Goal: Task Accomplishment & Management: Use online tool/utility

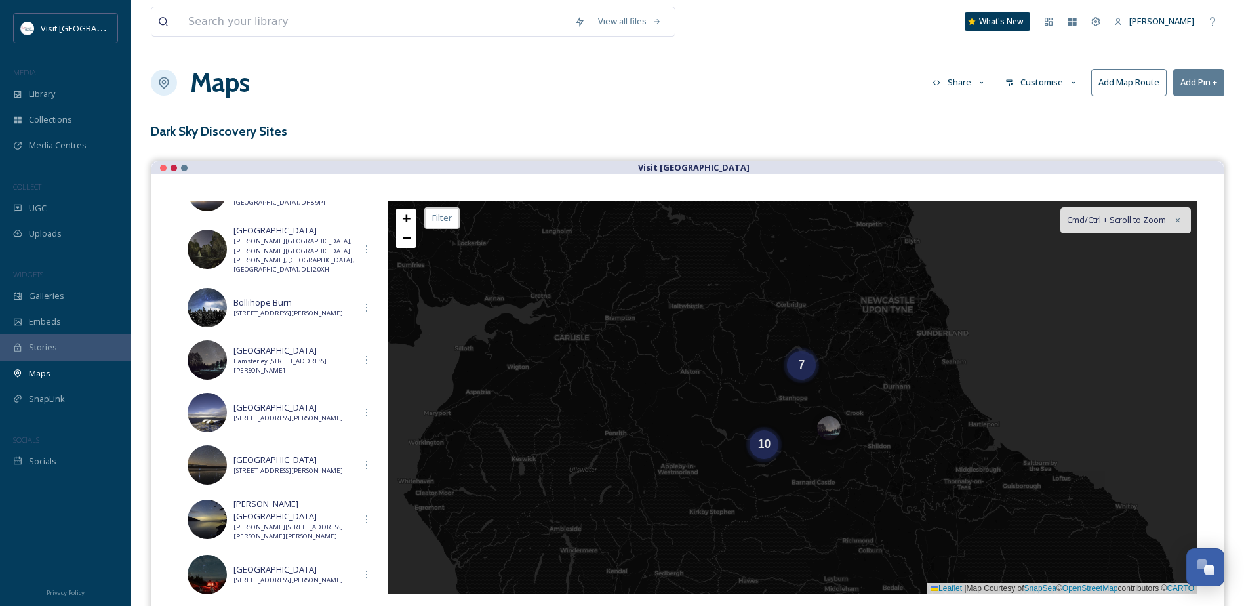
scroll to position [623, 0]
click at [1060, 85] on button "Customise" at bounding box center [1042, 83] width 86 height 26
click at [1043, 157] on div "Map" at bounding box center [1044, 164] width 91 height 26
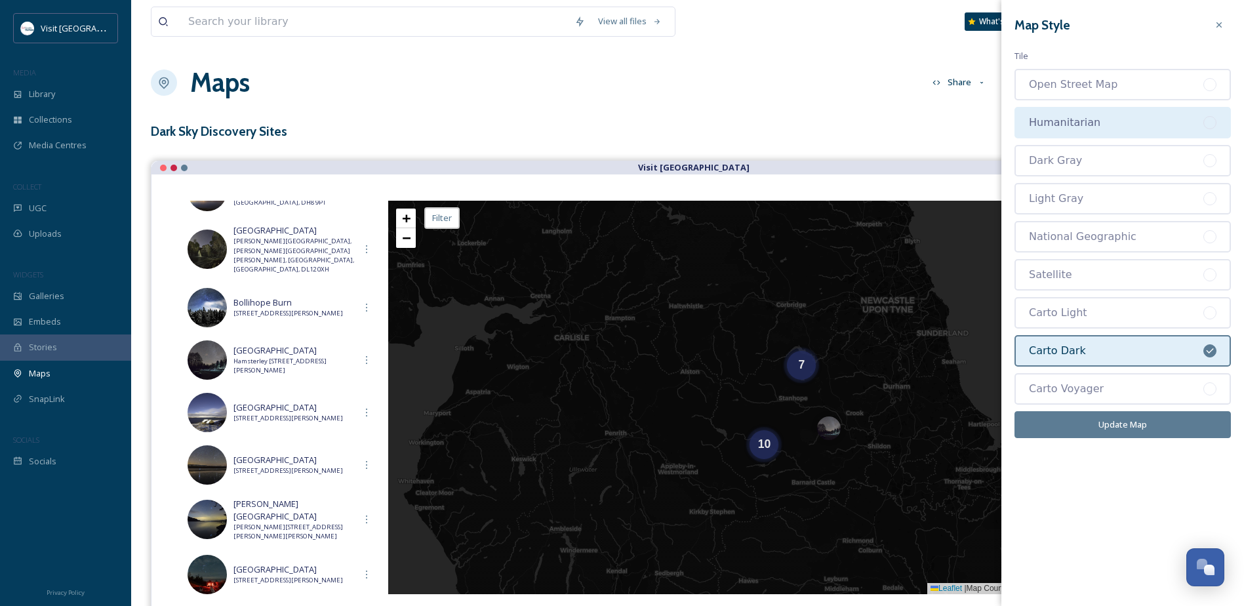
click at [1128, 129] on div "Humanitarian" at bounding box center [1116, 123] width 174 height 16
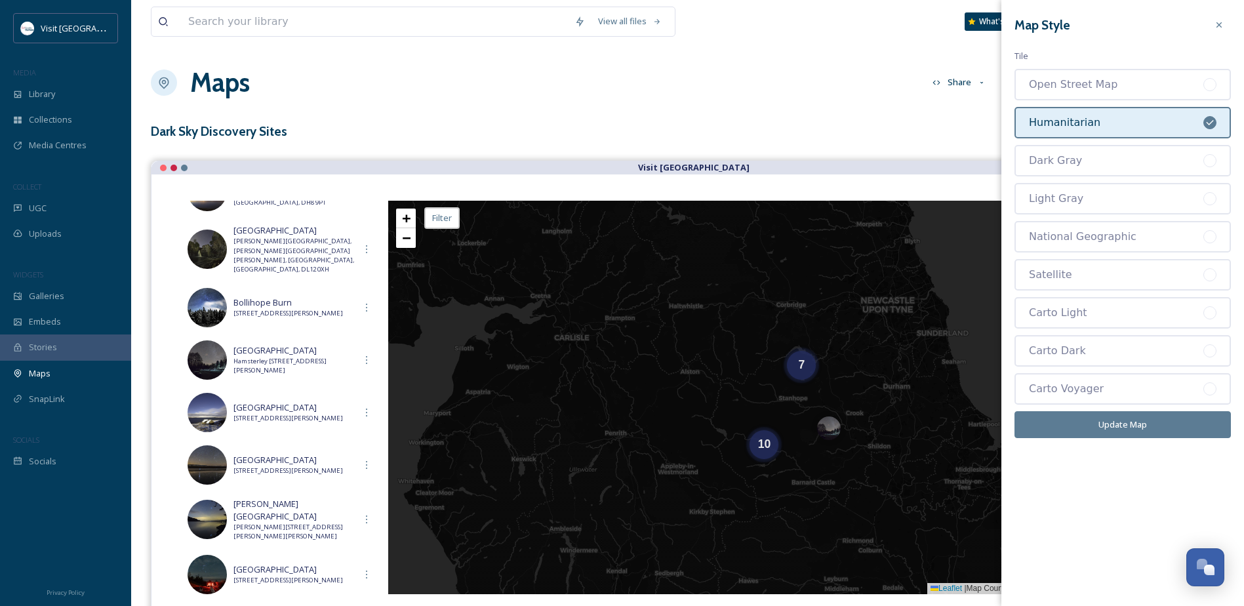
click at [1133, 430] on button "Update Map" at bounding box center [1122, 424] width 216 height 27
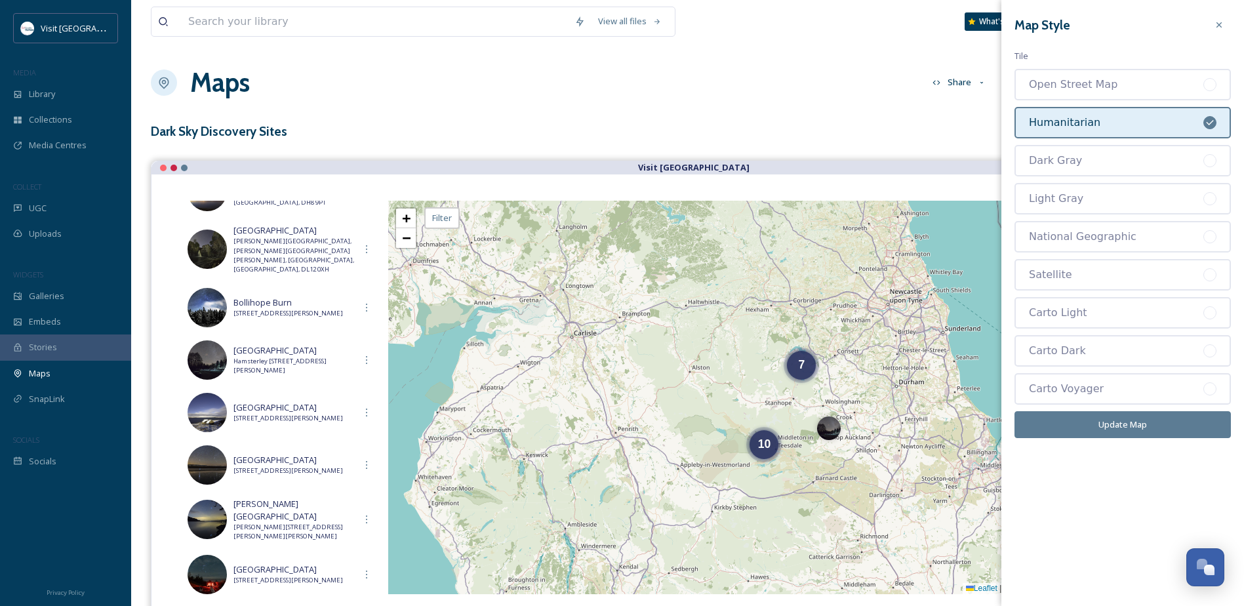
click at [1104, 431] on button "Update Map" at bounding box center [1122, 424] width 216 height 27
click at [1223, 26] on icon at bounding box center [1219, 25] width 10 height 10
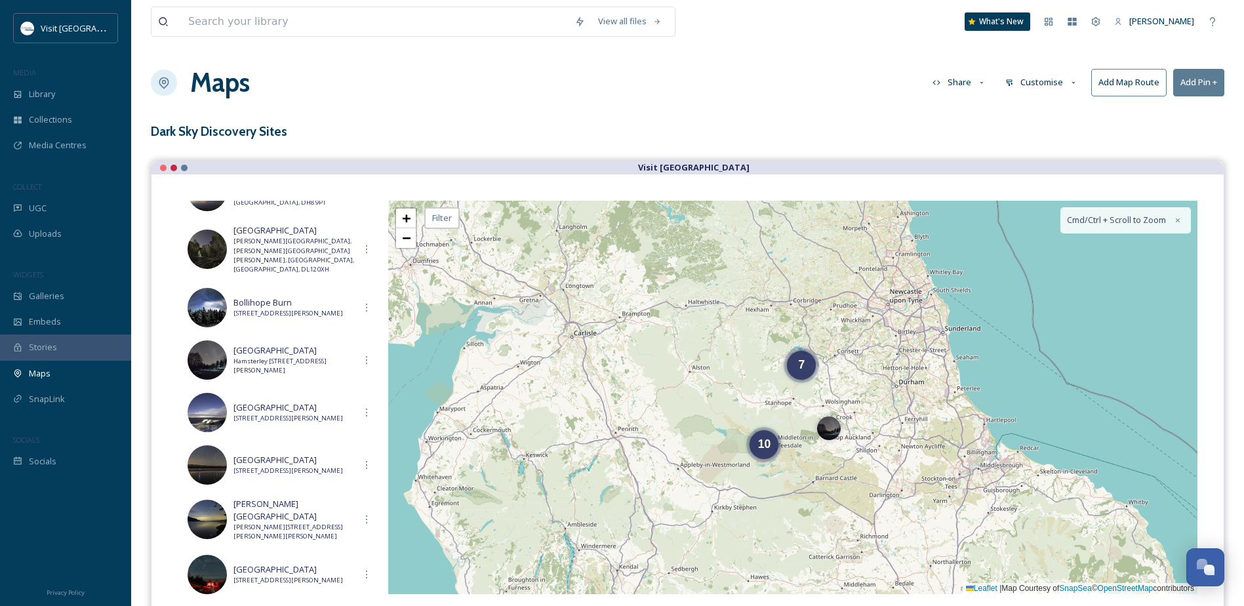
click at [1064, 85] on button "Customise" at bounding box center [1042, 83] width 86 height 26
click at [1042, 168] on div "Map" at bounding box center [1044, 164] width 91 height 26
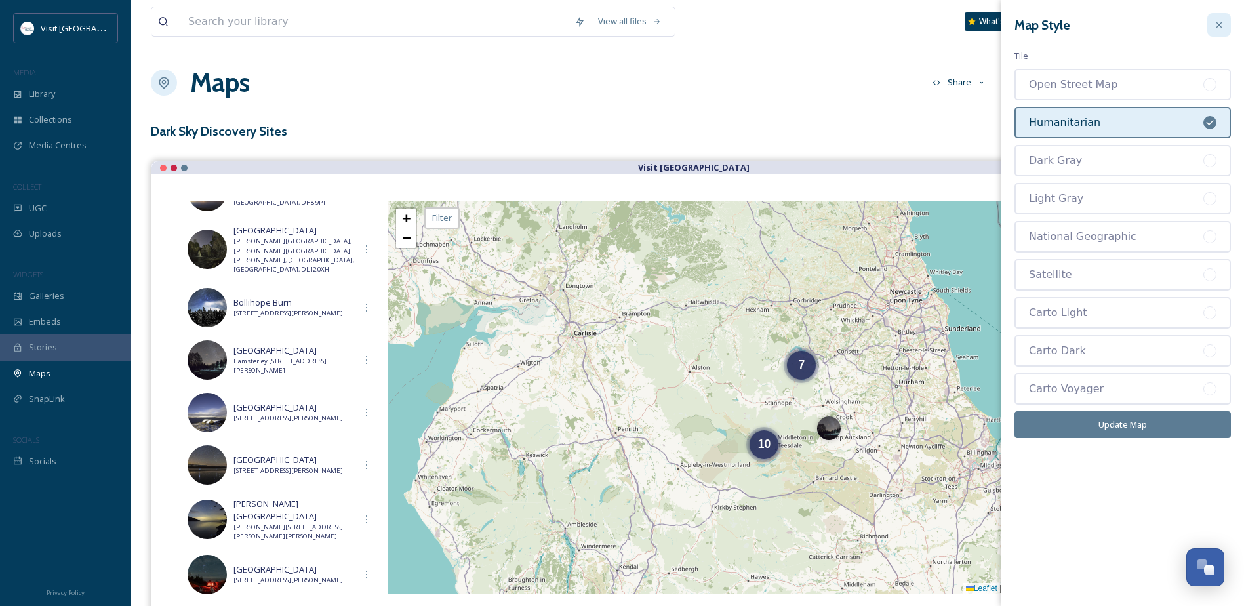
click at [1220, 25] on icon at bounding box center [1219, 25] width 10 height 10
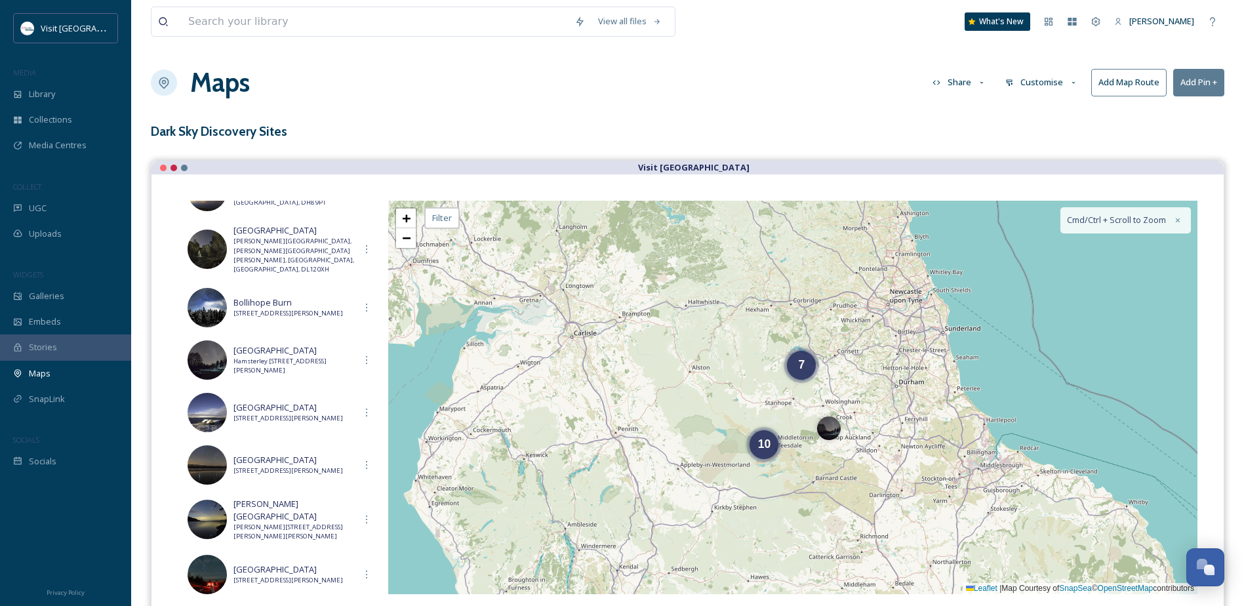
click at [1063, 87] on button "Customise" at bounding box center [1042, 83] width 86 height 26
click at [1060, 112] on div "Layout" at bounding box center [1044, 113] width 91 height 26
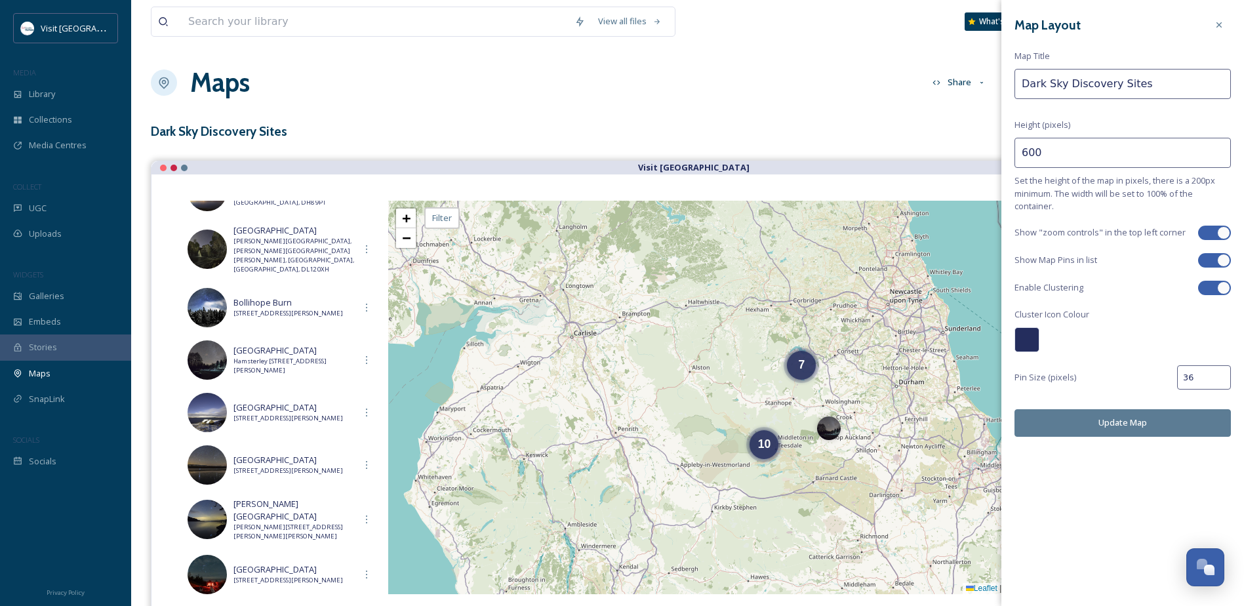
click at [1222, 286] on div at bounding box center [1223, 287] width 13 height 13
checkbox input "false"
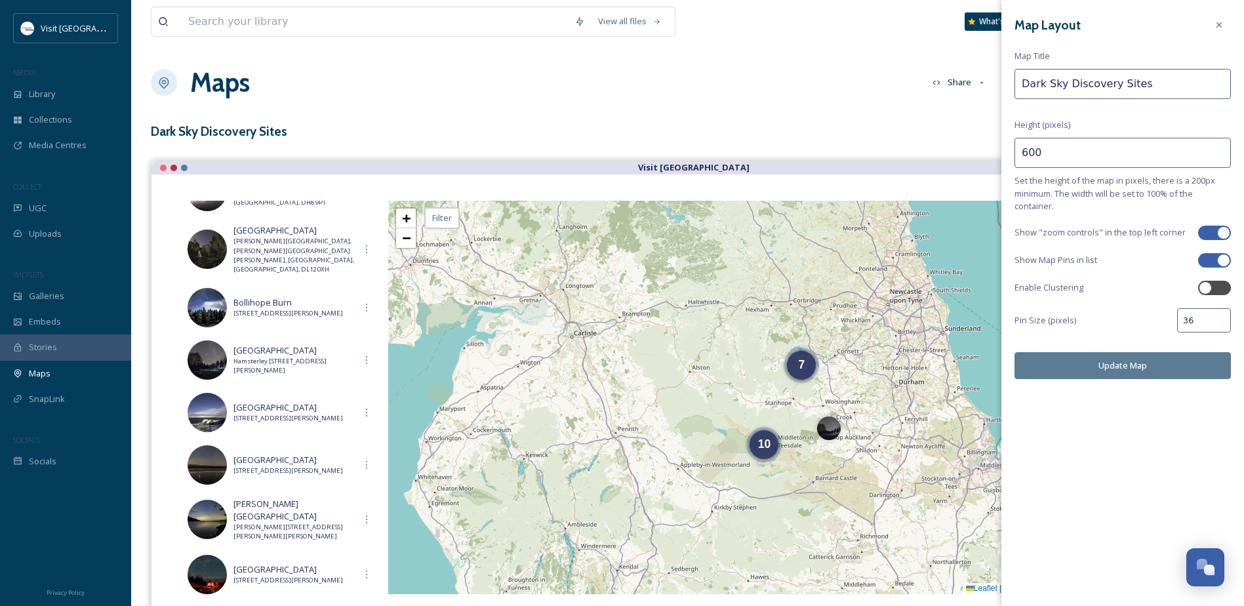
click at [1156, 365] on button "Update Map" at bounding box center [1122, 365] width 216 height 27
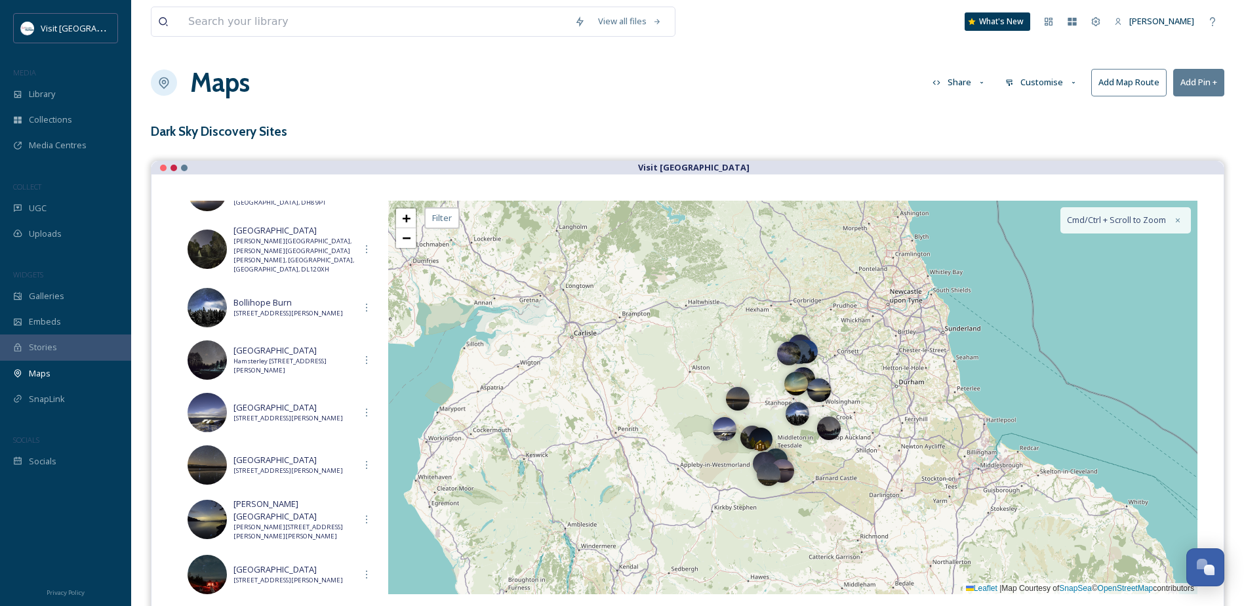
click at [1054, 85] on button "Customise" at bounding box center [1042, 83] width 86 height 26
click at [1047, 115] on div "Layout" at bounding box center [1044, 113] width 91 height 26
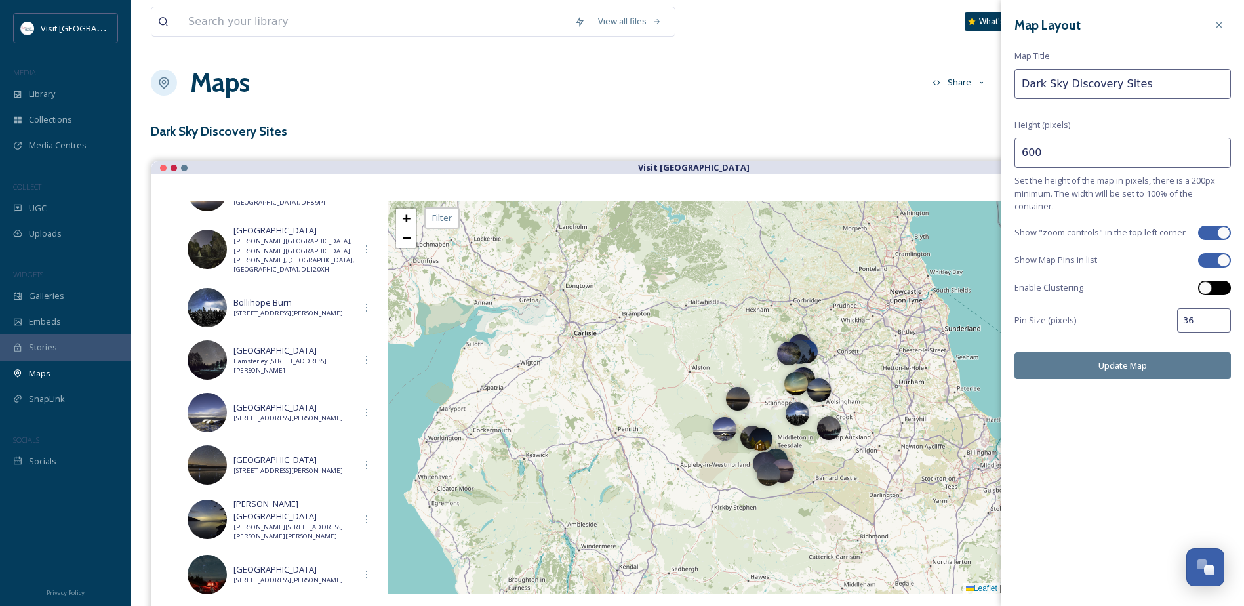
click at [1205, 286] on div at bounding box center [1205, 287] width 13 height 13
checkbox input "true"
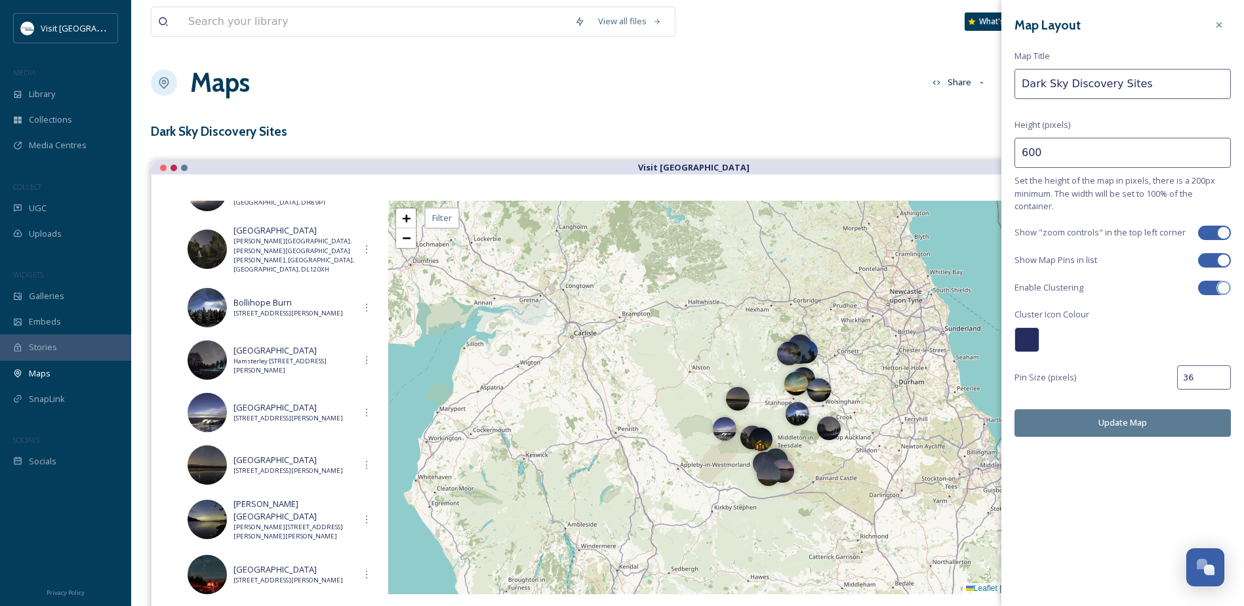
click at [1154, 419] on button "Update Map" at bounding box center [1122, 422] width 216 height 27
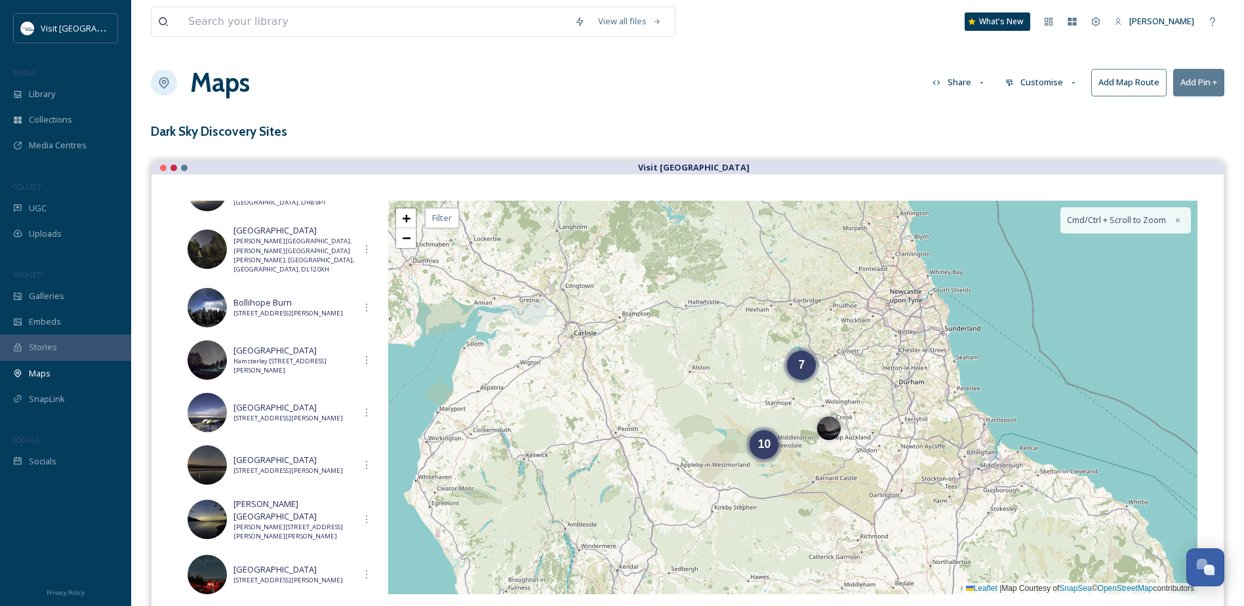
click at [1062, 77] on button "Customise" at bounding box center [1042, 83] width 86 height 26
click at [1050, 111] on div "Layout" at bounding box center [1044, 113] width 91 height 26
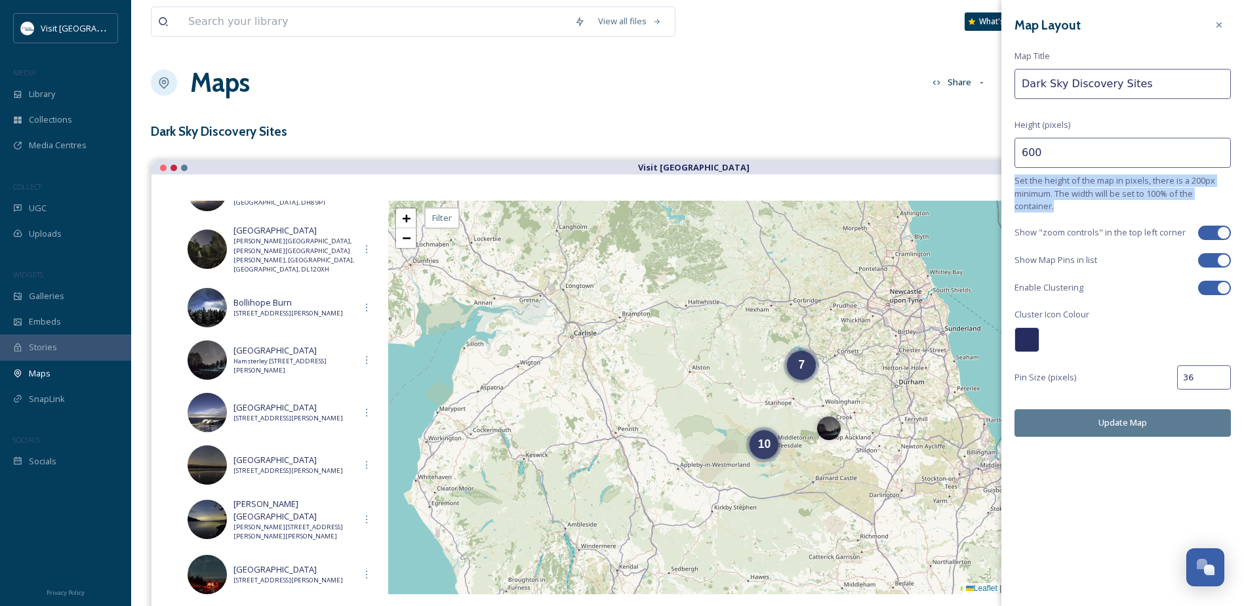
drag, startPoint x: 1056, startPoint y: 204, endPoint x: 1014, endPoint y: 184, distance: 47.2
click at [1014, 184] on div "Map Layout Map Title Dark Sky Discovery Sites Height (pixels) 600 Set the heigh…" at bounding box center [1122, 225] width 243 height 450
drag, startPoint x: 1014, startPoint y: 184, endPoint x: 1058, endPoint y: 188, distance: 44.1
copy span "Set the height of the map in pixels, there is a 200px minimum. The width will b…"
drag, startPoint x: 1222, startPoint y: 23, endPoint x: 1203, endPoint y: 28, distance: 19.7
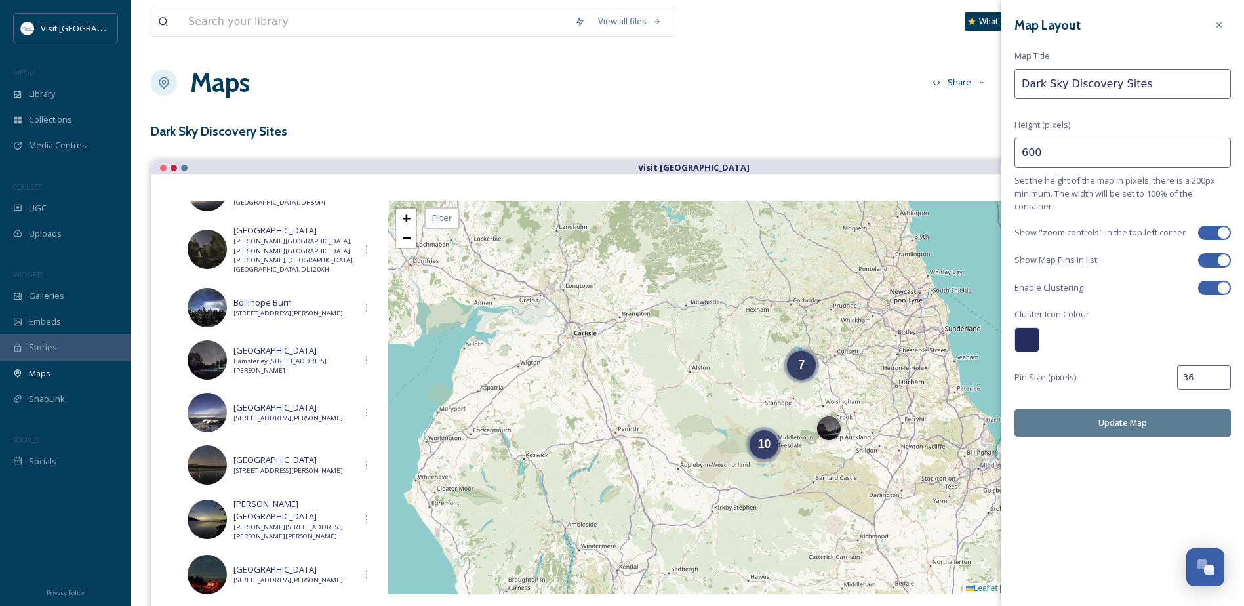
click at [1222, 23] on icon at bounding box center [1219, 25] width 10 height 10
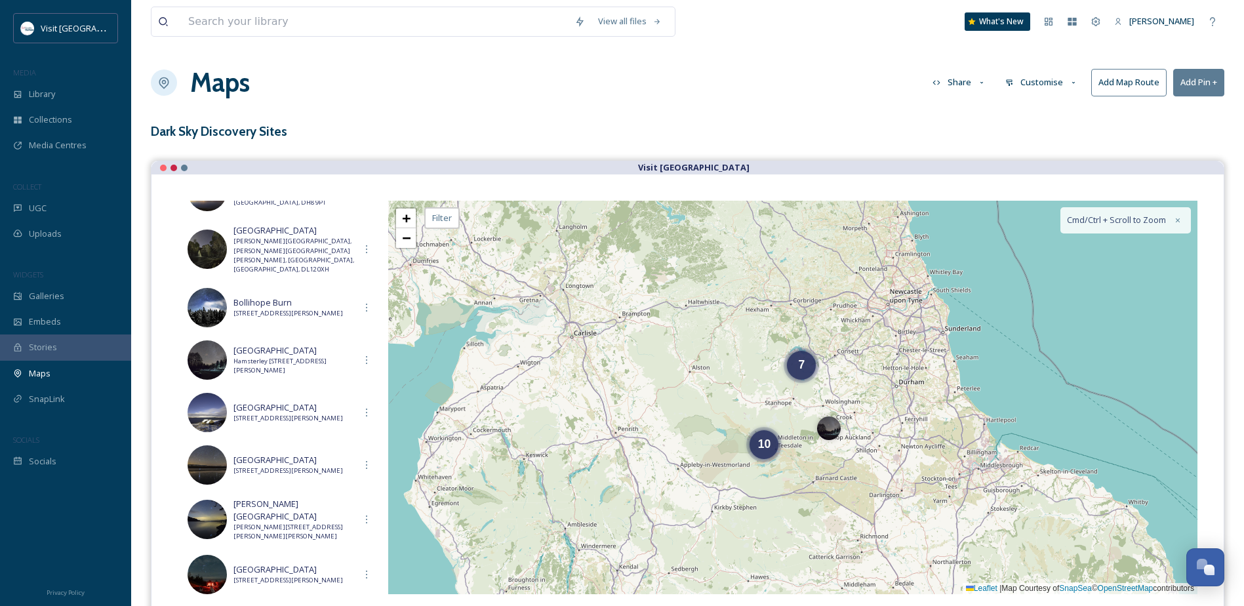
click at [1055, 84] on button "Customise" at bounding box center [1042, 83] width 86 height 26
click at [1048, 107] on div "Layout" at bounding box center [1044, 113] width 91 height 26
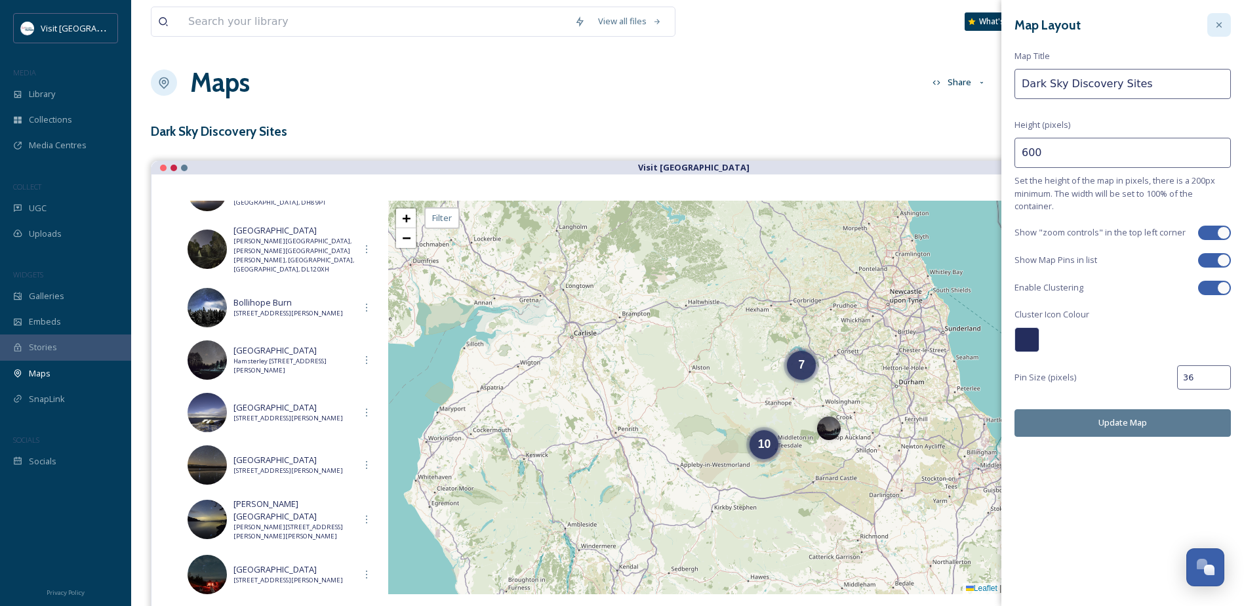
click at [1217, 17] on div at bounding box center [1219, 25] width 24 height 24
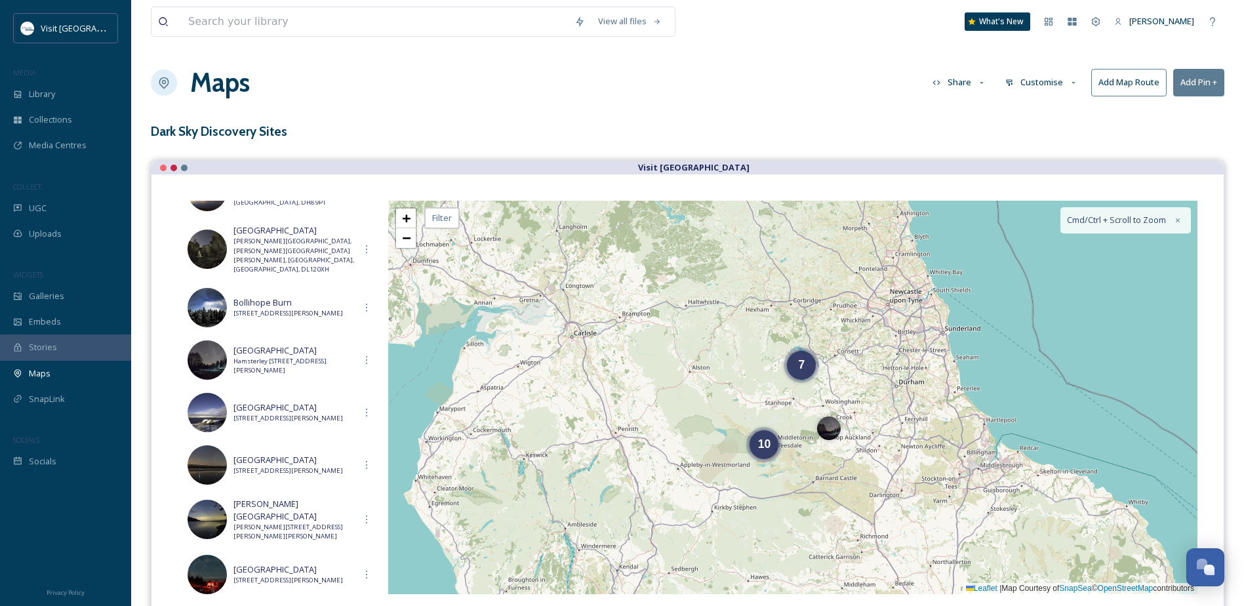
click at [1040, 77] on button "Customise" at bounding box center [1042, 83] width 86 height 26
click at [1037, 135] on span "Location" at bounding box center [1022, 138] width 33 height 12
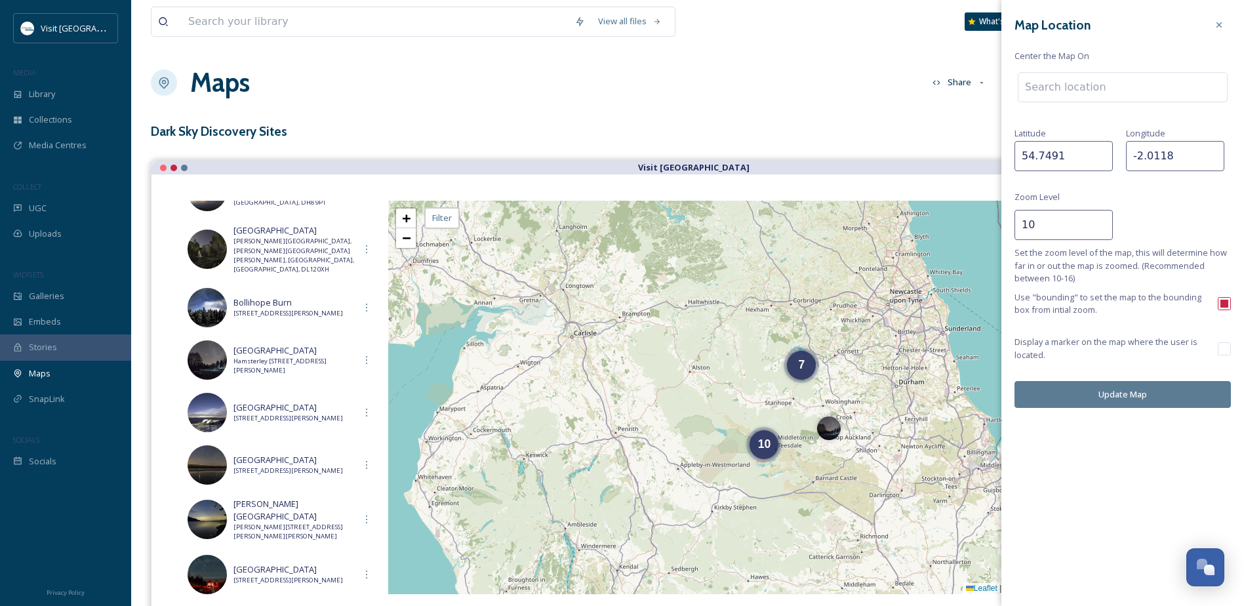
drag, startPoint x: 1054, startPoint y: 228, endPoint x: 1012, endPoint y: 228, distance: 41.3
click at [1012, 228] on div "Map Location Center the Map On [GEOGRAPHIC_DATA] Zoom Level 10 Set the zoom lev…" at bounding box center [1122, 210] width 243 height 421
click at [1106, 220] on input "10" at bounding box center [1063, 225] width 98 height 30
click at [1101, 220] on input "11" at bounding box center [1063, 225] width 98 height 30
click at [1124, 393] on button "Update Map" at bounding box center [1122, 394] width 216 height 27
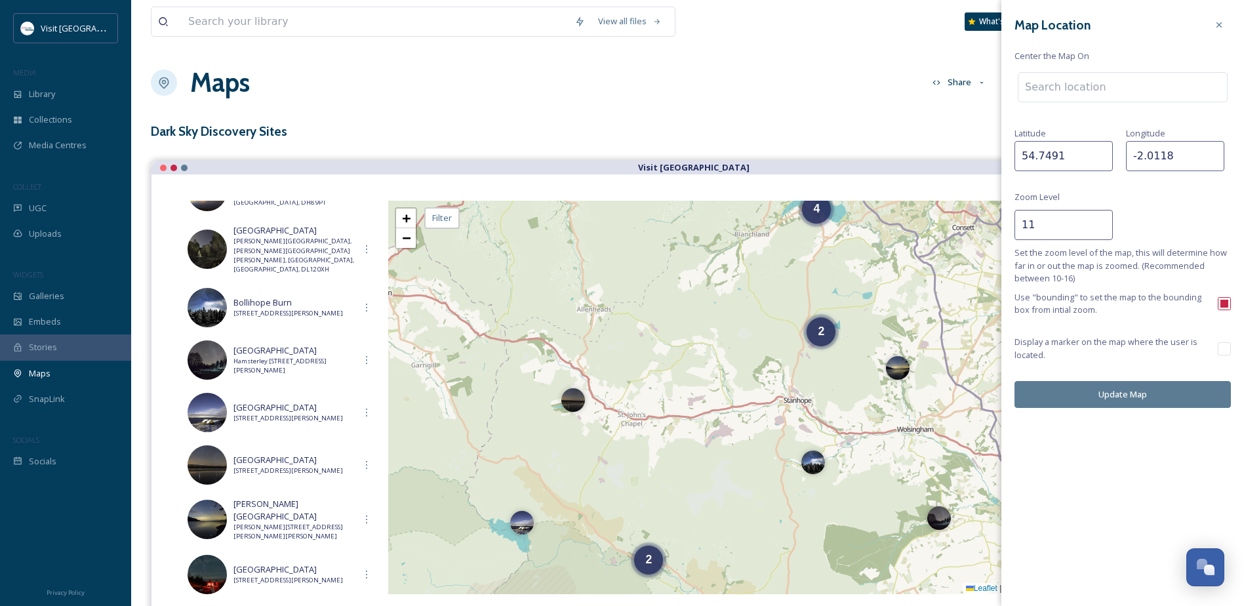
click at [1034, 219] on input "11" at bounding box center [1063, 225] width 98 height 30
click at [999, 222] on div "View all files What's New [PERSON_NAME] Maps Share Customise Add Map Route Add …" at bounding box center [687, 362] width 1113 height 725
drag, startPoint x: 1043, startPoint y: 224, endPoint x: 982, endPoint y: 224, distance: 61.0
click at [982, 224] on div "View all files What's New [PERSON_NAME] Maps Share Customise Add Map Route Add …" at bounding box center [687, 362] width 1113 height 725
click at [1117, 397] on button "Update Map" at bounding box center [1122, 394] width 216 height 27
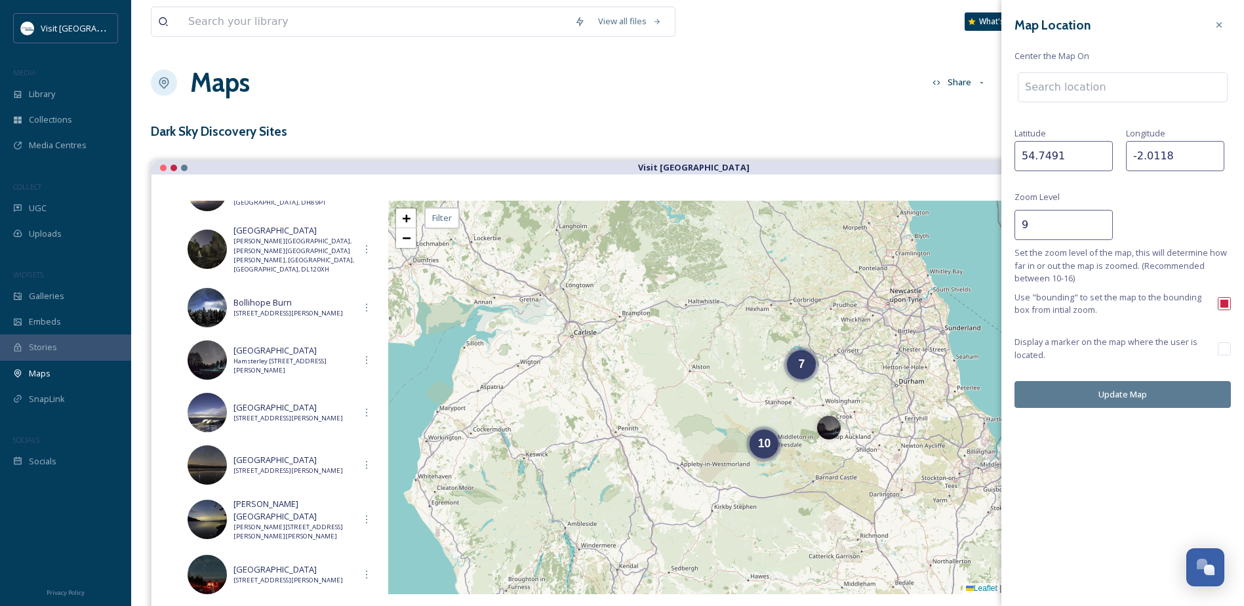
click at [1060, 226] on input "9" at bounding box center [1063, 225] width 98 height 30
type input "10"
click at [1099, 221] on input "10" at bounding box center [1063, 225] width 98 height 30
click at [1152, 392] on button "Update Map" at bounding box center [1122, 394] width 216 height 27
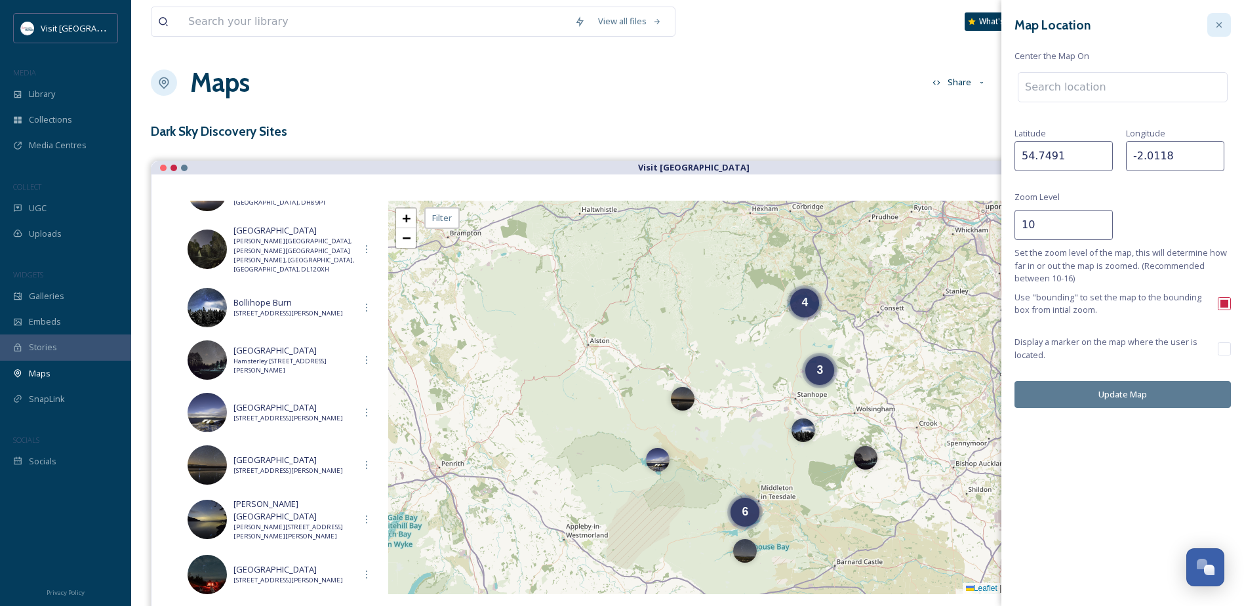
click at [1220, 24] on icon at bounding box center [1218, 24] width 5 height 5
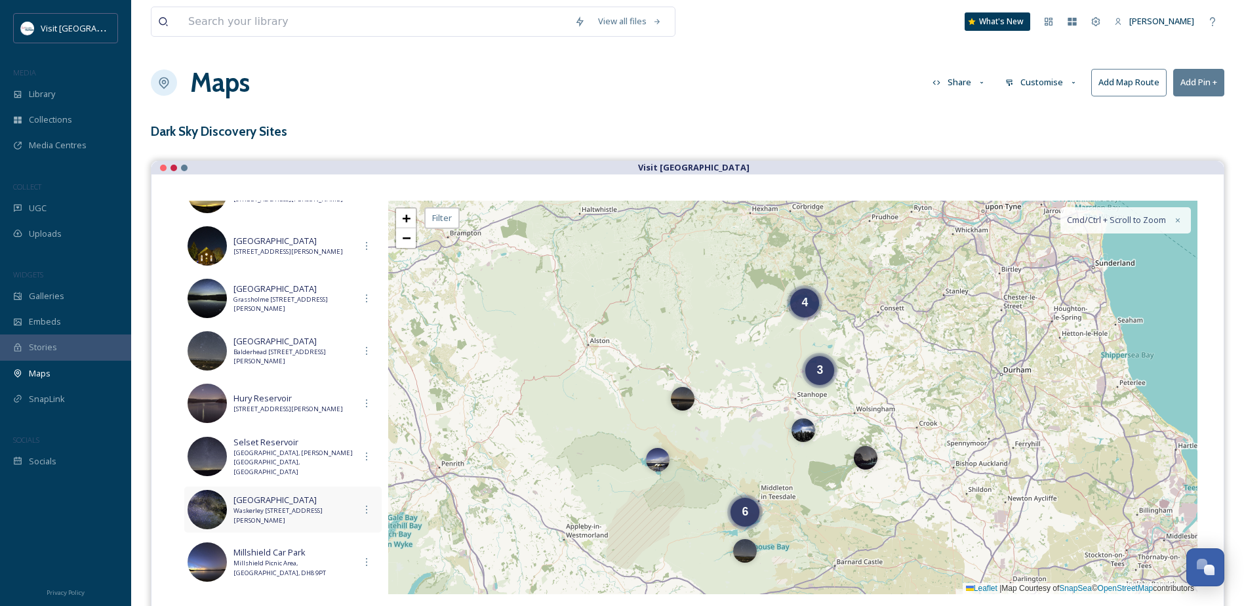
scroll to position [230, 0]
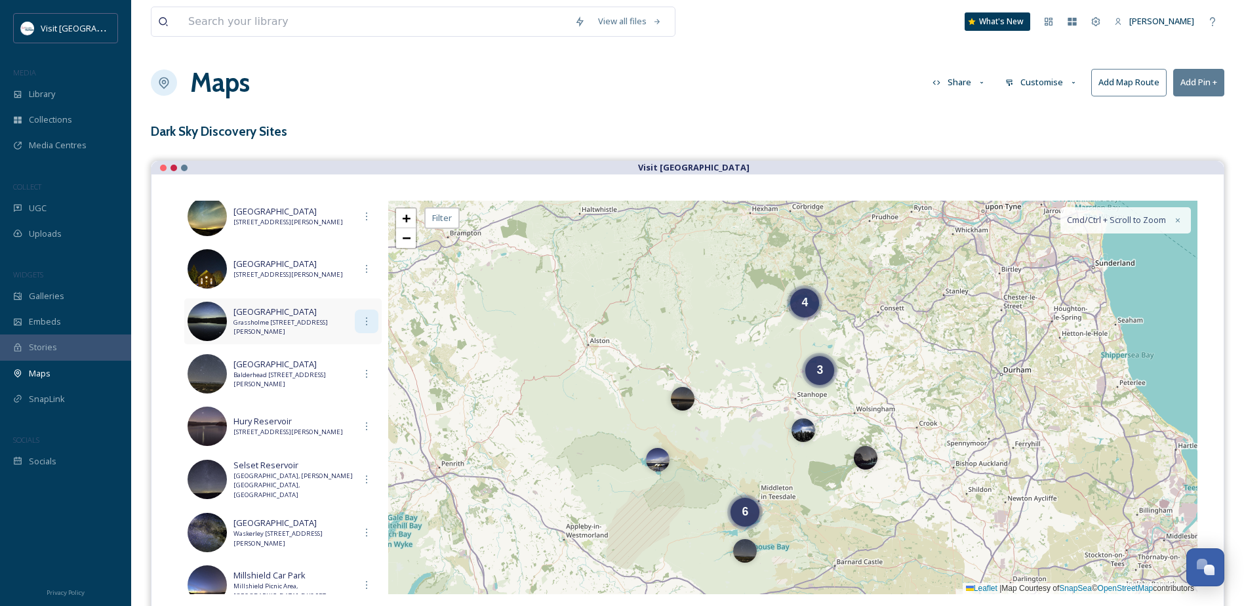
click at [361, 325] on icon at bounding box center [366, 321] width 10 height 10
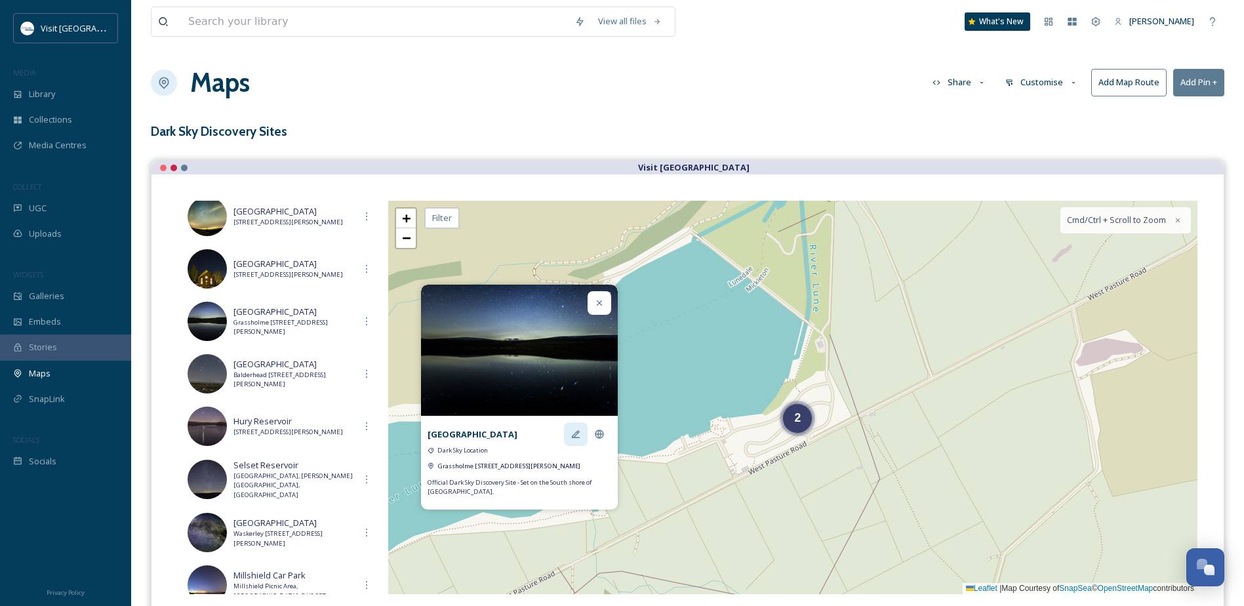
click at [570, 433] on icon at bounding box center [575, 434] width 10 height 10
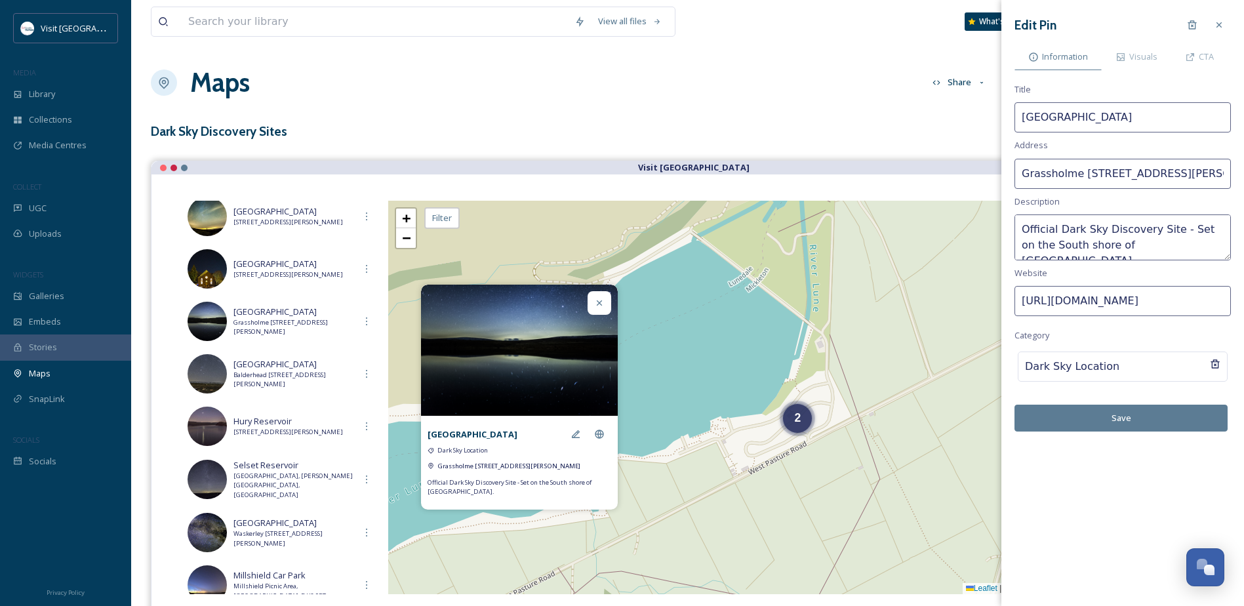
scroll to position [0, 61]
drag, startPoint x: 1200, startPoint y: 174, endPoint x: 1243, endPoint y: 174, distance: 43.3
click at [1243, 174] on div "Edit Pin Information Visuals CTA Title [GEOGRAPHIC_DATA] Address [GEOGRAPHIC_DA…" at bounding box center [1122, 222] width 243 height 445
click at [1174, 174] on input "Grassholme [STREET_ADDRESS][PERSON_NAME]" at bounding box center [1122, 174] width 216 height 30
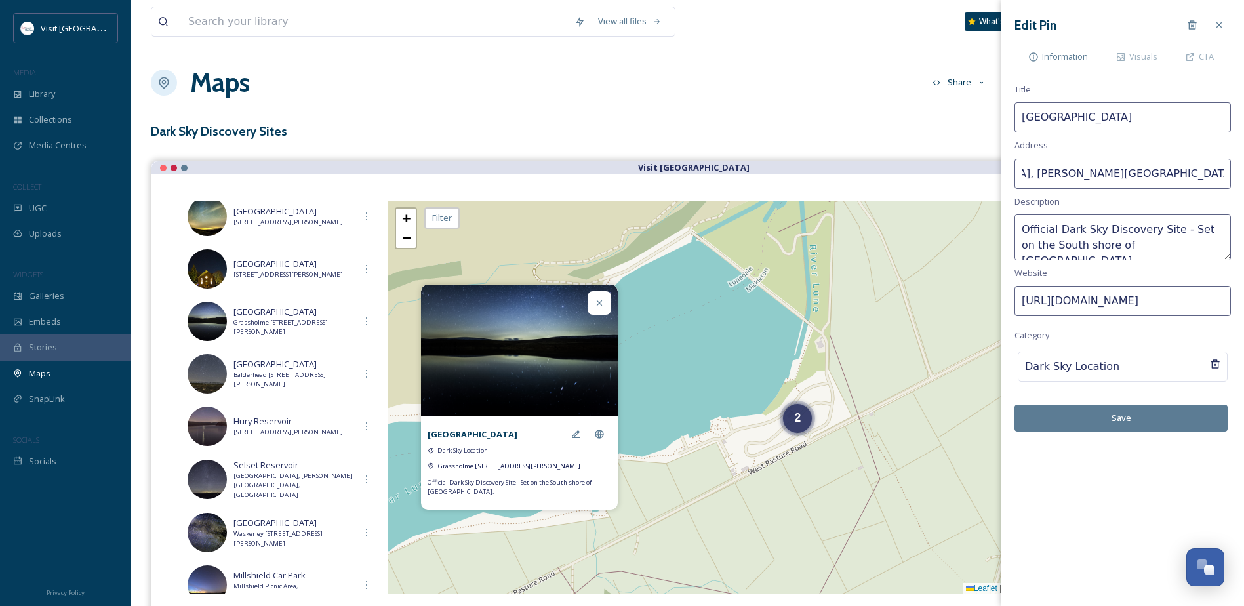
type input "[GEOGRAPHIC_DATA], [PERSON_NAME][GEOGRAPHIC_DATA], [GEOGRAPHIC_DATA]"
click at [1146, 406] on button "Save" at bounding box center [1120, 418] width 213 height 27
click at [1222, 19] on div at bounding box center [1219, 25] width 24 height 24
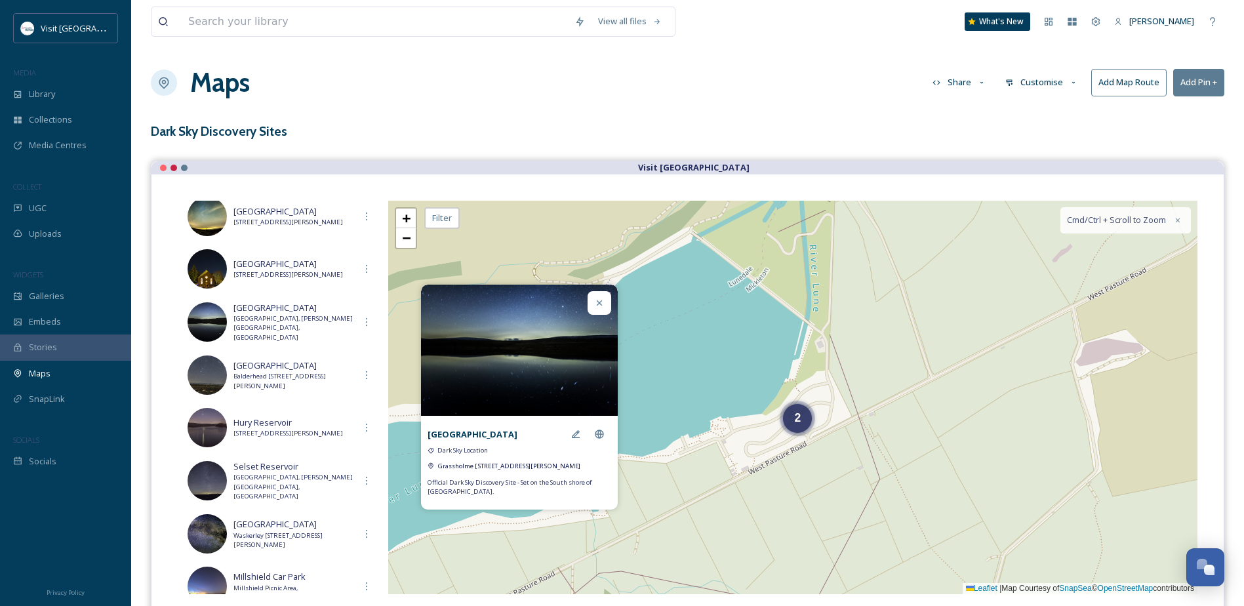
click at [603, 301] on icon at bounding box center [599, 303] width 10 height 10
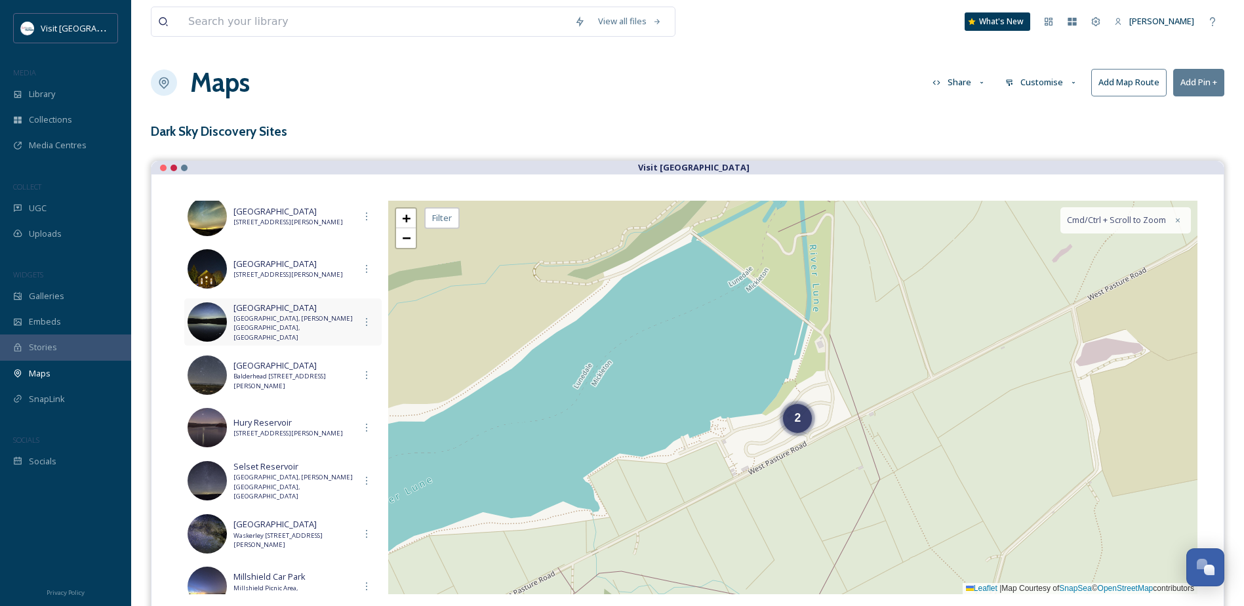
click at [304, 317] on span "[GEOGRAPHIC_DATA], [PERSON_NAME][GEOGRAPHIC_DATA], [GEOGRAPHIC_DATA]" at bounding box center [293, 328] width 121 height 28
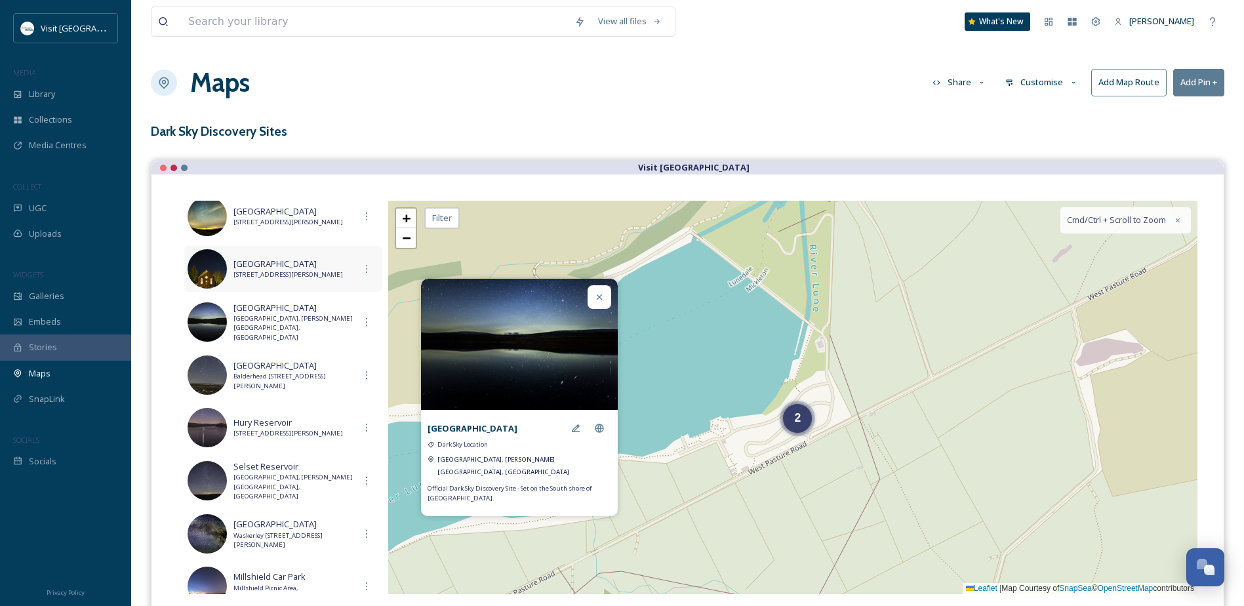
click at [313, 270] on span "[STREET_ADDRESS][PERSON_NAME]" at bounding box center [293, 274] width 121 height 9
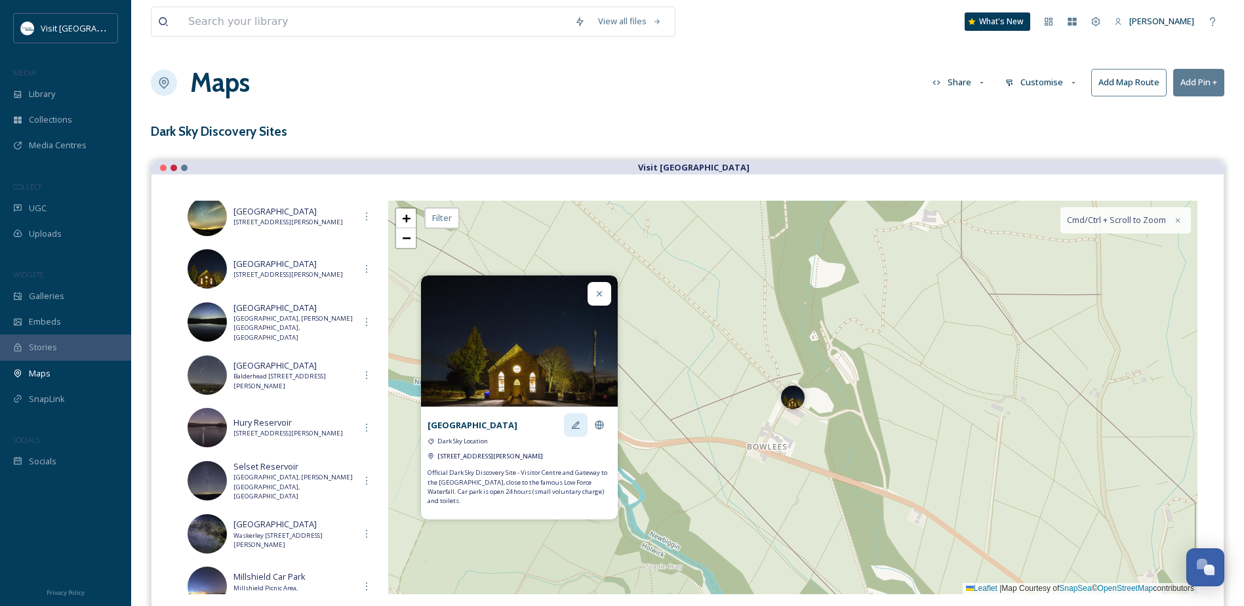
click at [578, 420] on icon at bounding box center [575, 425] width 10 height 10
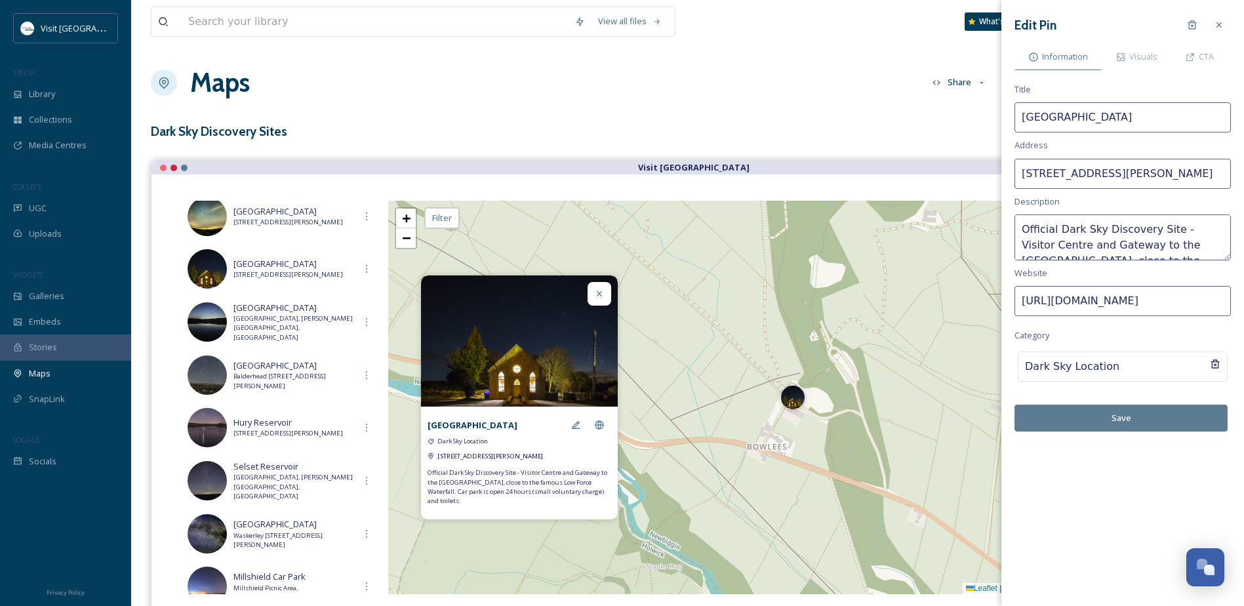
click at [1190, 176] on input "[STREET_ADDRESS][PERSON_NAME]" at bounding box center [1122, 174] width 216 height 30
type input "Bowlees, Newbiggin, [PERSON_NAME][GEOGRAPHIC_DATA], [GEOGRAPHIC_DATA], DL12 0XE"
click at [1153, 421] on button "Save" at bounding box center [1120, 418] width 213 height 27
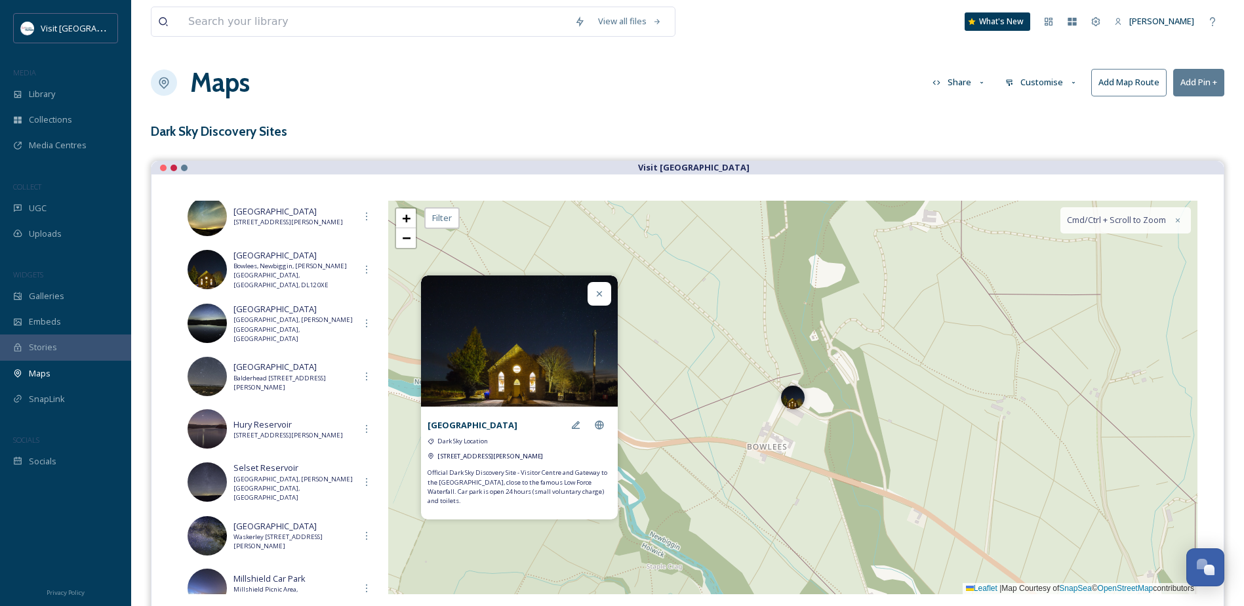
click at [600, 296] on icon at bounding box center [599, 294] width 10 height 10
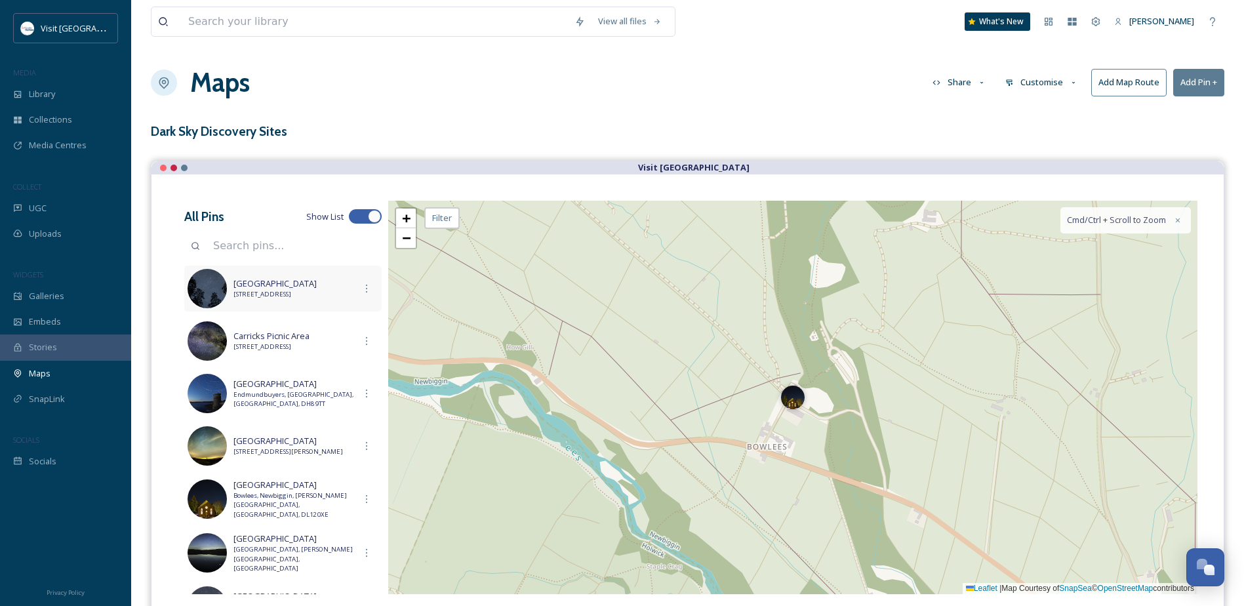
click at [302, 281] on span "[GEOGRAPHIC_DATA]" at bounding box center [293, 283] width 121 height 12
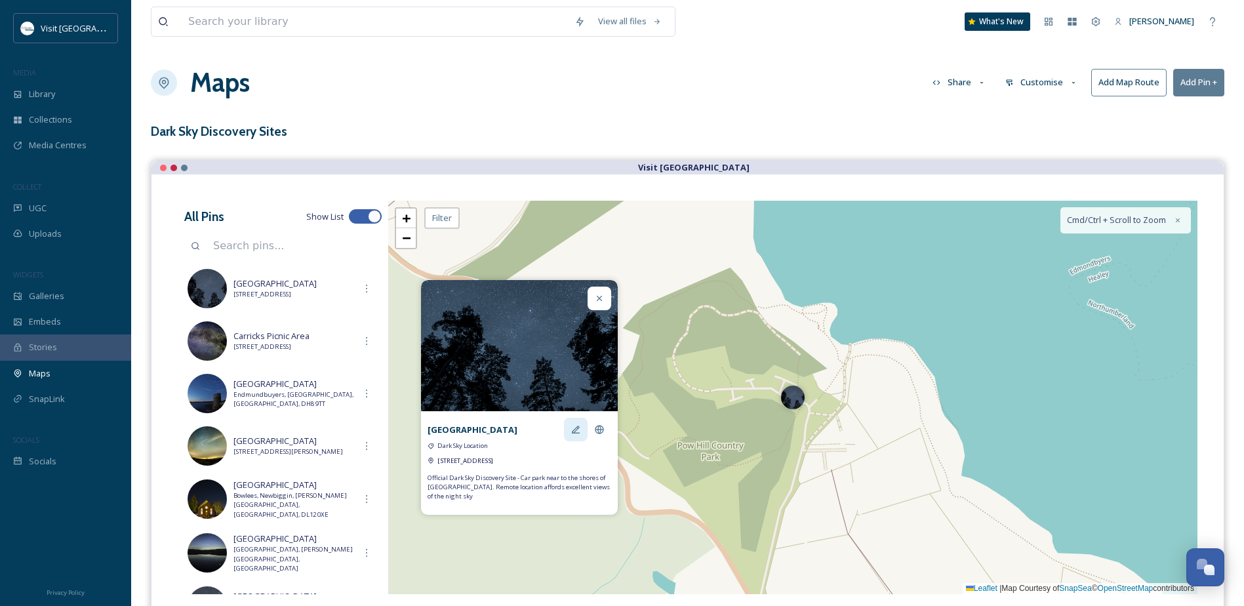
click at [579, 426] on icon at bounding box center [575, 429] width 10 height 10
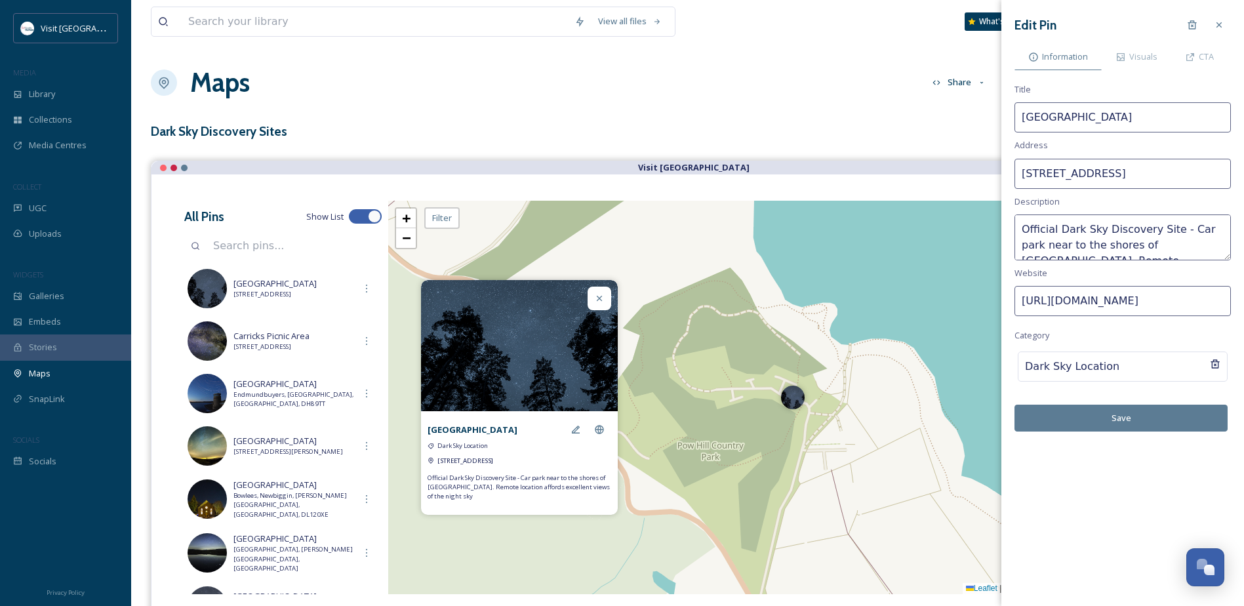
scroll to position [0, 101]
drag, startPoint x: 1174, startPoint y: 178, endPoint x: 1256, endPoint y: 178, distance: 81.3
click at [1243, 178] on html "Visit [GEOGRAPHIC_DATA] MEDIA Library Collections Media Centres COLLECT UGC Upl…" at bounding box center [622, 362] width 1244 height 725
click at [1169, 174] on input "[STREET_ADDRESS]" at bounding box center [1122, 174] width 216 height 30
click at [1171, 174] on input "[STREET_ADDRESS]" at bounding box center [1122, 174] width 216 height 30
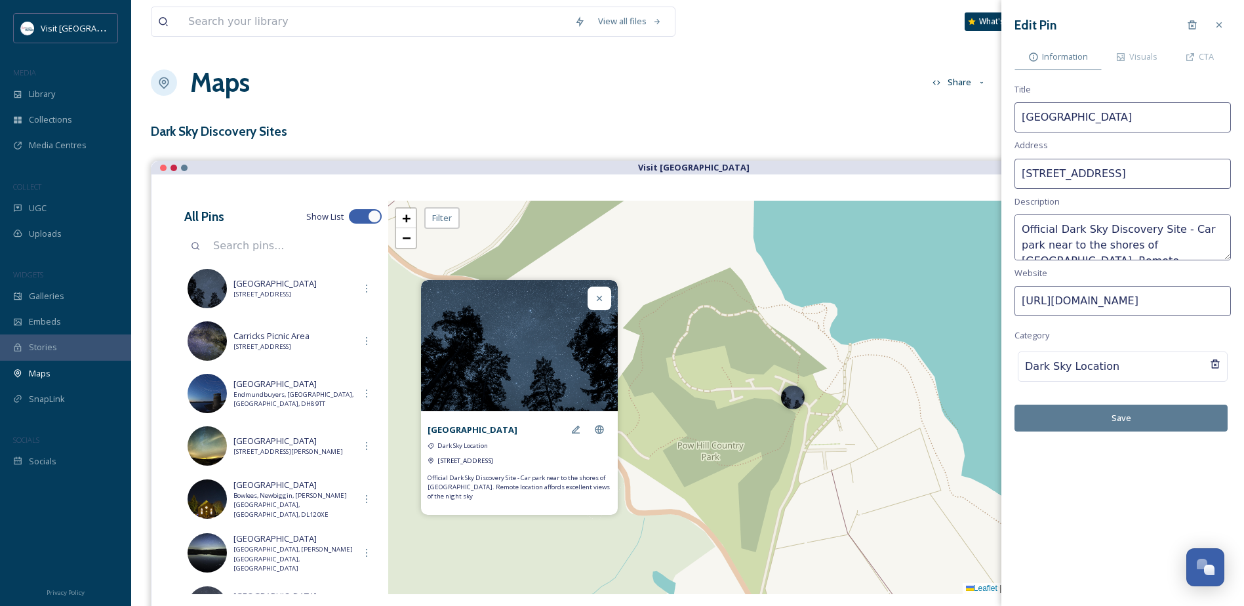
scroll to position [0, 0]
drag, startPoint x: 1054, startPoint y: 171, endPoint x: 990, endPoint y: 174, distance: 63.7
click at [990, 174] on div "View all files What's New [PERSON_NAME] Maps Share Customise Add Map Route Add …" at bounding box center [687, 362] width 1113 height 725
click at [1121, 176] on input "[STREET_ADDRESS]" at bounding box center [1122, 174] width 216 height 30
drag, startPoint x: 1126, startPoint y: 174, endPoint x: 986, endPoint y: 174, distance: 139.7
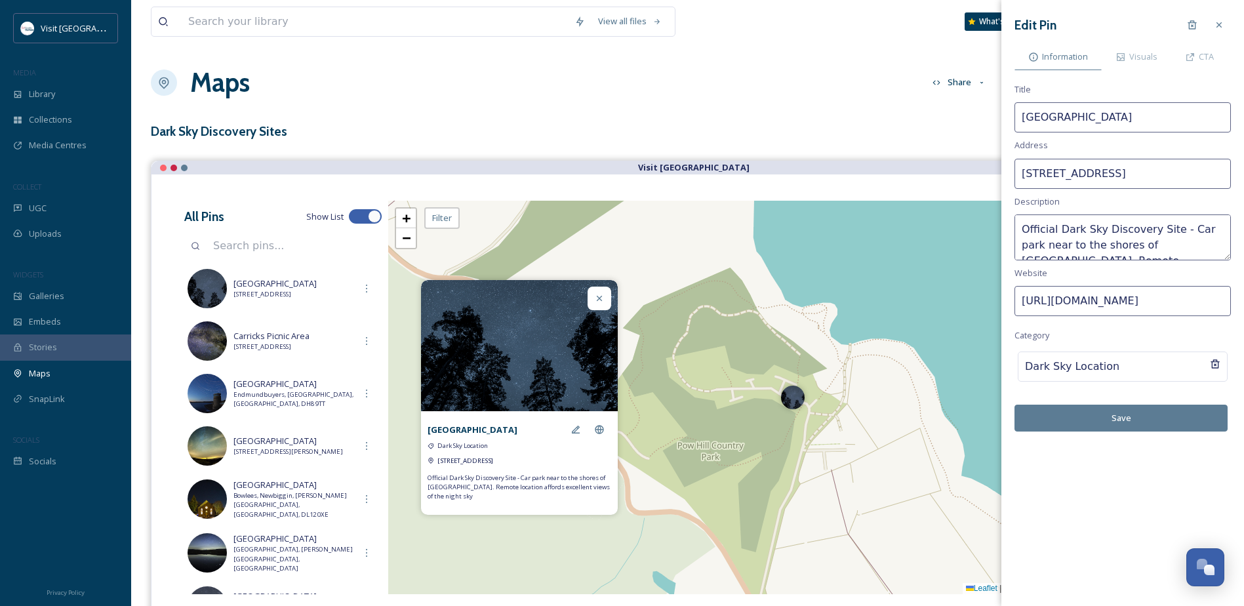
click at [986, 174] on div "View all files What's New [PERSON_NAME] Maps Share Customise Add Map Route Add …" at bounding box center [687, 362] width 1113 height 725
click at [1172, 174] on input "[STREET_ADDRESS]" at bounding box center [1122, 174] width 216 height 30
type input "[STREET_ADDRESS]"
click at [1125, 420] on button "Save" at bounding box center [1120, 418] width 213 height 27
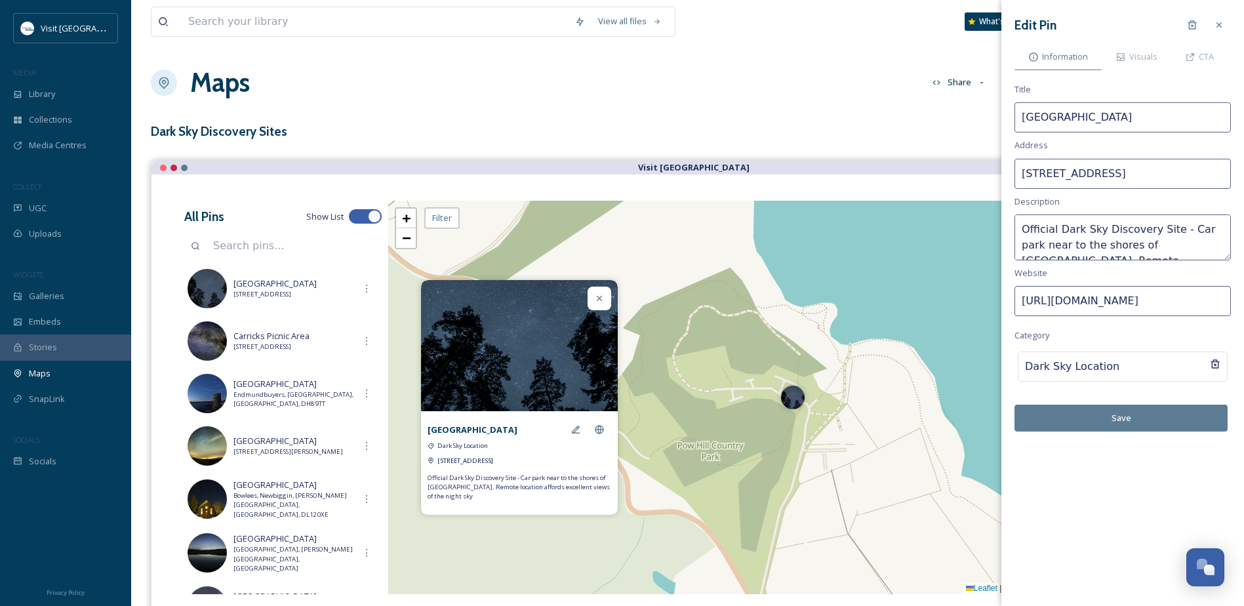
scroll to position [0, 0]
click at [1216, 28] on icon at bounding box center [1219, 25] width 10 height 10
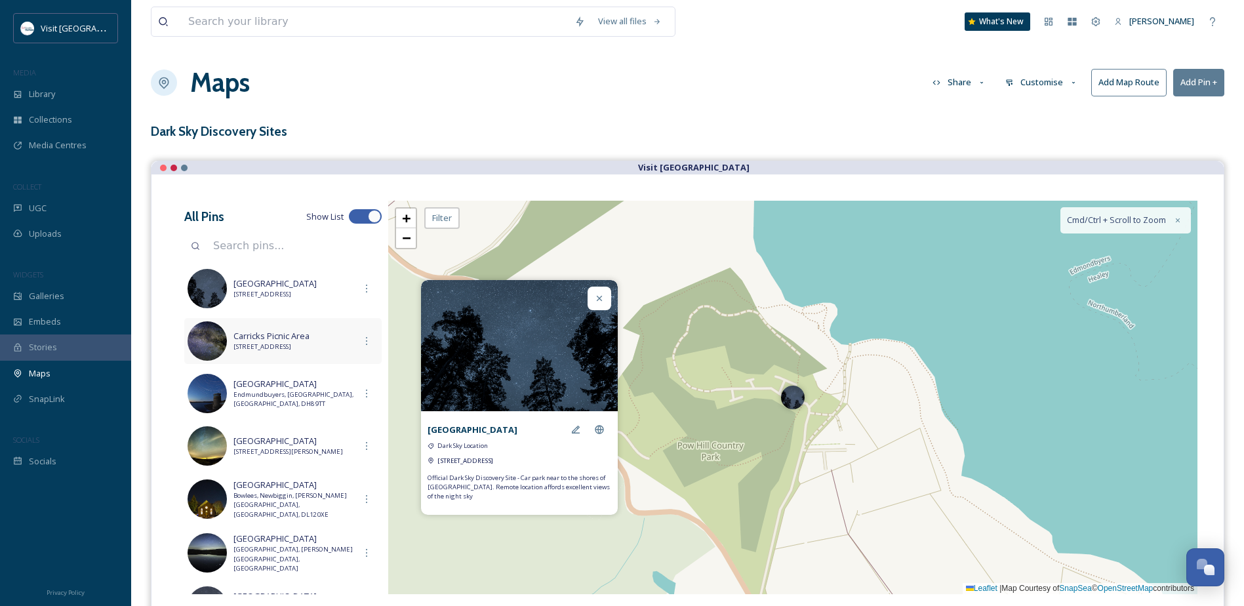
click at [308, 342] on span "[STREET_ADDRESS]" at bounding box center [293, 346] width 121 height 9
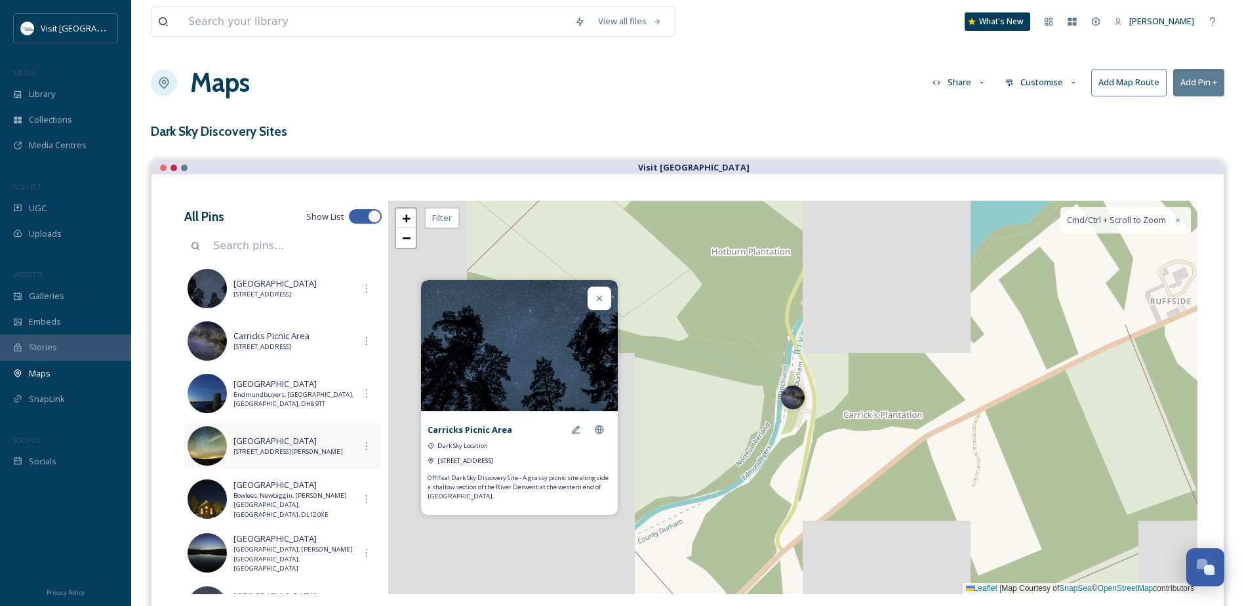
click at [321, 456] on span "[STREET_ADDRESS][PERSON_NAME]" at bounding box center [293, 451] width 121 height 9
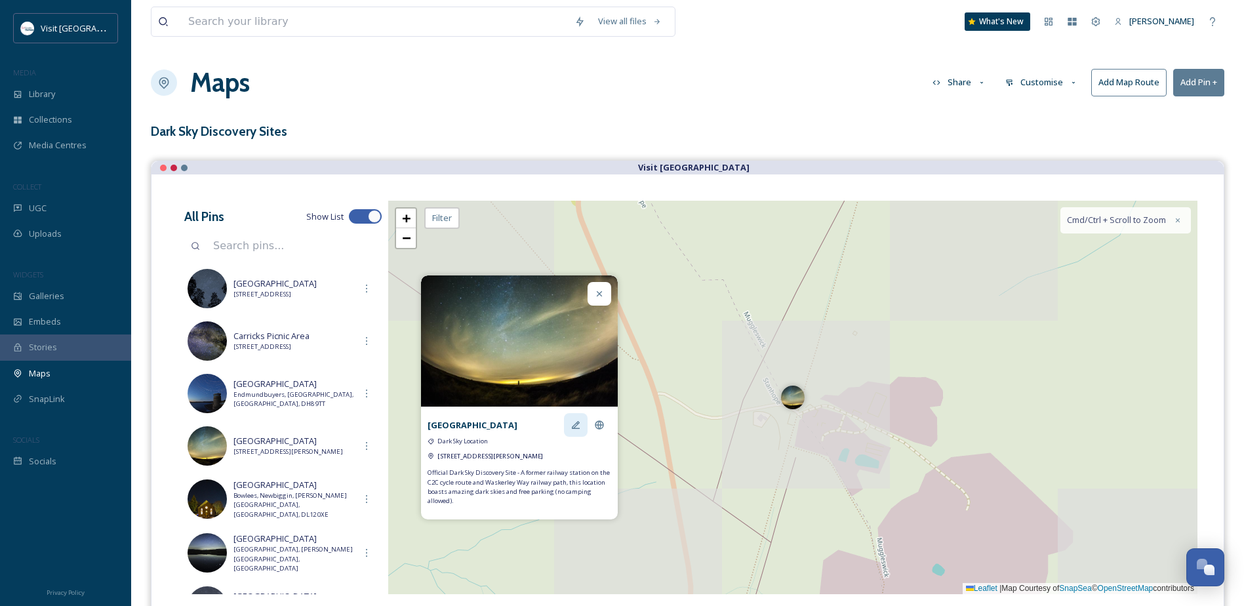
click at [574, 420] on icon at bounding box center [575, 425] width 10 height 10
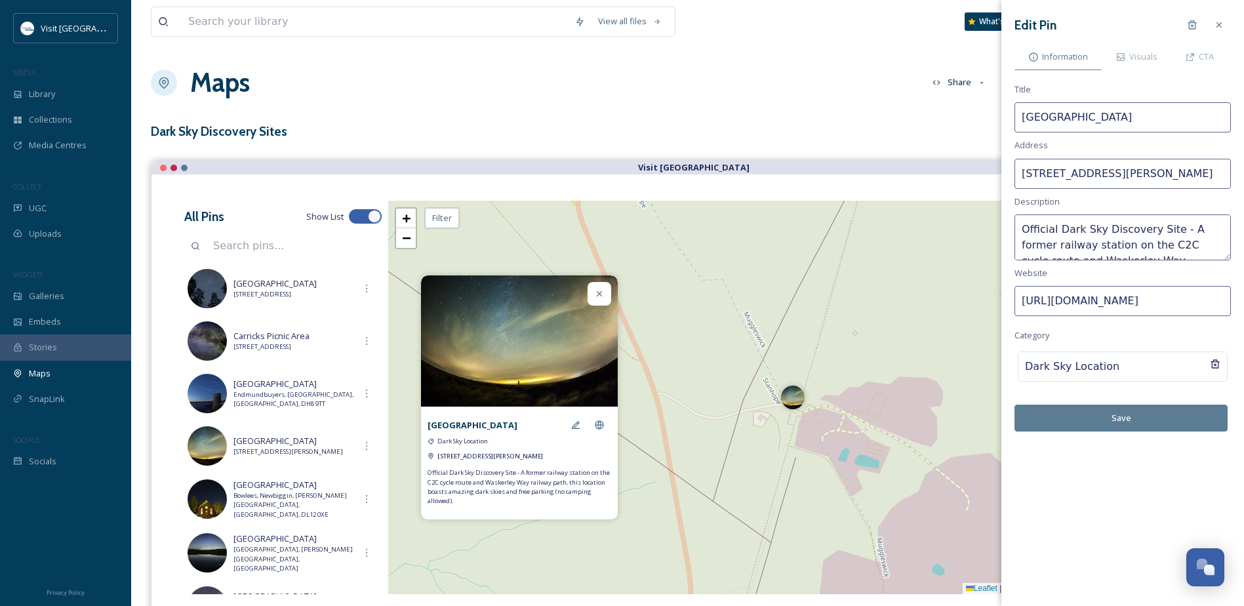
scroll to position [0, 87]
drag, startPoint x: 1188, startPoint y: 174, endPoint x: 1236, endPoint y: 174, distance: 48.5
click at [1236, 174] on div "Edit Pin Information Visuals CTA Title [GEOGRAPHIC_DATA] Address [GEOGRAPHIC_DA…" at bounding box center [1122, 222] width 243 height 445
click at [1177, 172] on input "[STREET_ADDRESS][PERSON_NAME]" at bounding box center [1122, 174] width 216 height 30
drag, startPoint x: 1176, startPoint y: 172, endPoint x: 1098, endPoint y: 174, distance: 77.4
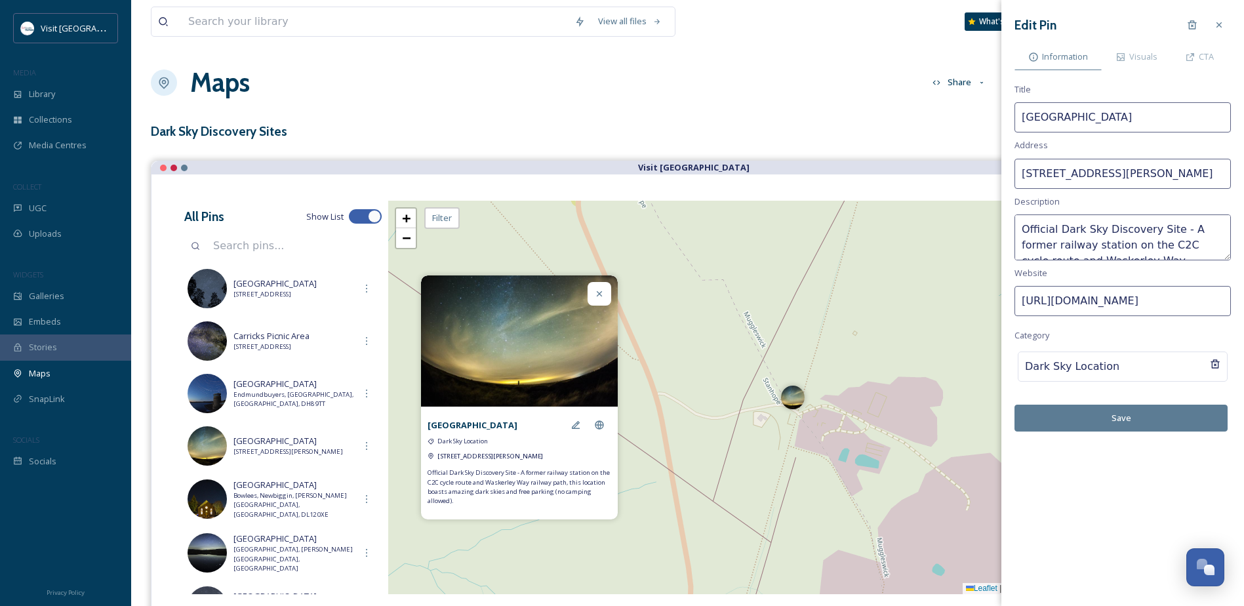
click at [1098, 174] on input "[STREET_ADDRESS][PERSON_NAME]" at bounding box center [1122, 174] width 216 height 30
drag, startPoint x: 1178, startPoint y: 174, endPoint x: 1256, endPoint y: 176, distance: 78.1
click at [1243, 176] on html "Visit [GEOGRAPHIC_DATA] MEDIA Library Collections Media Centres COLLECT UGC Upl…" at bounding box center [622, 362] width 1244 height 725
type input "[STREET_ADDRESS]"
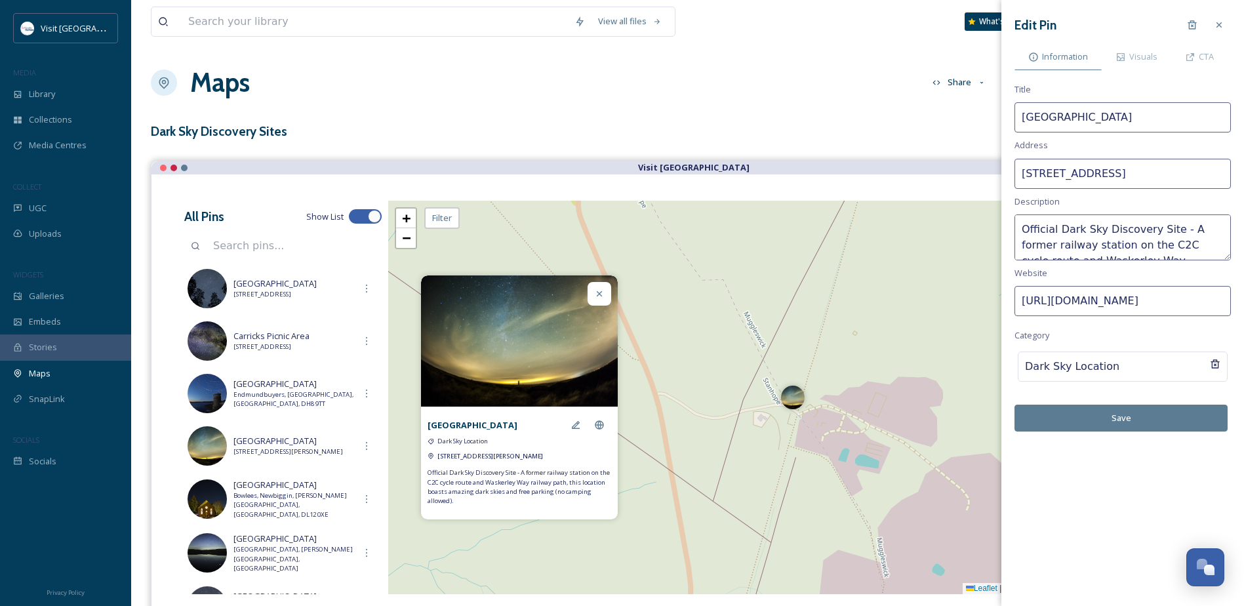
click at [1170, 420] on button "Save" at bounding box center [1120, 418] width 213 height 27
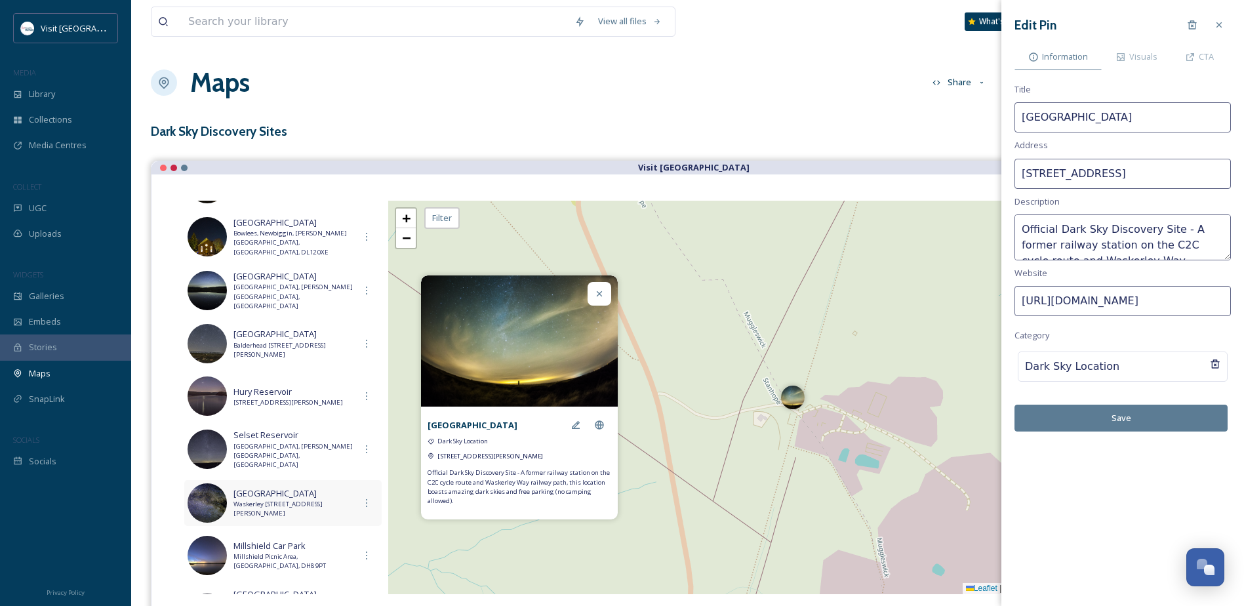
scroll to position [328, 0]
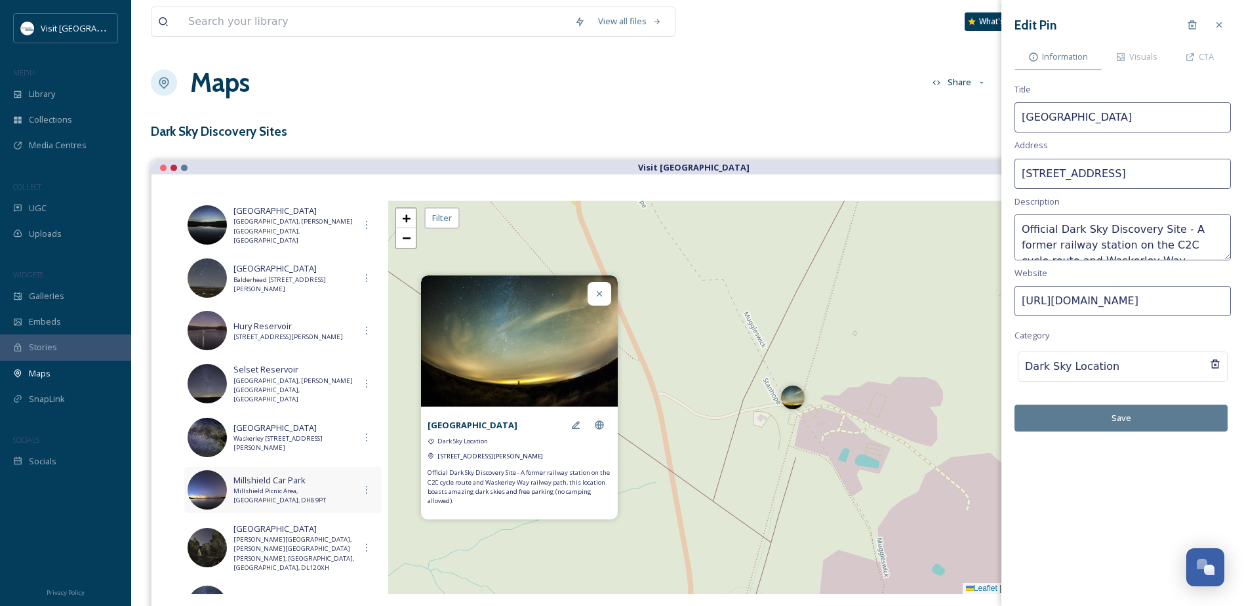
click at [319, 490] on span "Millshield Picnic Area, [GEOGRAPHIC_DATA], DH8 9PT" at bounding box center [293, 496] width 121 height 19
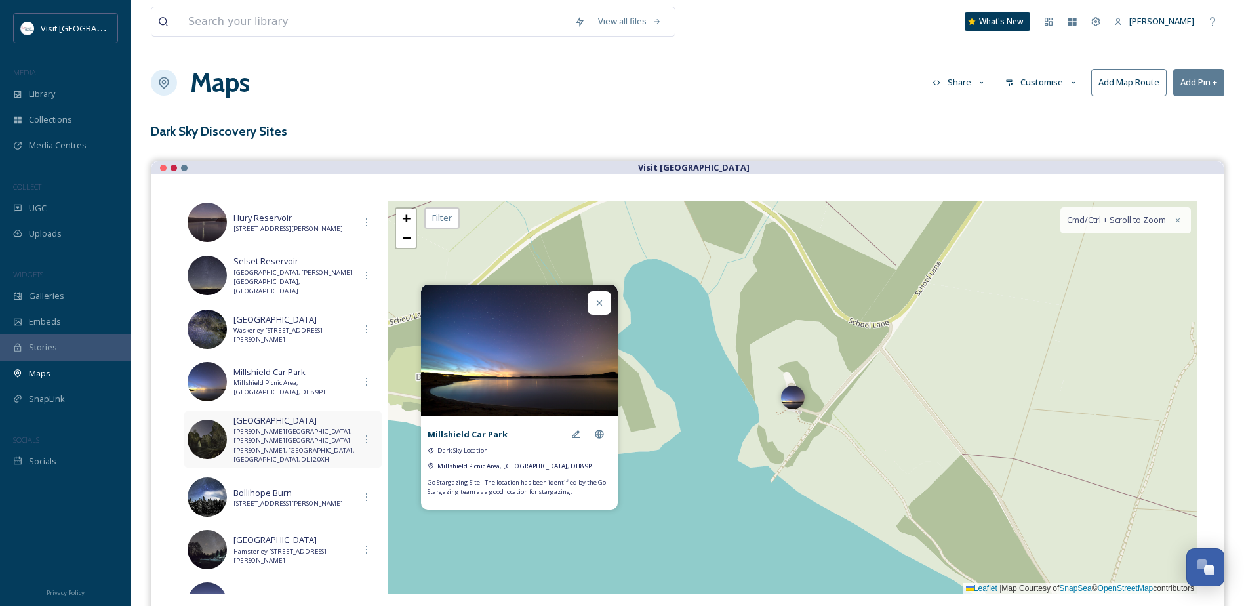
scroll to position [459, 0]
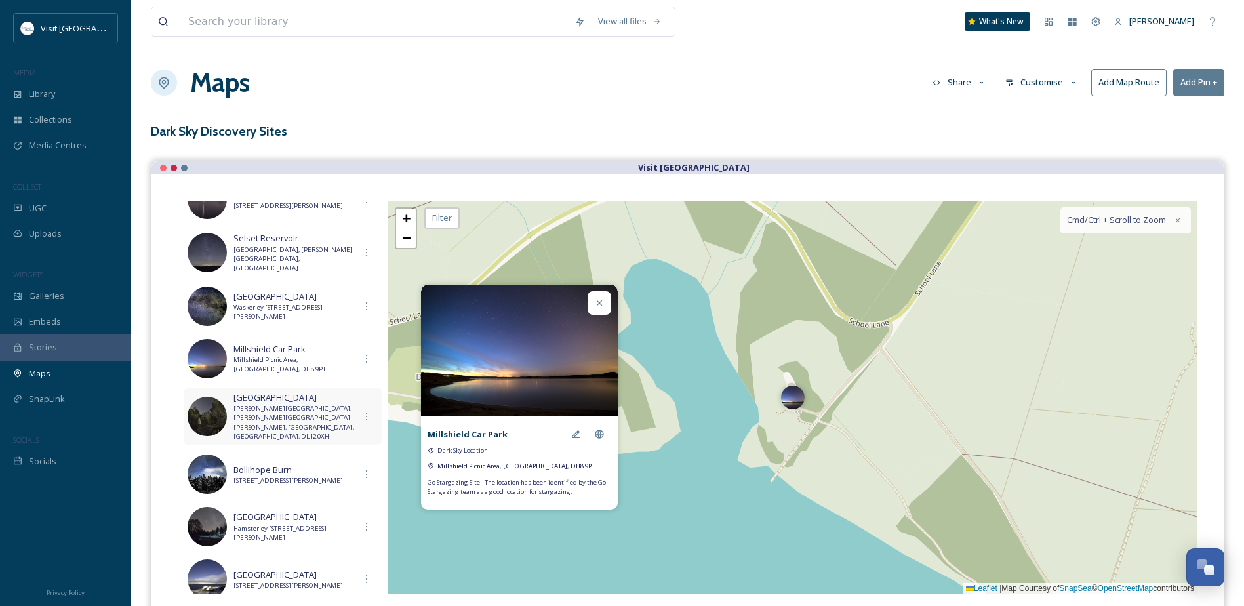
click at [327, 415] on span "[PERSON_NAME][GEOGRAPHIC_DATA], [PERSON_NAME][GEOGRAPHIC_DATA][PERSON_NAME], [G…" at bounding box center [293, 423] width 121 height 38
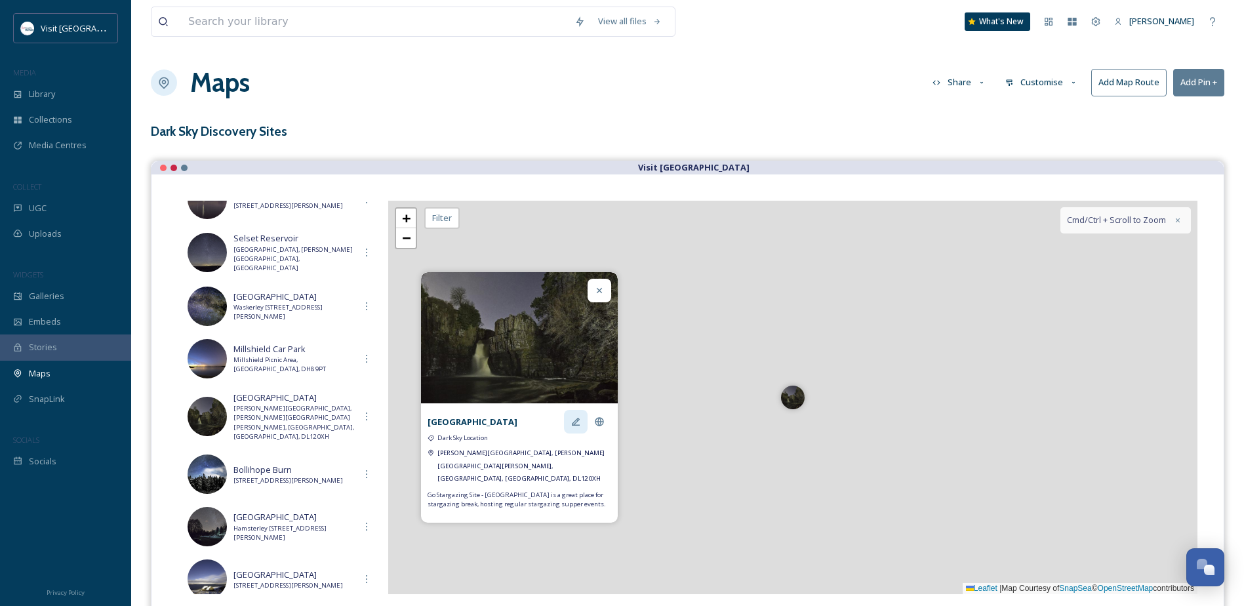
click at [580, 427] on icon at bounding box center [575, 421] width 10 height 10
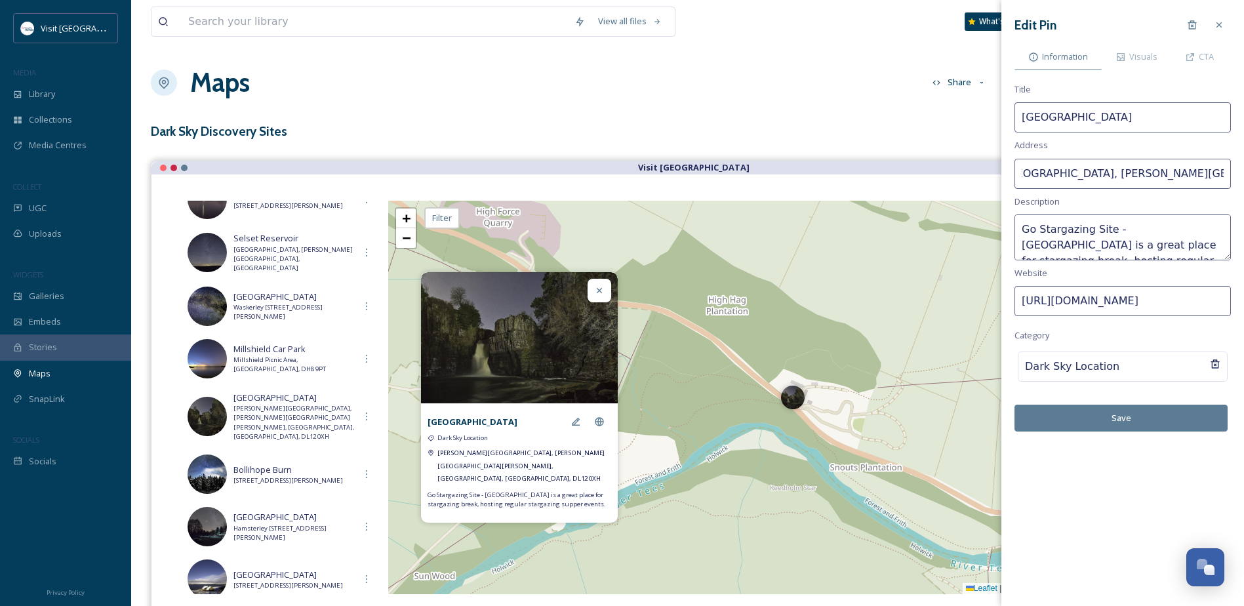
scroll to position [0, 176]
drag, startPoint x: 1158, startPoint y: 179, endPoint x: 1241, endPoint y: 178, distance: 83.3
click at [1241, 178] on div "Edit Pin Information Visuals CTA Title High Force Hotel Address [PERSON_NAME][G…" at bounding box center [1122, 222] width 243 height 445
click at [1159, 171] on input "[PERSON_NAME][GEOGRAPHIC_DATA], [PERSON_NAME][GEOGRAPHIC_DATA][PERSON_NAME], [G…" at bounding box center [1122, 174] width 216 height 30
drag, startPoint x: 1171, startPoint y: 174, endPoint x: 1106, endPoint y: 178, distance: 65.7
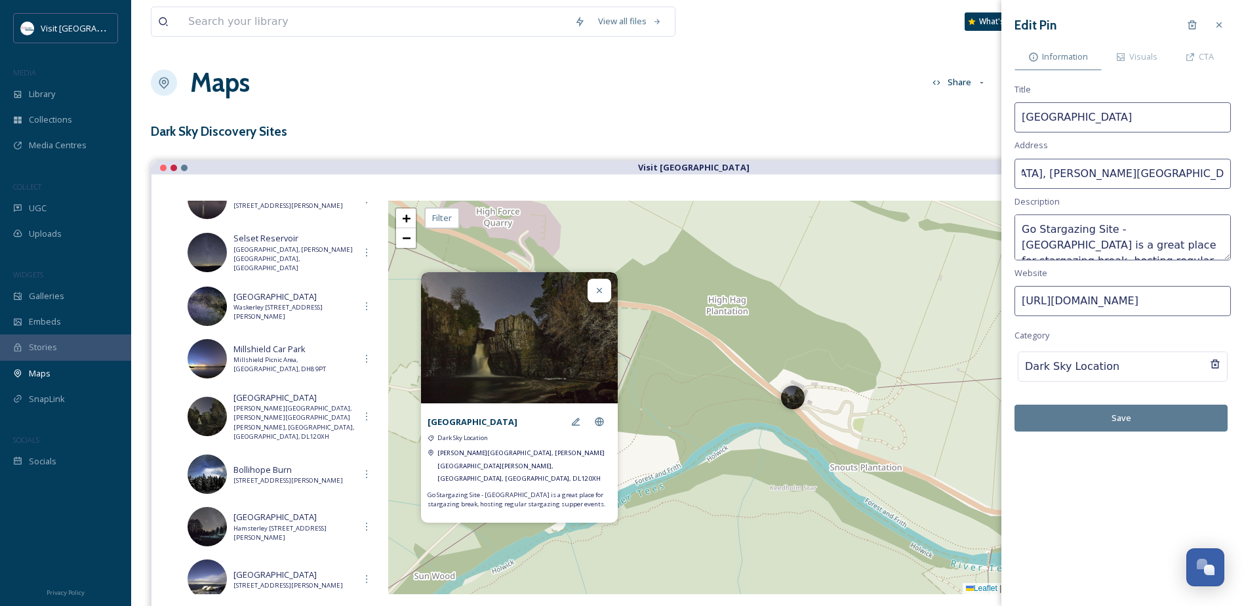
click at [1106, 178] on input "[PERSON_NAME][GEOGRAPHIC_DATA], [PERSON_NAME][GEOGRAPHIC_DATA][PERSON_NAME], [G…" at bounding box center [1122, 174] width 216 height 30
type input "[PERSON_NAME][GEOGRAPHIC_DATA], [PERSON_NAME][GEOGRAPHIC_DATA][PERSON_NAME], [G…"
click at [1136, 406] on button "Save" at bounding box center [1120, 418] width 213 height 27
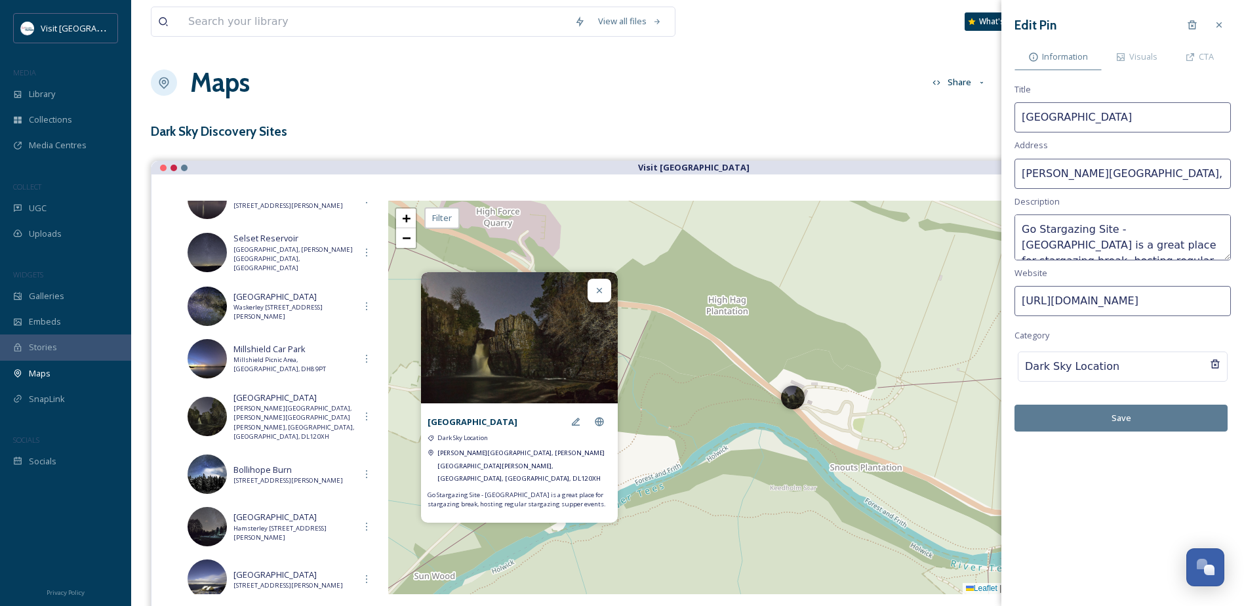
click at [600, 296] on icon at bounding box center [599, 290] width 10 height 10
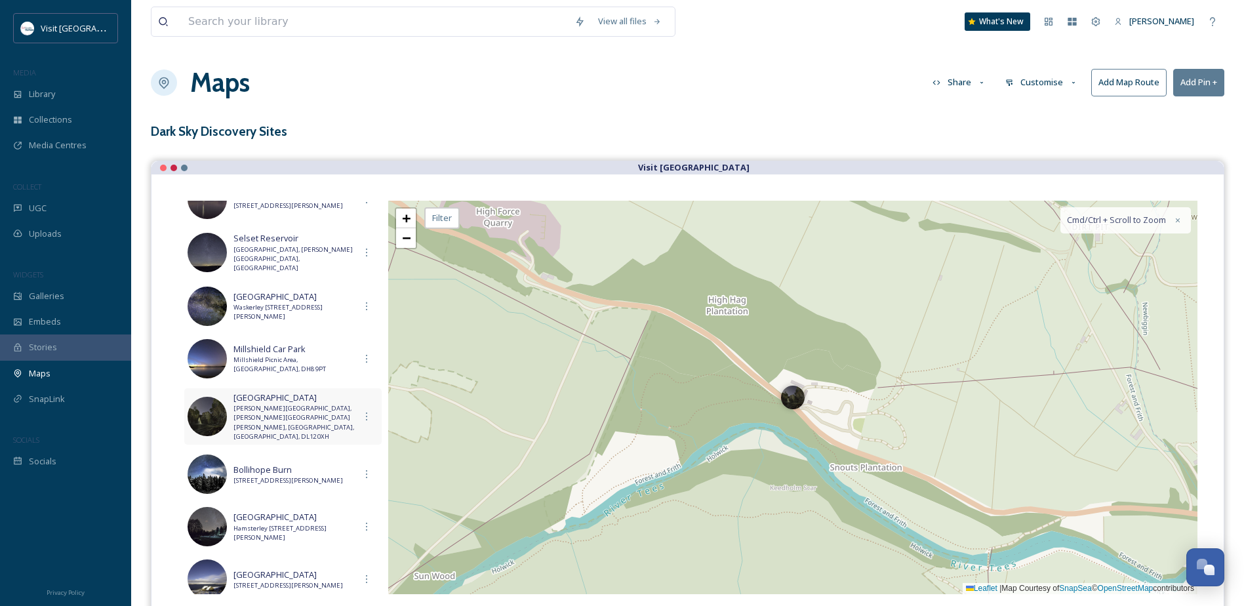
click at [311, 401] on span "[GEOGRAPHIC_DATA]" at bounding box center [293, 397] width 121 height 12
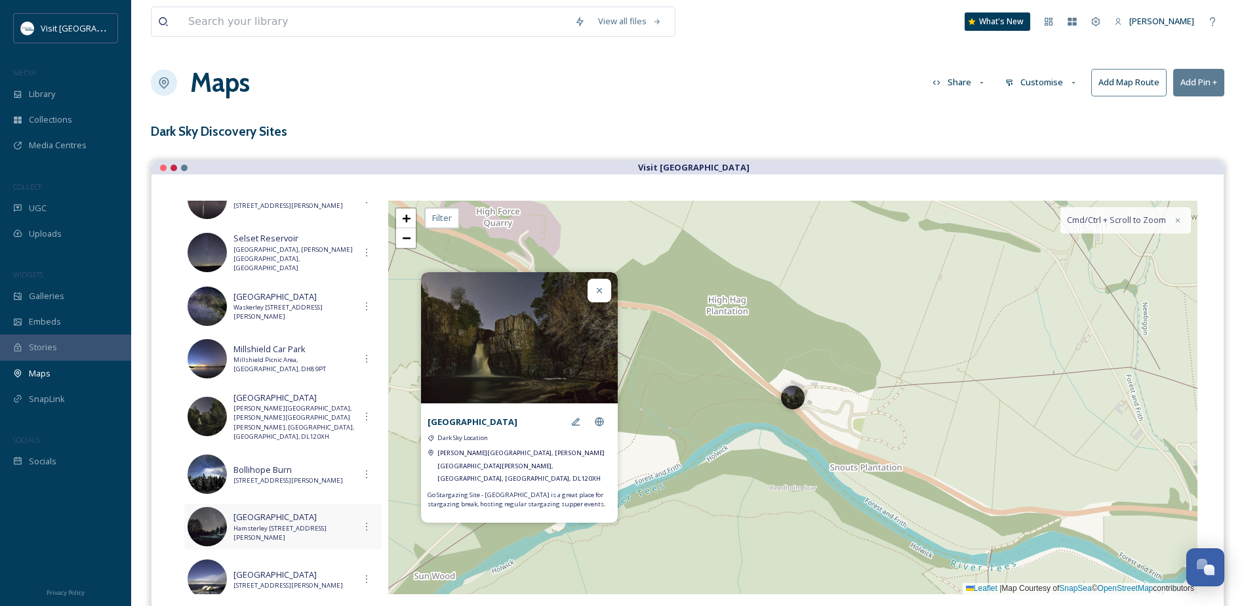
scroll to position [525, 0]
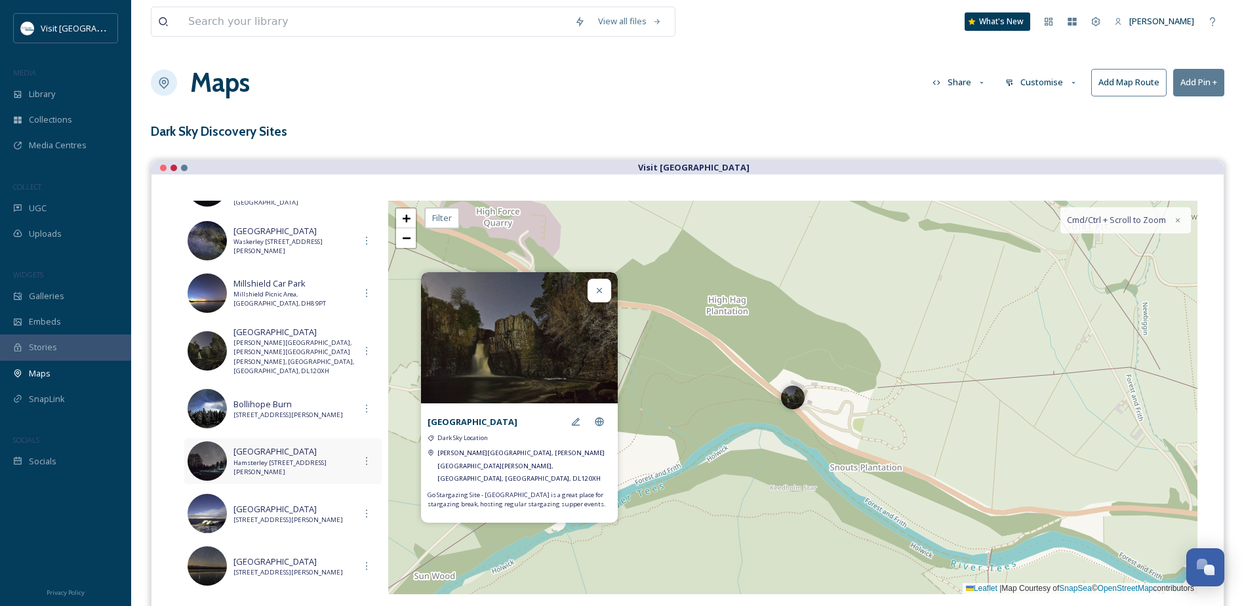
click at [320, 462] on span "Hamsterley [STREET_ADDRESS][PERSON_NAME]" at bounding box center [293, 467] width 121 height 19
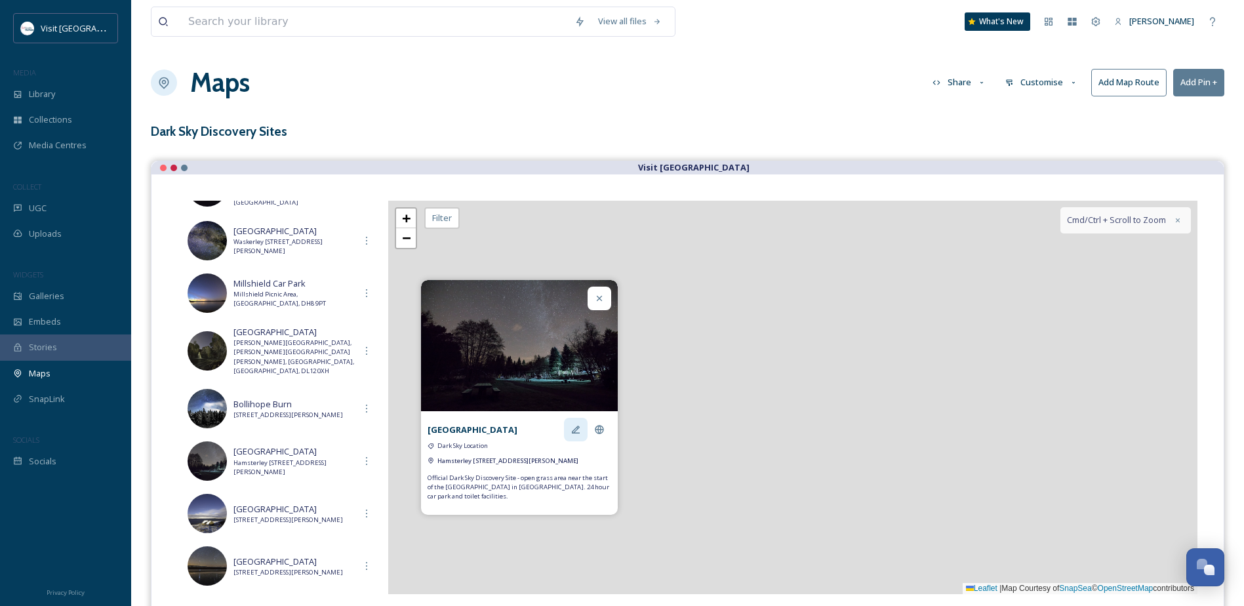
click at [570, 428] on div at bounding box center [576, 430] width 24 height 24
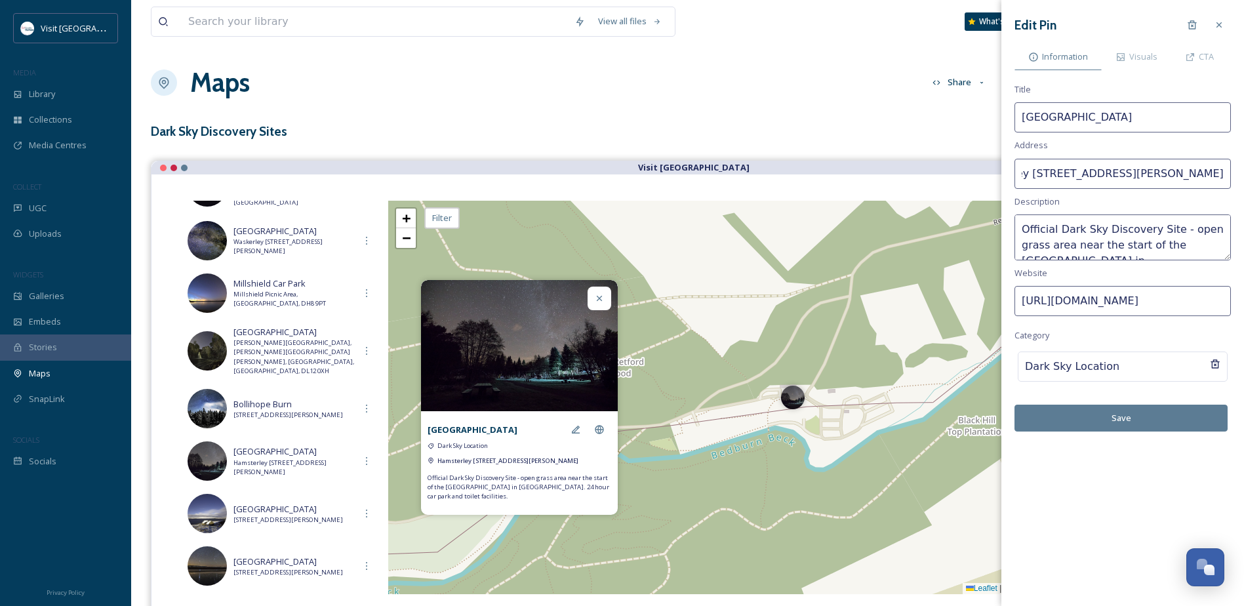
scroll to position [0, 163]
drag, startPoint x: 1140, startPoint y: 174, endPoint x: 1227, endPoint y: 174, distance: 87.2
click at [1227, 174] on input "Hamsterley [STREET_ADDRESS][PERSON_NAME]" at bounding box center [1122, 174] width 216 height 30
click at [1120, 163] on input "Hamsterley [STREET_ADDRESS][PERSON_NAME]" at bounding box center [1122, 174] width 216 height 30
drag, startPoint x: 1115, startPoint y: 171, endPoint x: 1078, endPoint y: 173, distance: 36.8
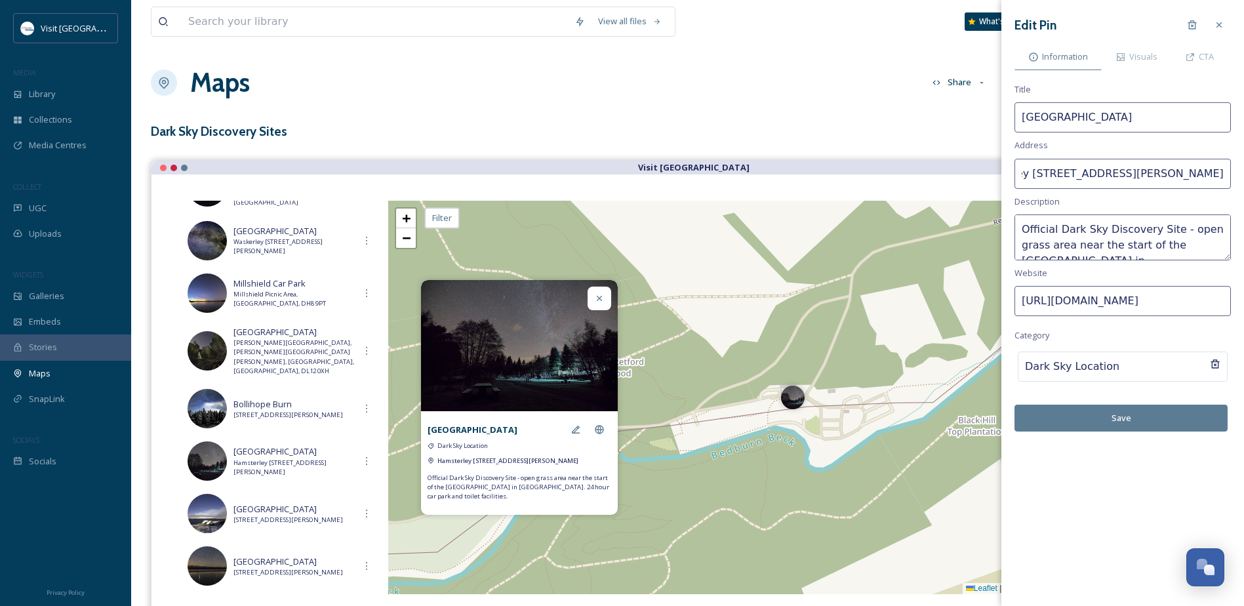
click at [1078, 173] on input "Hamsterley [STREET_ADDRESS][PERSON_NAME]" at bounding box center [1122, 174] width 216 height 30
click at [1174, 174] on input "Hamsterley [STREET_ADDRESS][PERSON_NAME]" at bounding box center [1122, 174] width 216 height 30
type input "Hamsterley [STREET_ADDRESS][PERSON_NAME]"
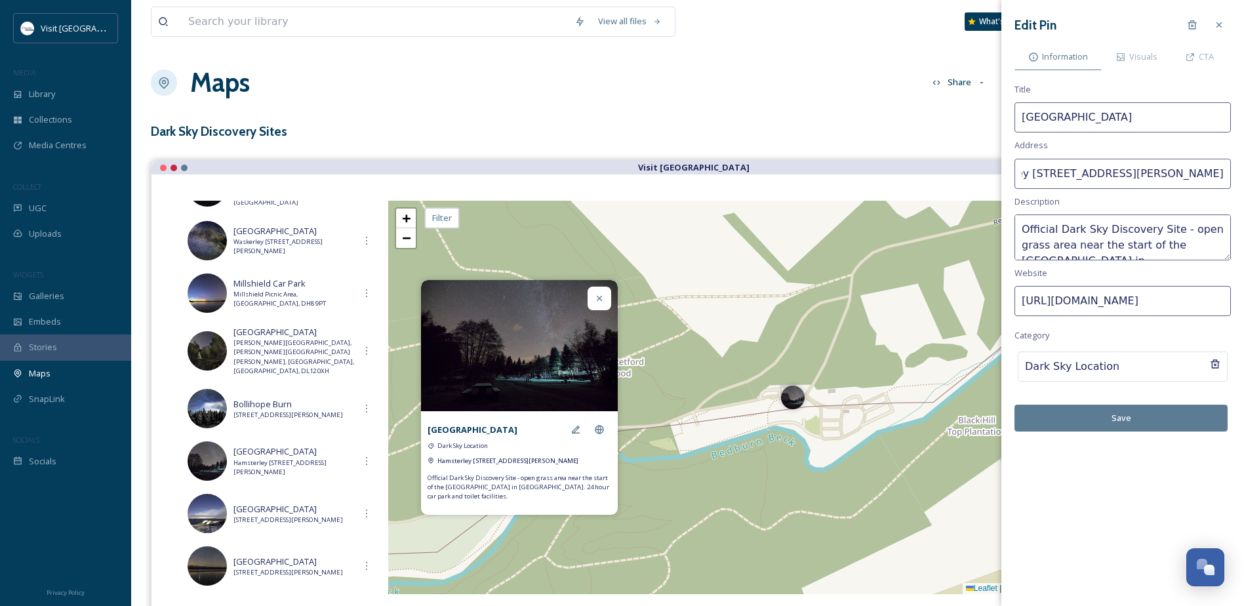
click at [1138, 423] on button "Save" at bounding box center [1120, 418] width 213 height 27
click at [1213, 22] on div at bounding box center [1219, 25] width 24 height 24
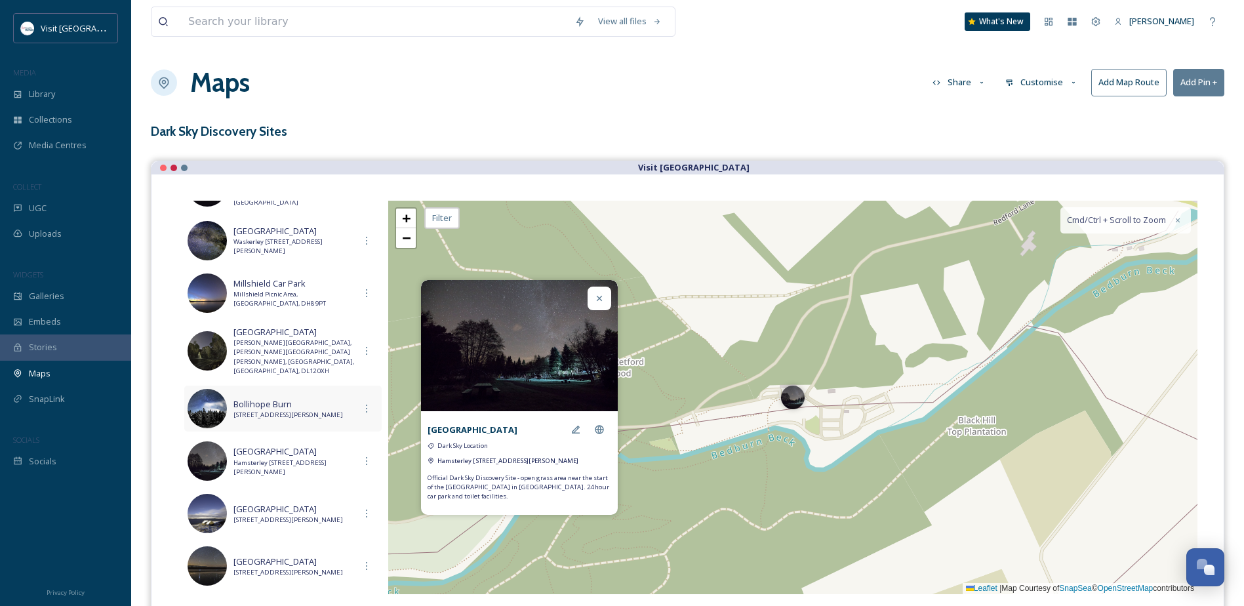
click at [281, 410] on span "[STREET_ADDRESS][PERSON_NAME]" at bounding box center [293, 414] width 121 height 9
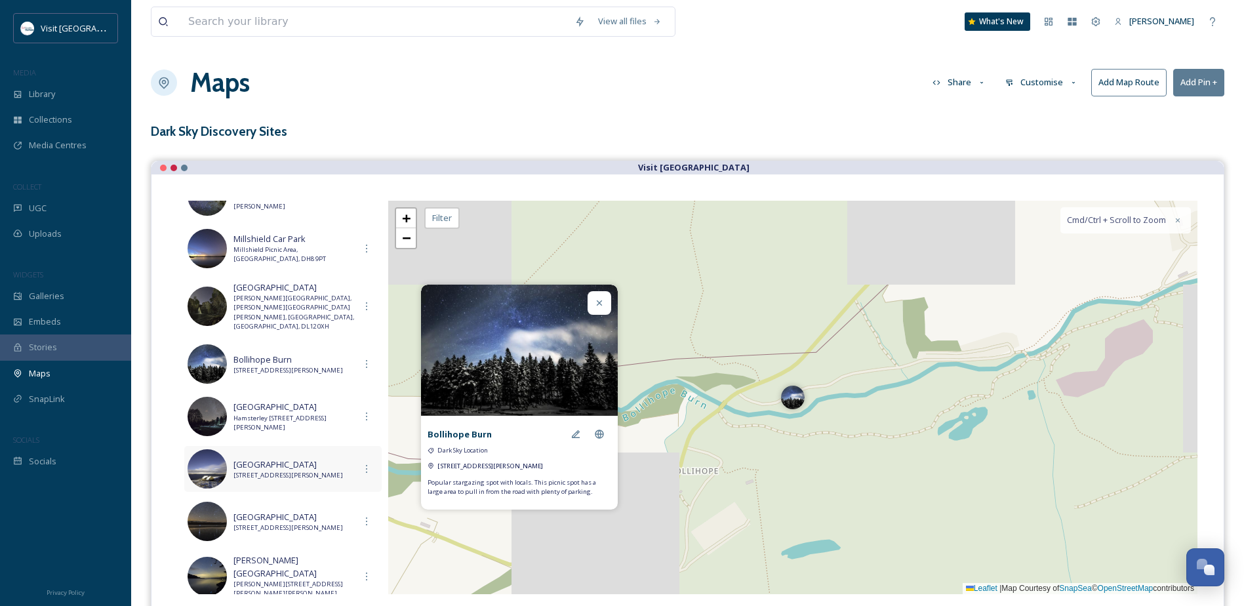
scroll to position [590, 0]
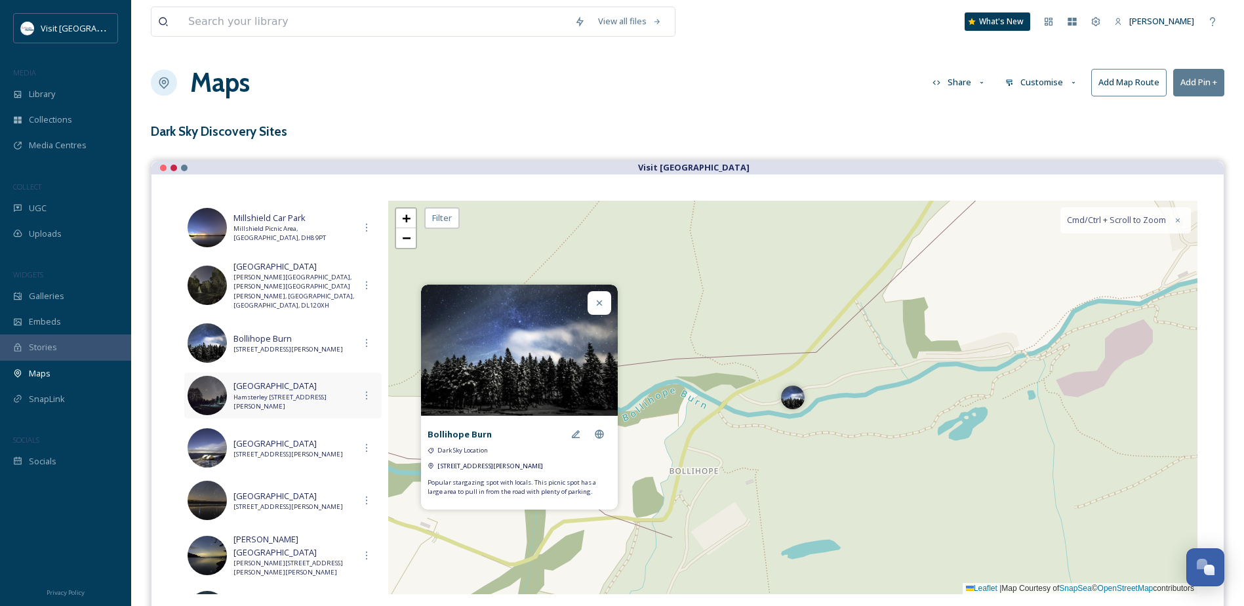
click at [305, 395] on span "Hamsterley [STREET_ADDRESS][PERSON_NAME]" at bounding box center [293, 402] width 121 height 19
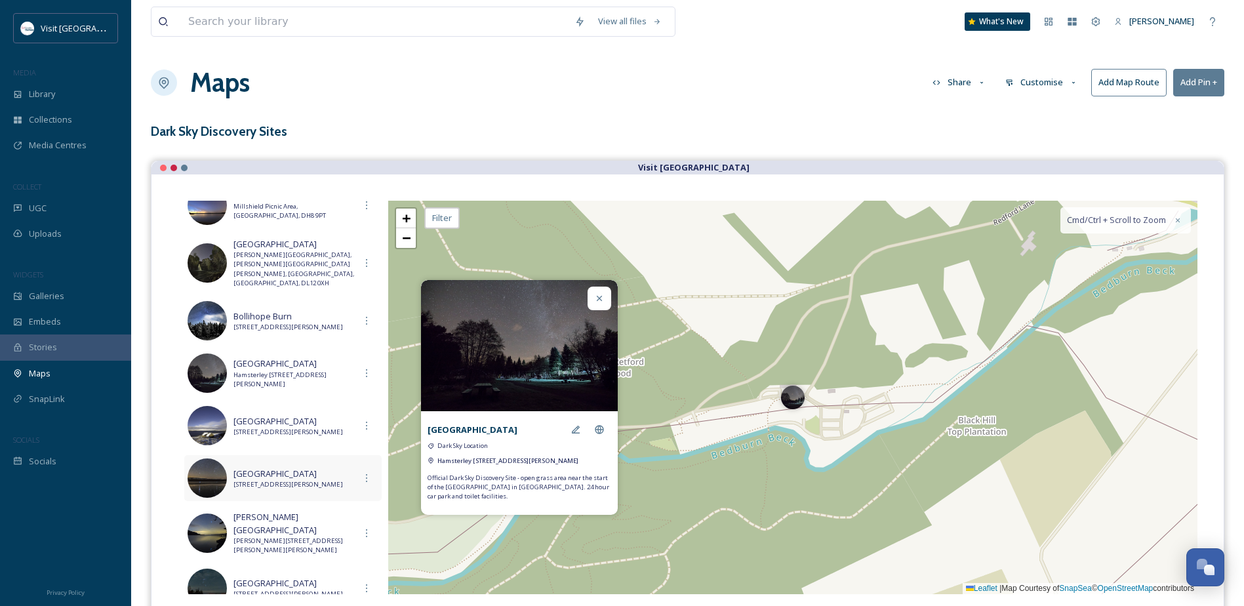
scroll to position [625, 0]
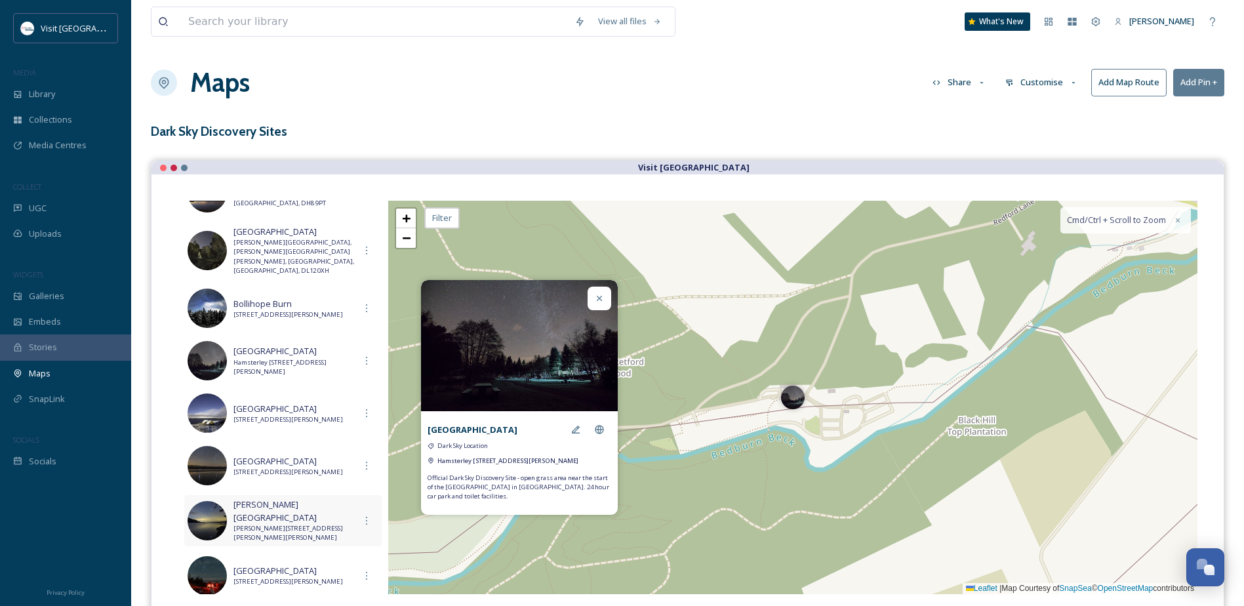
click at [311, 524] on span "[PERSON_NAME][STREET_ADDRESS][PERSON_NAME][PERSON_NAME]" at bounding box center [293, 533] width 121 height 19
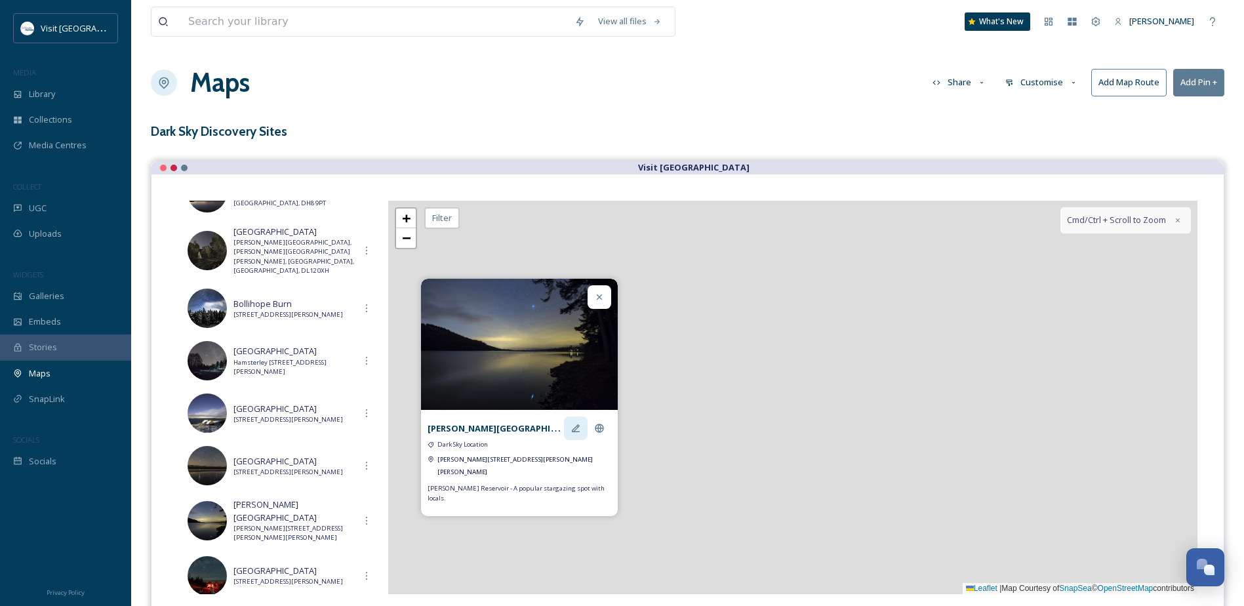
click at [583, 440] on div at bounding box center [576, 428] width 24 height 24
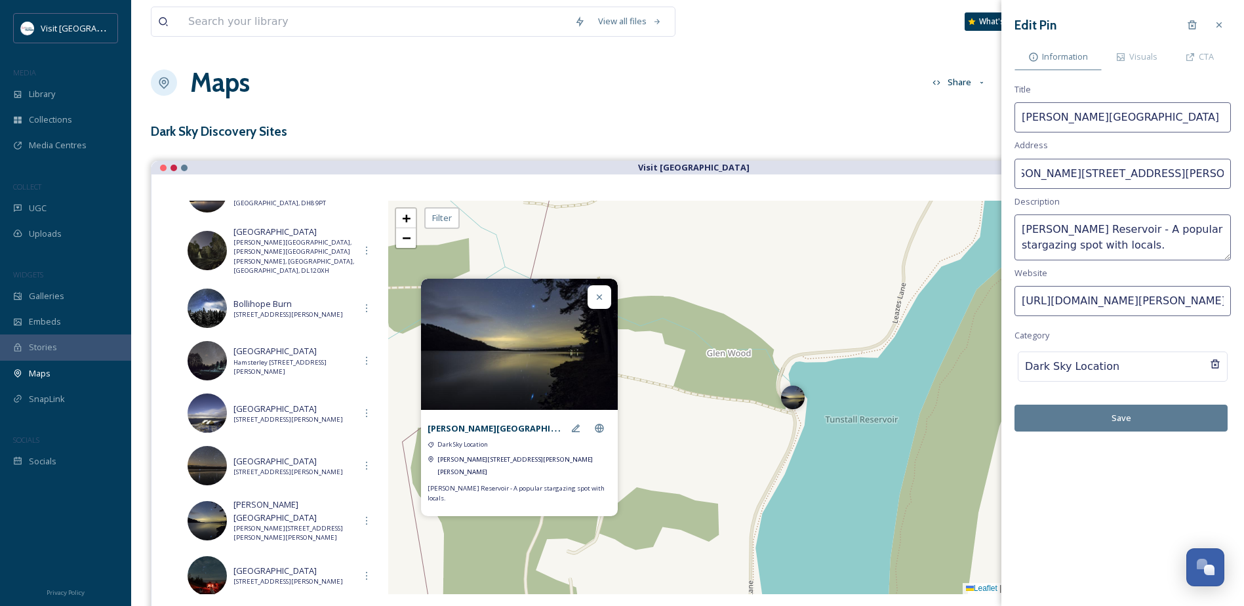
drag, startPoint x: 1168, startPoint y: 172, endPoint x: 1214, endPoint y: 172, distance: 45.9
click at [1214, 172] on input "[PERSON_NAME][STREET_ADDRESS][PERSON_NAME][PERSON_NAME]" at bounding box center [1122, 174] width 216 height 30
drag, startPoint x: 1163, startPoint y: 176, endPoint x: 1169, endPoint y: 175, distance: 6.6
click at [1163, 175] on input "[PERSON_NAME][STREET_ADDRESS][PERSON_NAME][PERSON_NAME]" at bounding box center [1122, 174] width 216 height 30
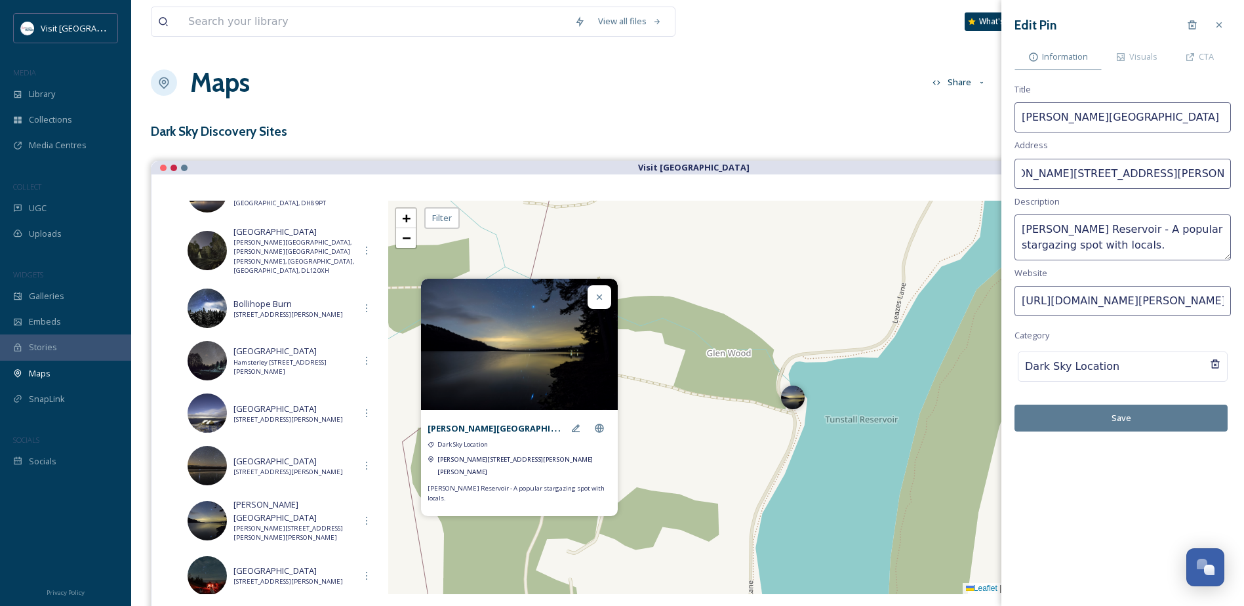
click at [1175, 175] on input "[PERSON_NAME][STREET_ADDRESS][PERSON_NAME][PERSON_NAME]" at bounding box center [1122, 174] width 216 height 30
click at [1064, 174] on input "[STREET_ADDRESS]" at bounding box center [1122, 174] width 216 height 30
type input "[STREET_ADDRESS]"
click at [1161, 418] on button "Save" at bounding box center [1120, 418] width 213 height 27
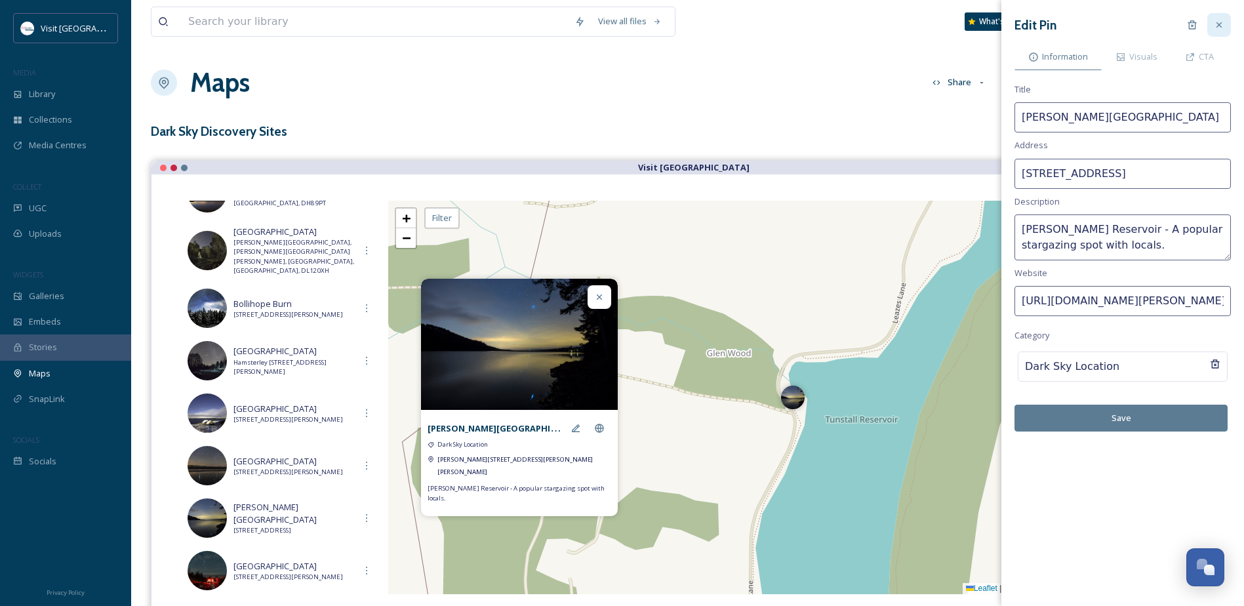
click at [1220, 16] on div at bounding box center [1219, 25] width 24 height 24
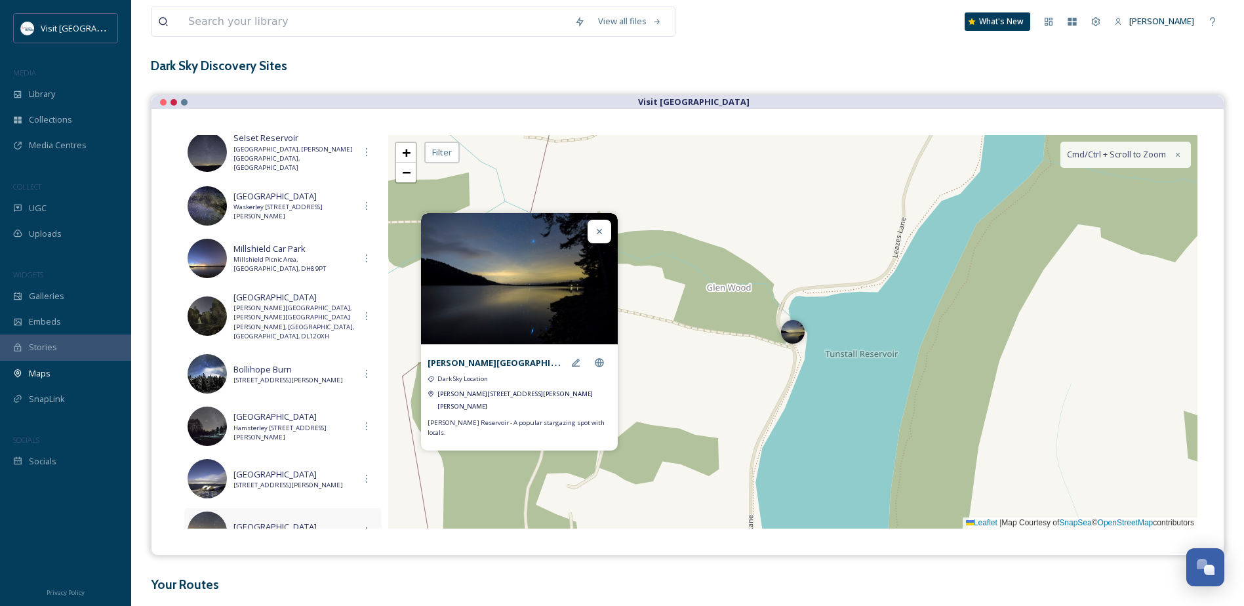
scroll to position [625, 0]
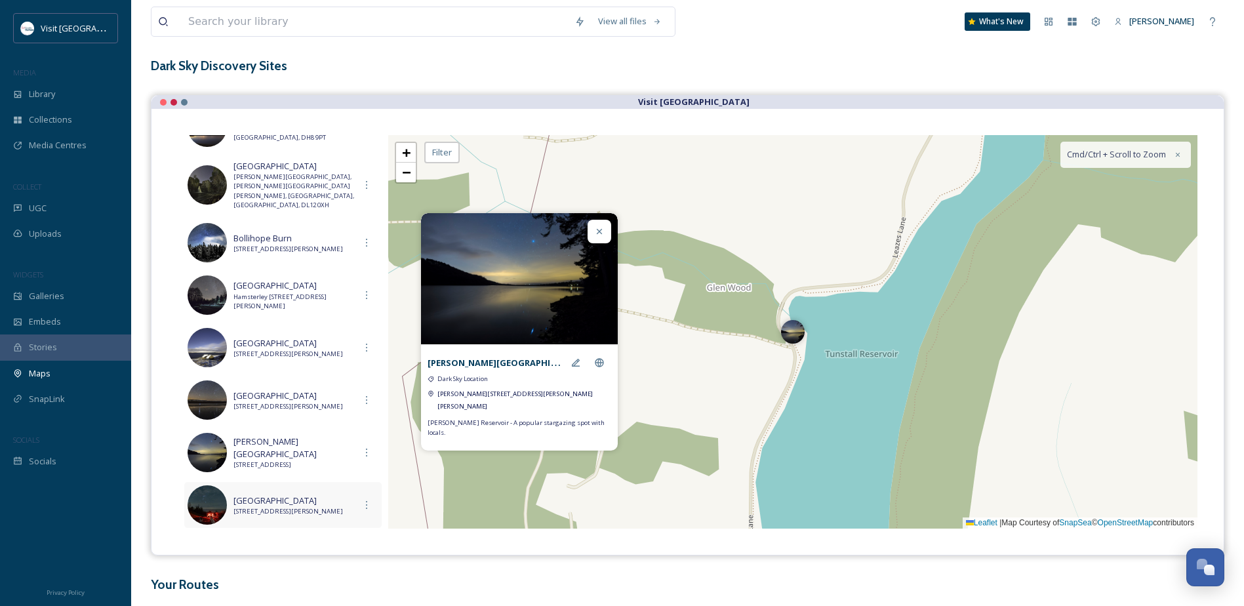
click at [288, 494] on span "[GEOGRAPHIC_DATA]" at bounding box center [293, 500] width 121 height 12
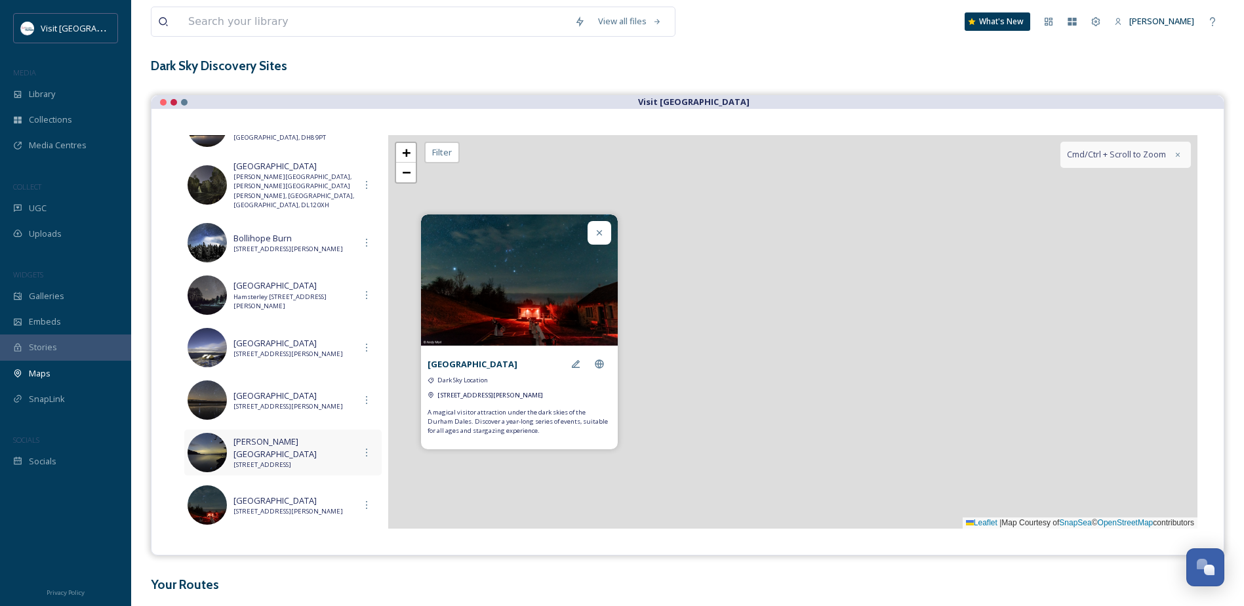
click at [290, 442] on span "[PERSON_NAME][GEOGRAPHIC_DATA]" at bounding box center [293, 447] width 121 height 25
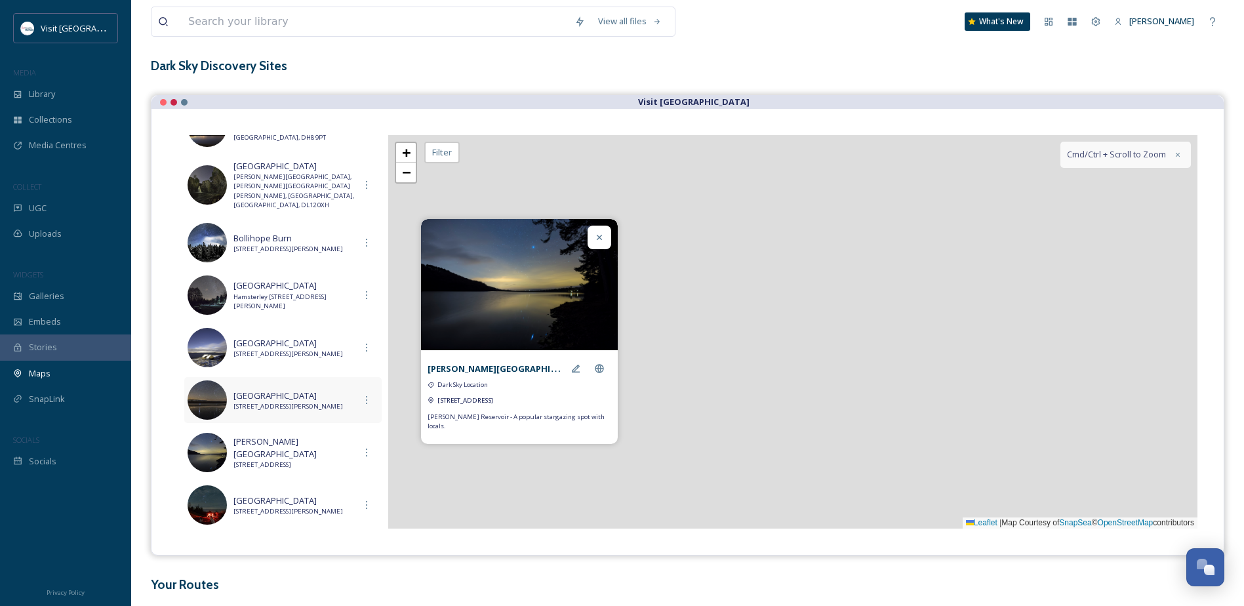
click at [277, 402] on span "[STREET_ADDRESS][PERSON_NAME]" at bounding box center [293, 406] width 121 height 9
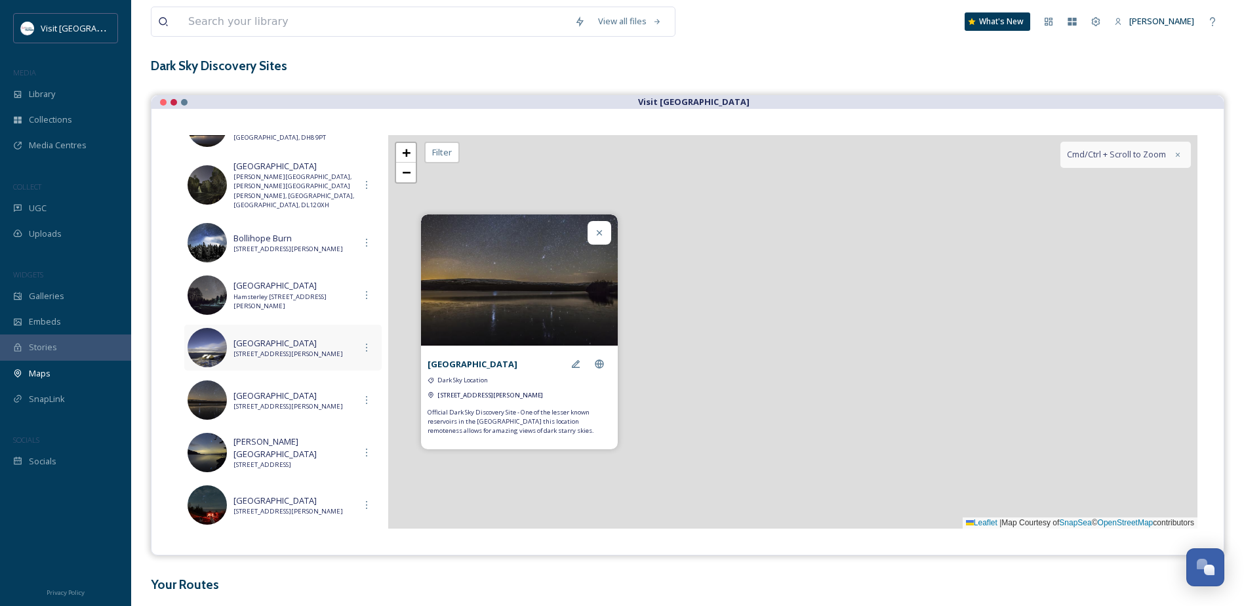
click at [271, 350] on span "[STREET_ADDRESS][PERSON_NAME]" at bounding box center [293, 354] width 121 height 9
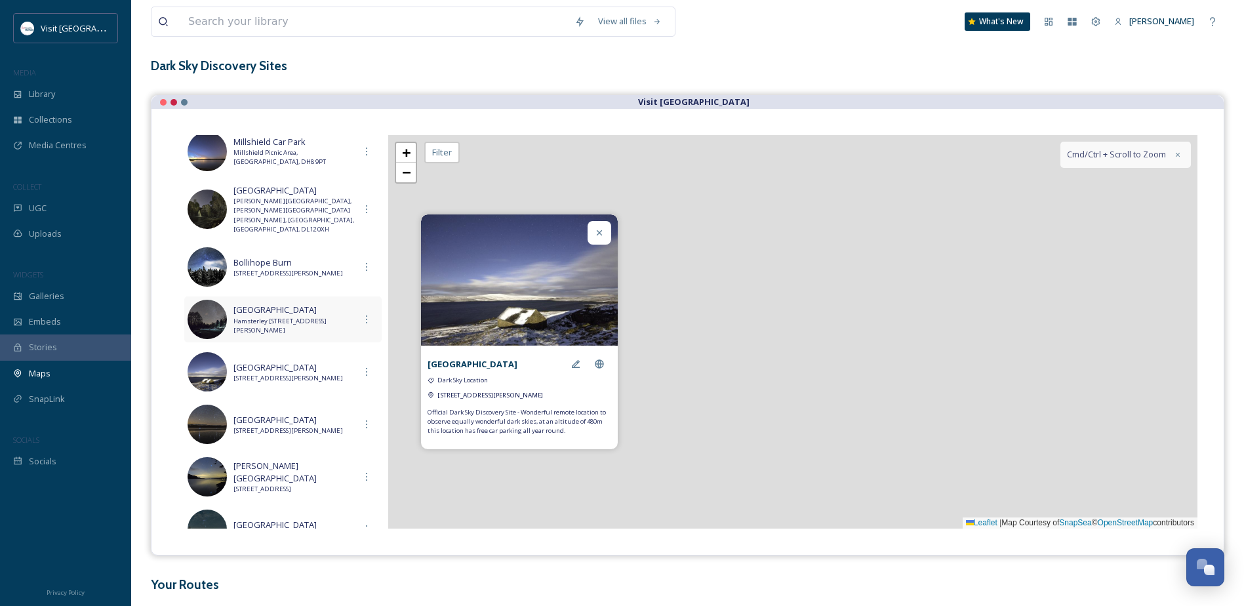
scroll to position [559, 0]
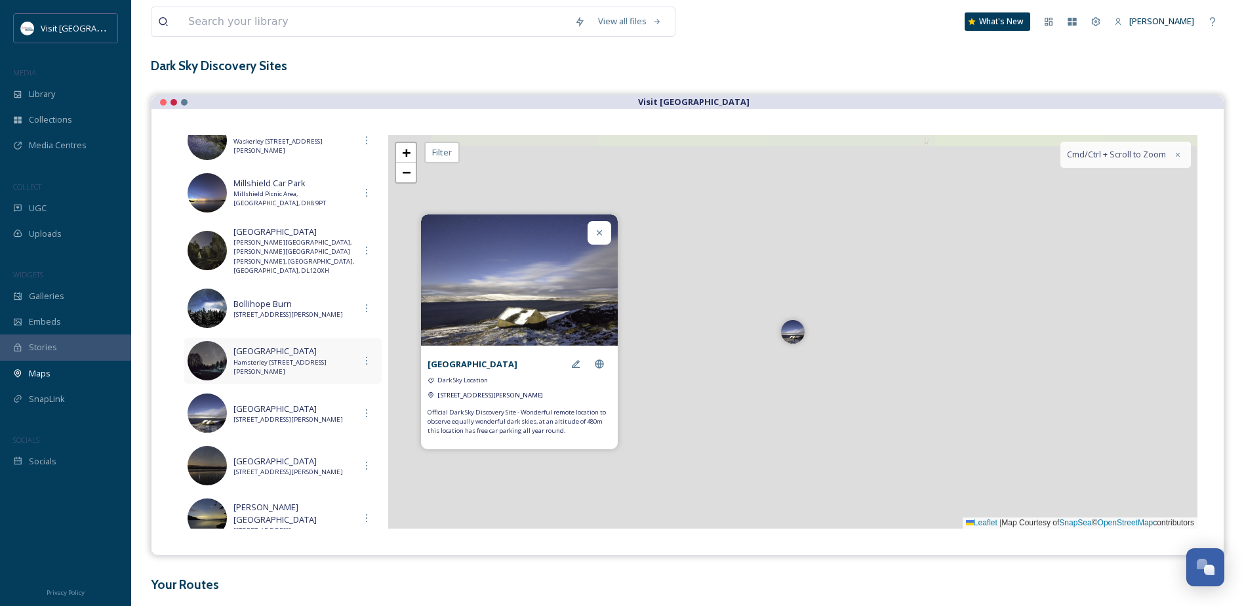
click at [275, 358] on span "Hamsterley [STREET_ADDRESS][PERSON_NAME]" at bounding box center [293, 367] width 121 height 19
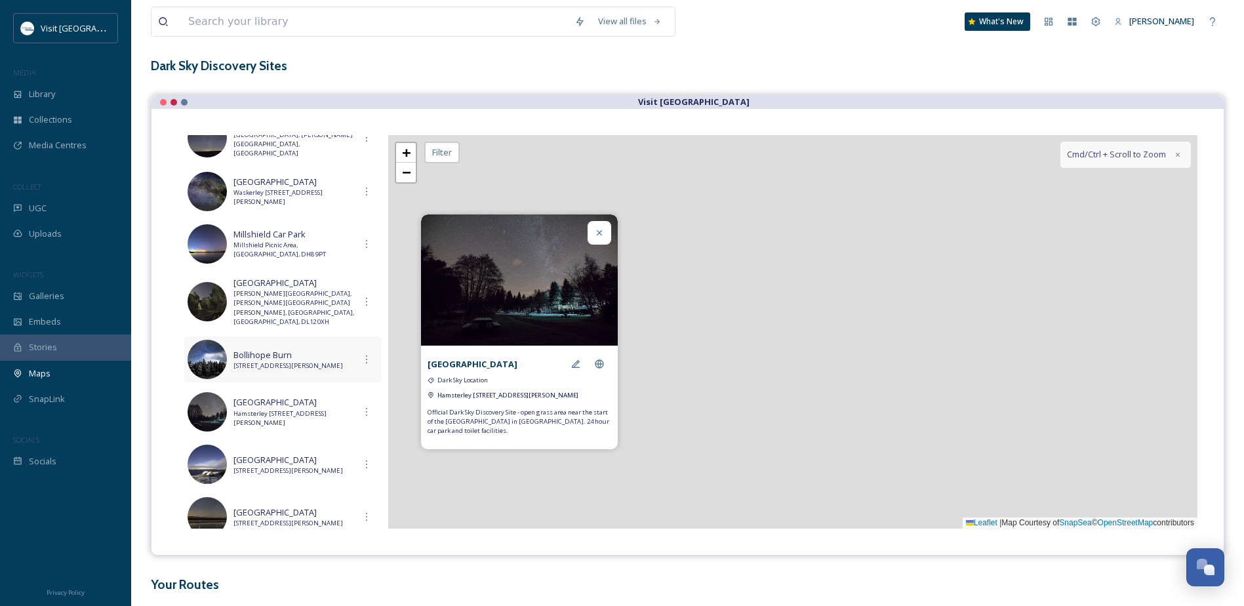
scroll to position [494, 0]
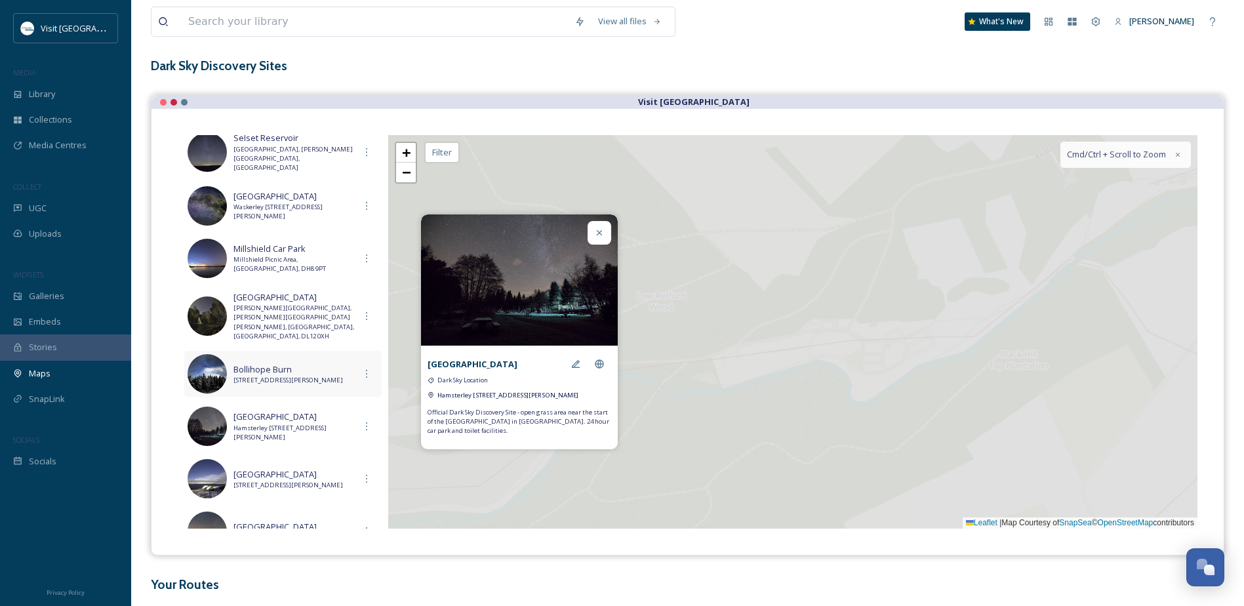
click at [288, 351] on div "Bollihope Burn Bollihope Burn Quarry, [PERSON_NAME][GEOGRAPHIC_DATA], [GEOGRAPH…" at bounding box center [282, 374] width 197 height 46
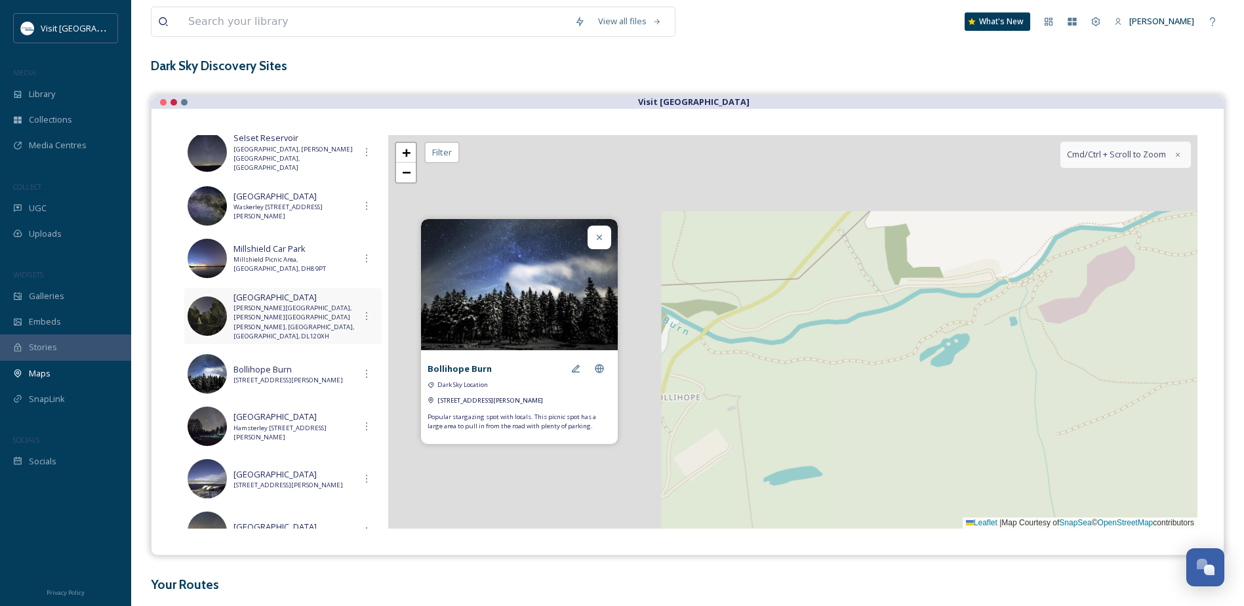
click at [296, 310] on span "[PERSON_NAME][GEOGRAPHIC_DATA], [PERSON_NAME][GEOGRAPHIC_DATA][PERSON_NAME], [G…" at bounding box center [293, 323] width 121 height 38
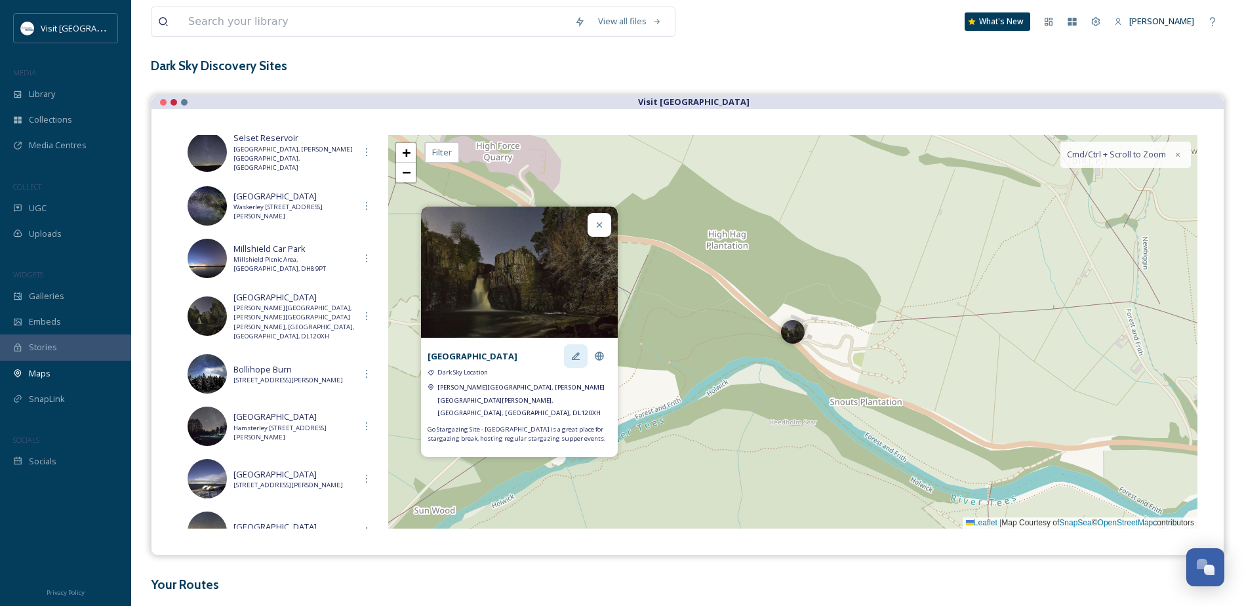
click at [574, 361] on icon at bounding box center [575, 356] width 10 height 10
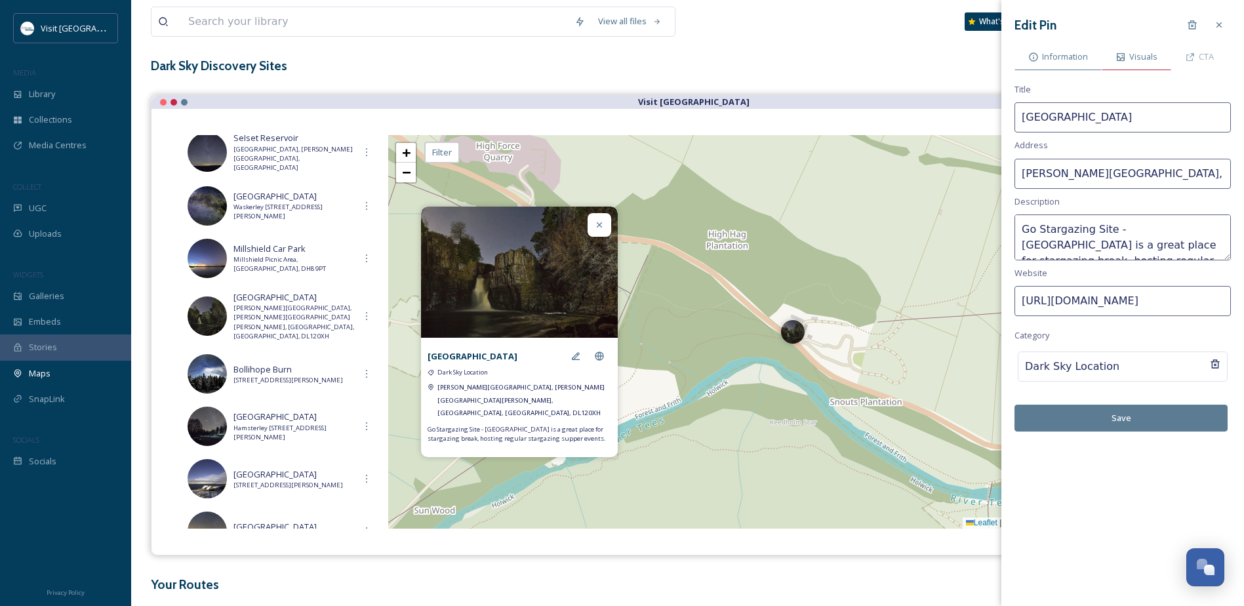
click at [1136, 51] on span "Visuals" at bounding box center [1143, 56] width 28 height 12
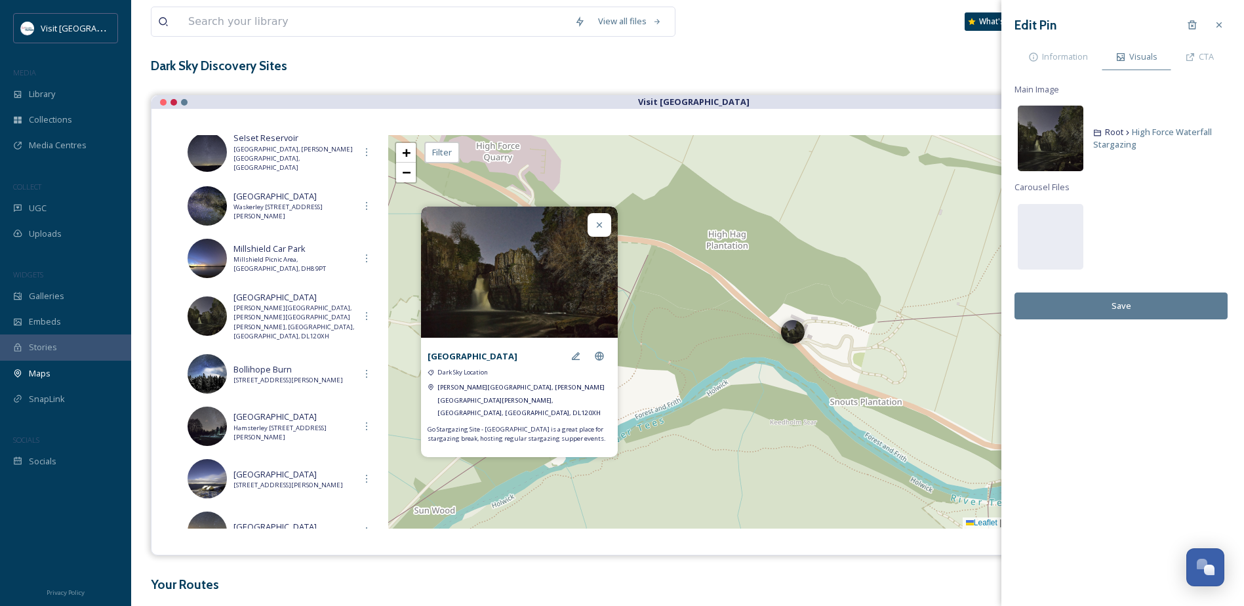
click at [1071, 138] on img at bounding box center [1051, 139] width 66 height 66
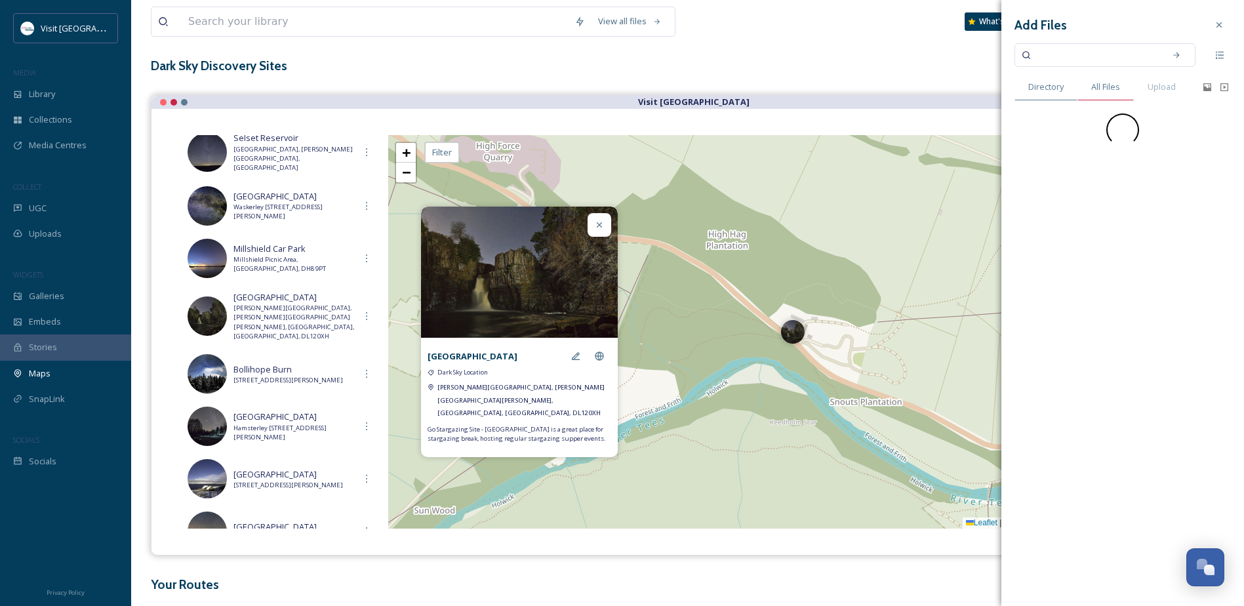
click at [1110, 90] on span "All Files" at bounding box center [1105, 87] width 29 height 12
click at [1105, 59] on input at bounding box center [1096, 55] width 124 height 29
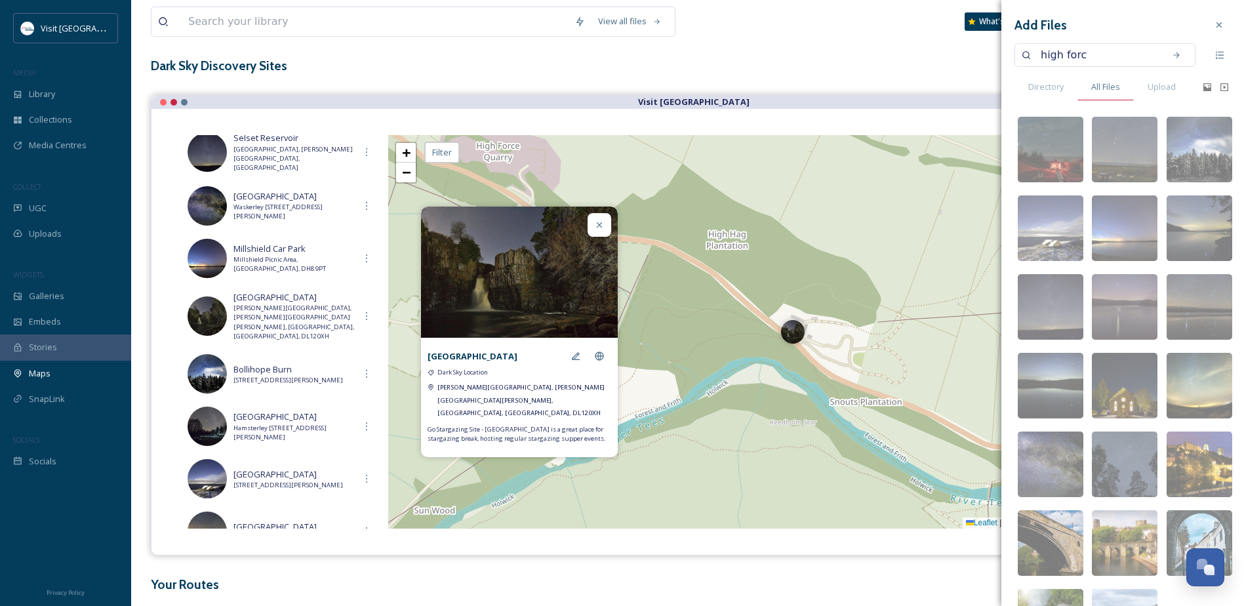
type input "high force"
click at [1172, 52] on div "Search" at bounding box center [1177, 55] width 24 height 24
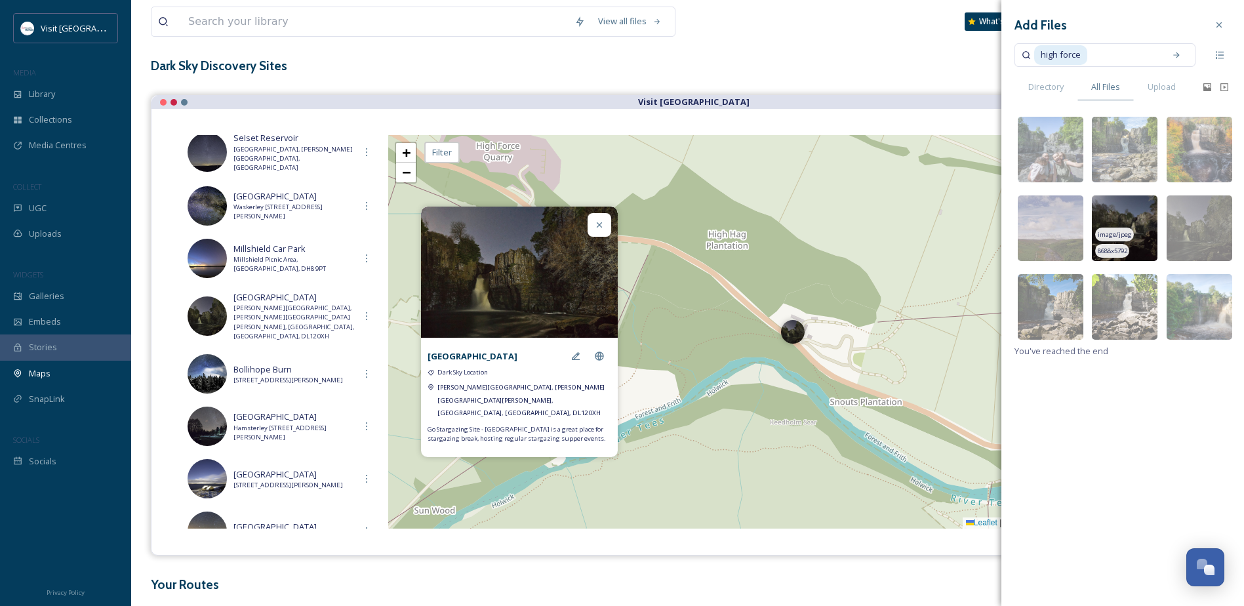
click at [1143, 239] on img at bounding box center [1125, 228] width 66 height 66
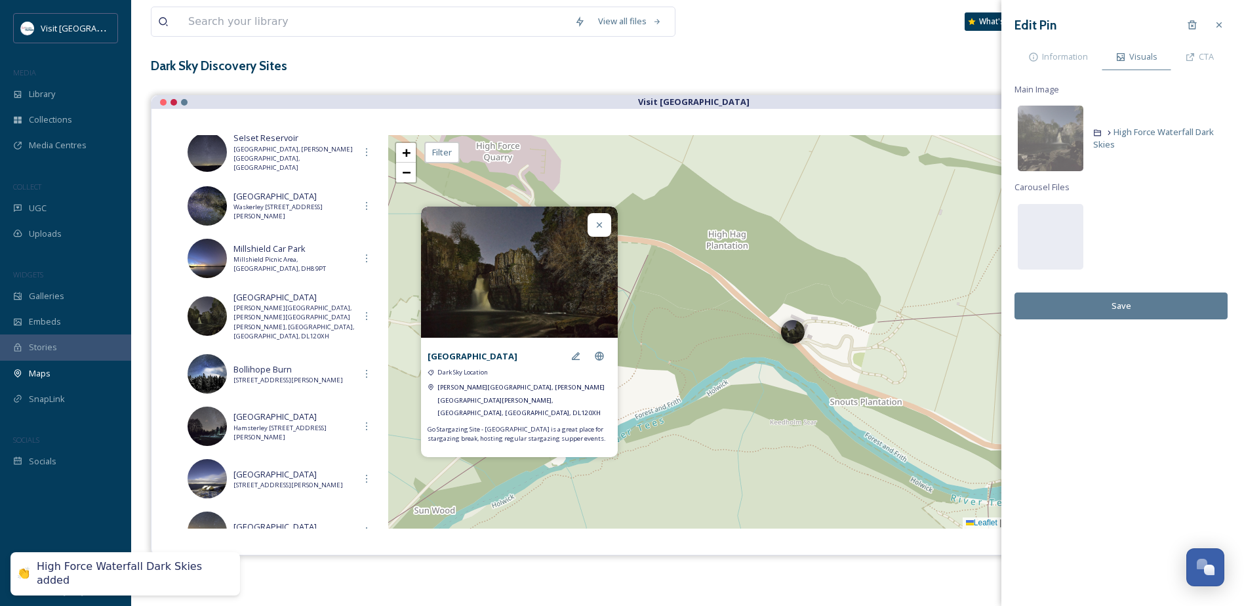
click at [1145, 300] on button "Save" at bounding box center [1120, 305] width 213 height 27
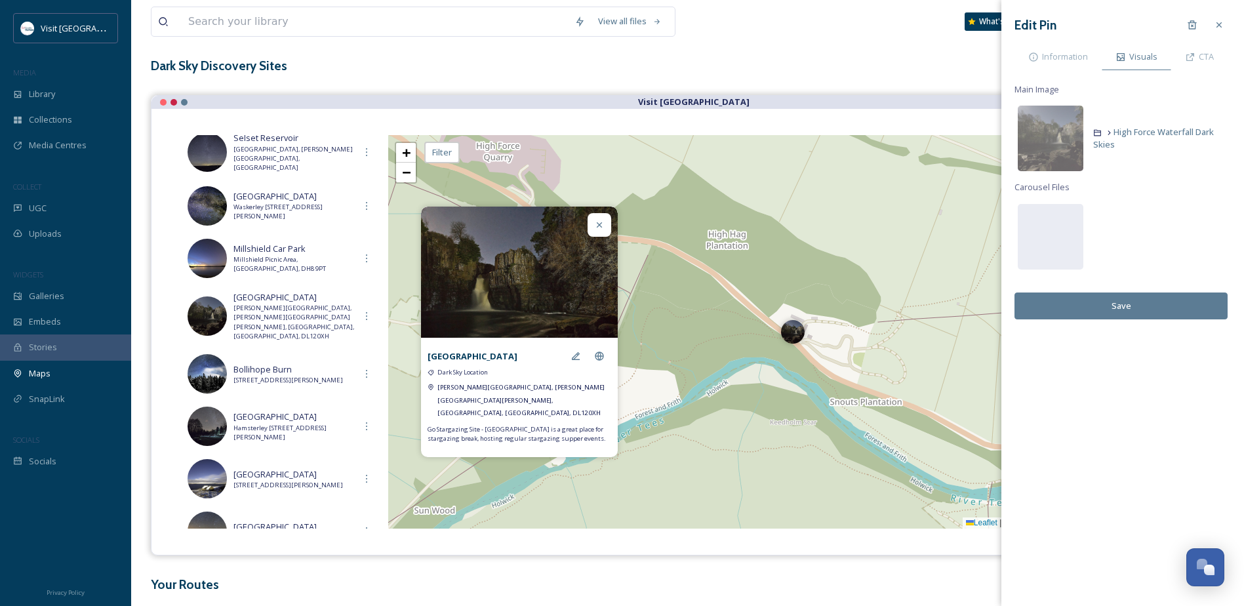
click at [1138, 308] on button "Save" at bounding box center [1120, 305] width 213 height 27
click at [1216, 22] on icon at bounding box center [1219, 25] width 10 height 10
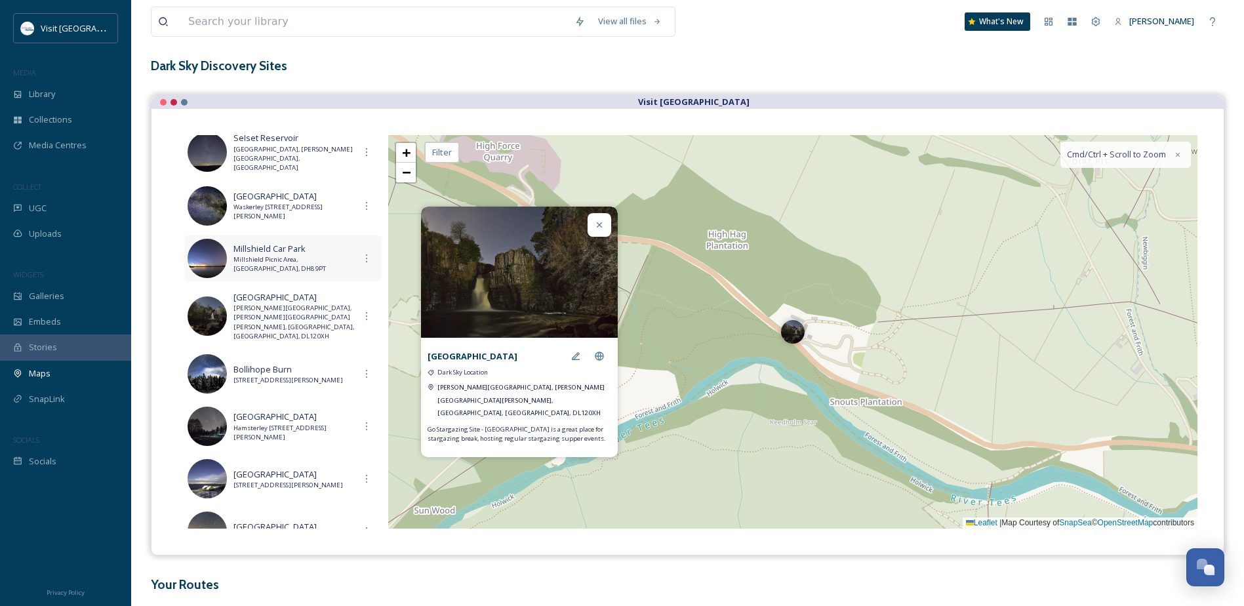
click at [292, 252] on span "Millshield Car Park" at bounding box center [293, 249] width 121 height 12
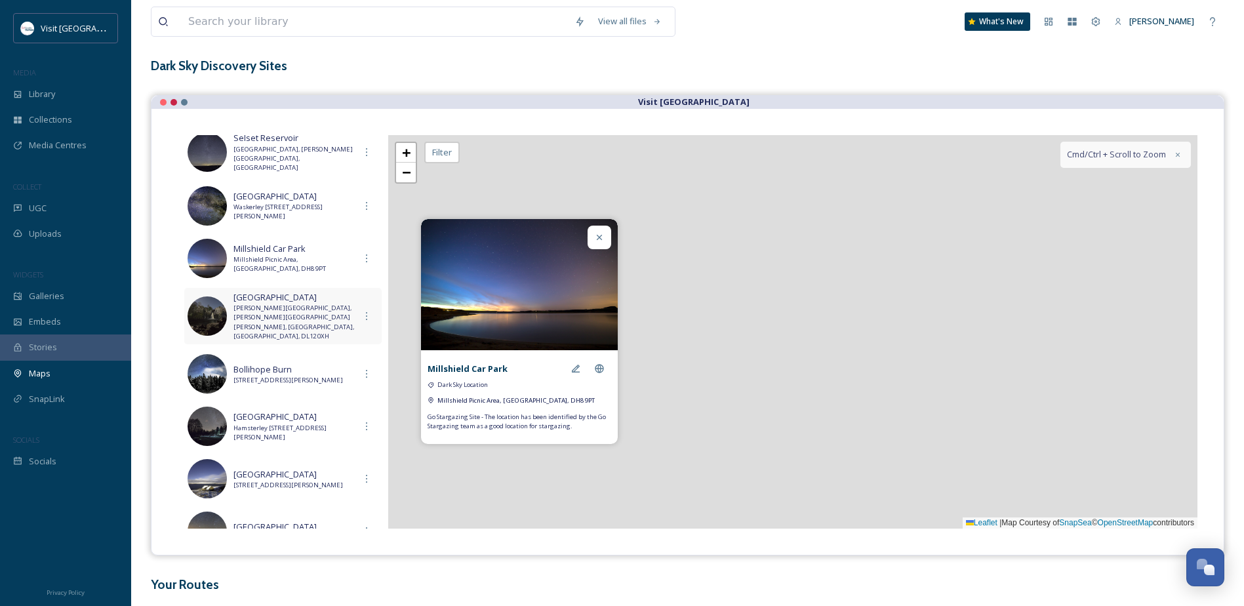
click at [300, 306] on span "[PERSON_NAME][GEOGRAPHIC_DATA], [PERSON_NAME][GEOGRAPHIC_DATA][PERSON_NAME], [G…" at bounding box center [293, 323] width 121 height 38
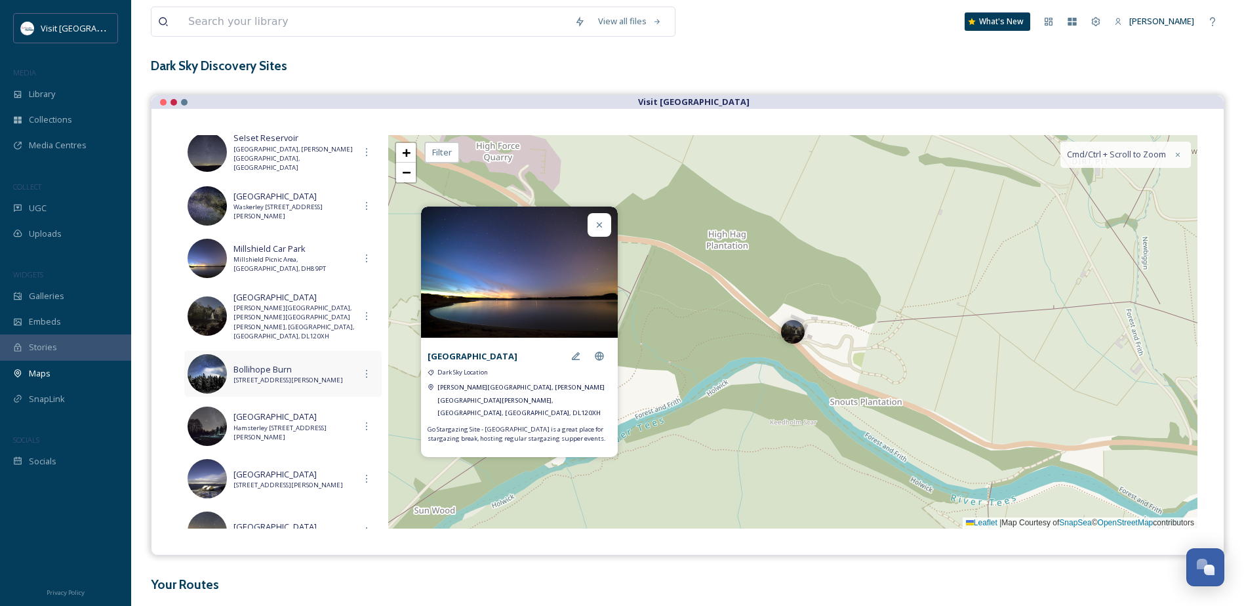
click at [304, 376] on span "[STREET_ADDRESS][PERSON_NAME]" at bounding box center [293, 380] width 121 height 9
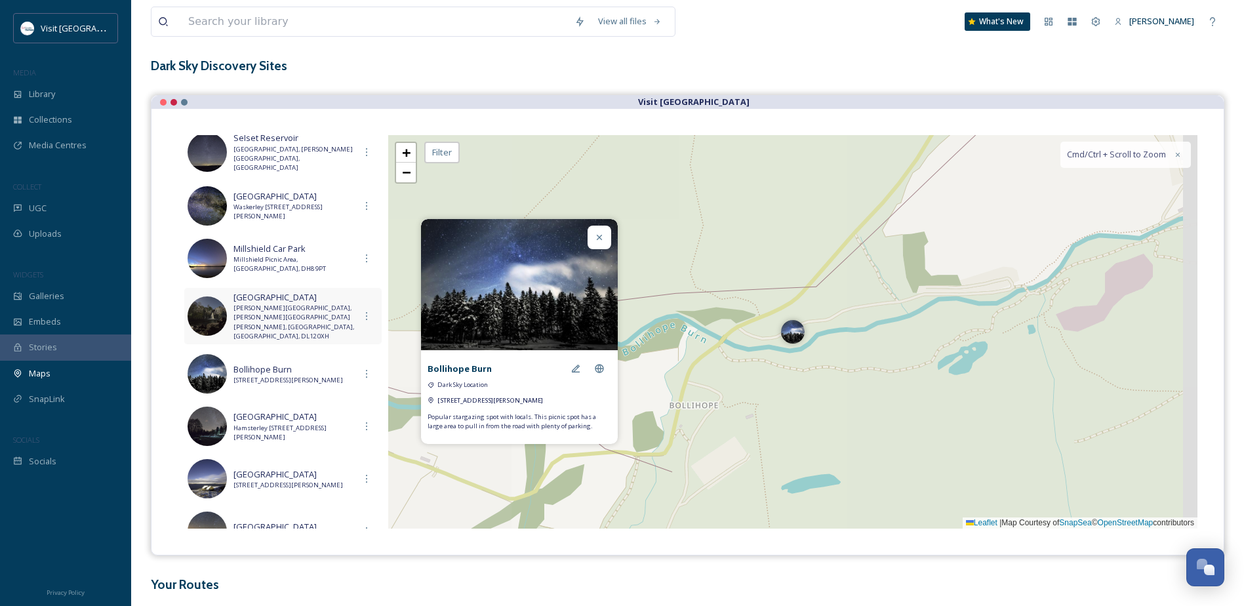
click at [316, 327] on span "[PERSON_NAME][GEOGRAPHIC_DATA], [PERSON_NAME][GEOGRAPHIC_DATA][PERSON_NAME], [G…" at bounding box center [293, 323] width 121 height 38
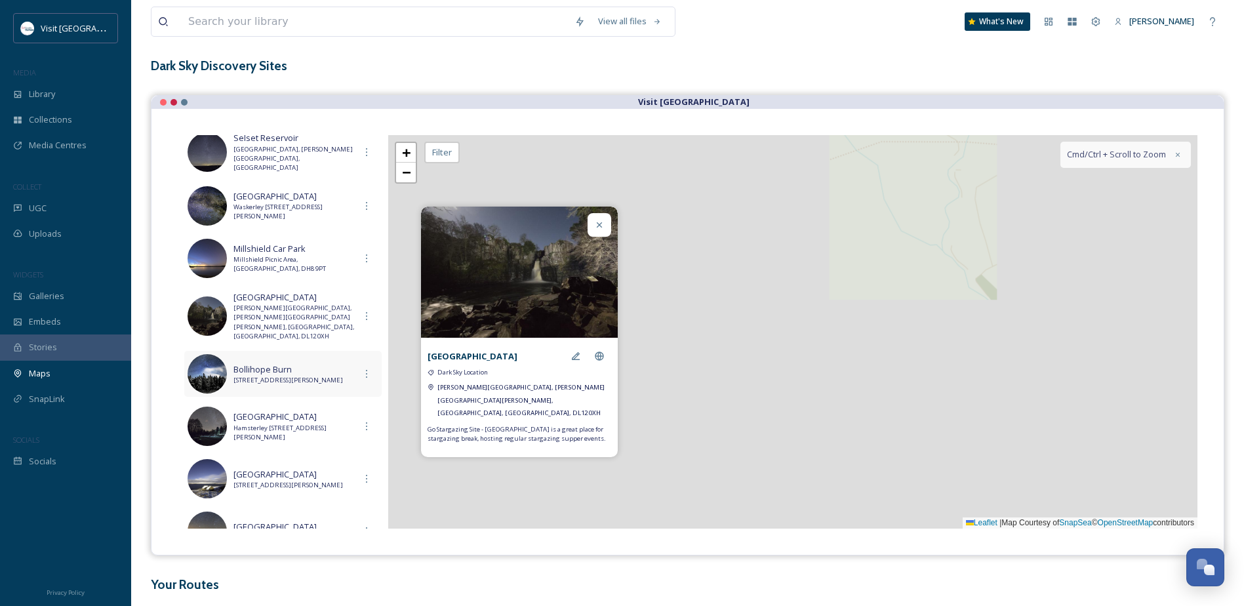
click at [301, 378] on span "[STREET_ADDRESS][PERSON_NAME]" at bounding box center [293, 380] width 121 height 9
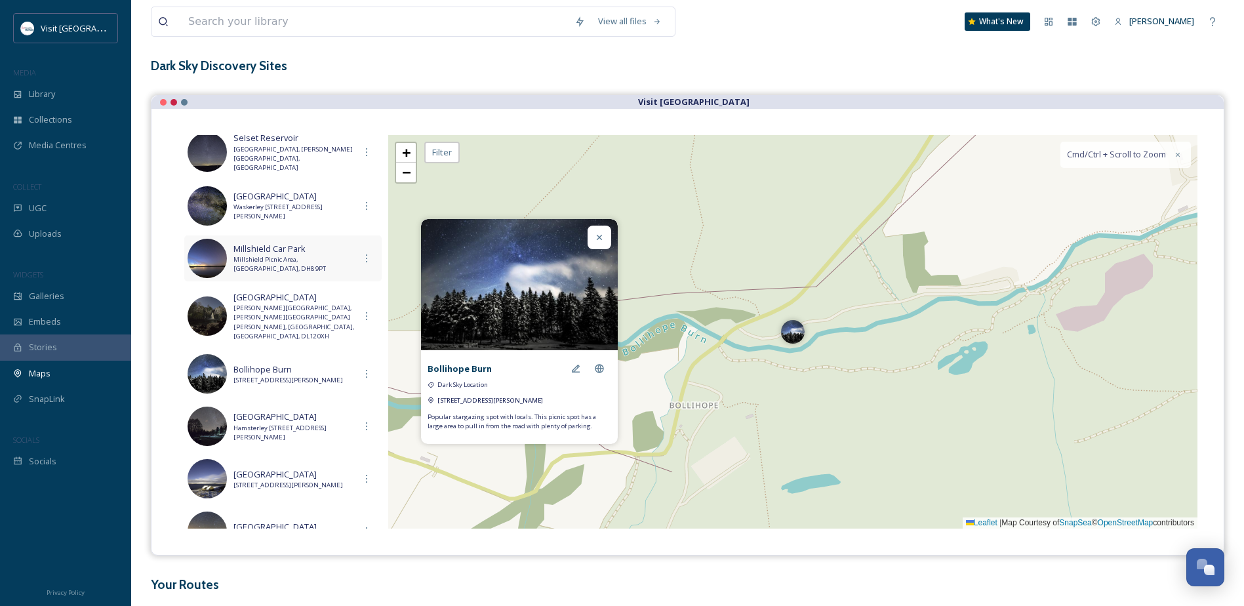
click at [297, 255] on span "Millshield Picnic Area, [GEOGRAPHIC_DATA], DH8 9PT" at bounding box center [293, 264] width 121 height 19
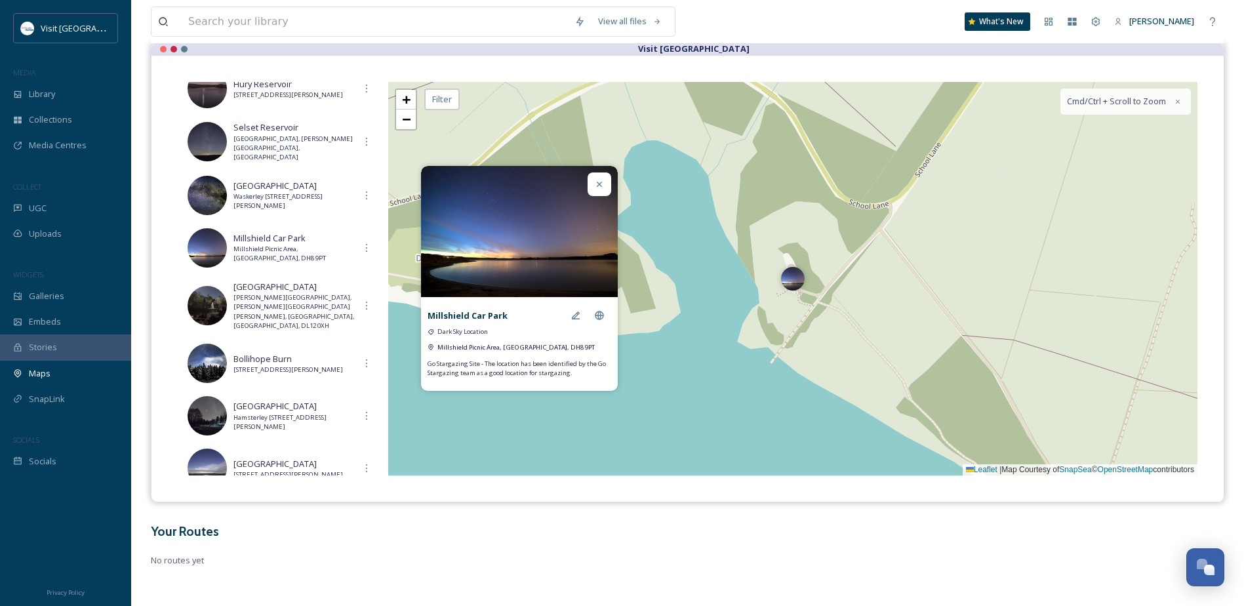
scroll to position [363, 0]
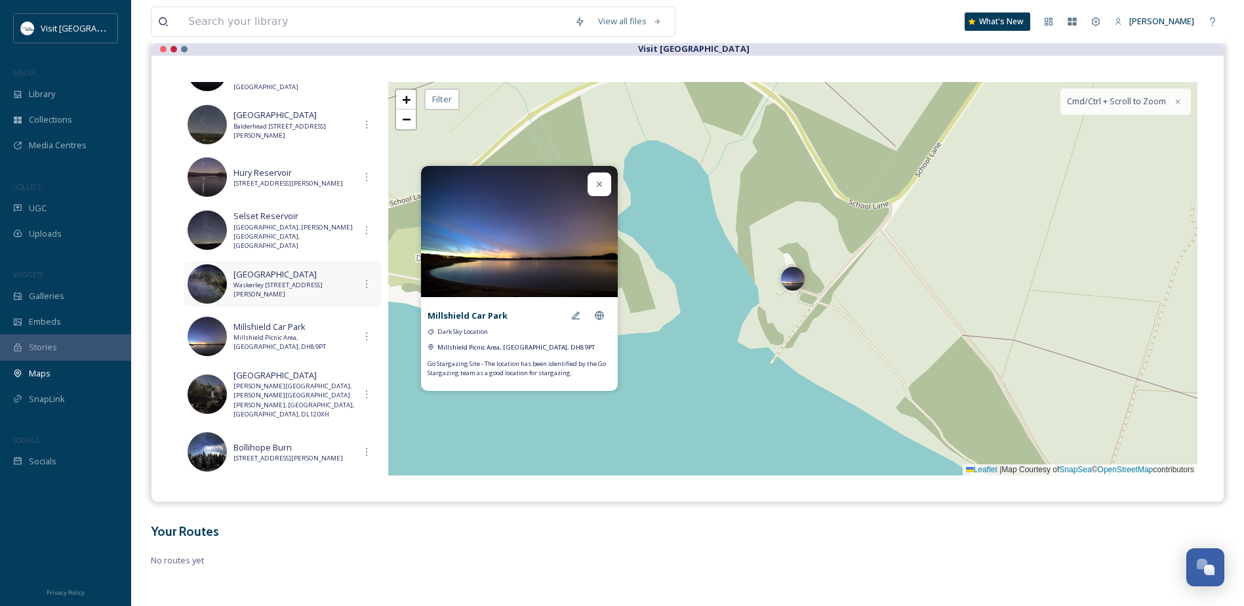
click at [296, 285] on span "Waskerley [STREET_ADDRESS][PERSON_NAME]" at bounding box center [293, 290] width 121 height 19
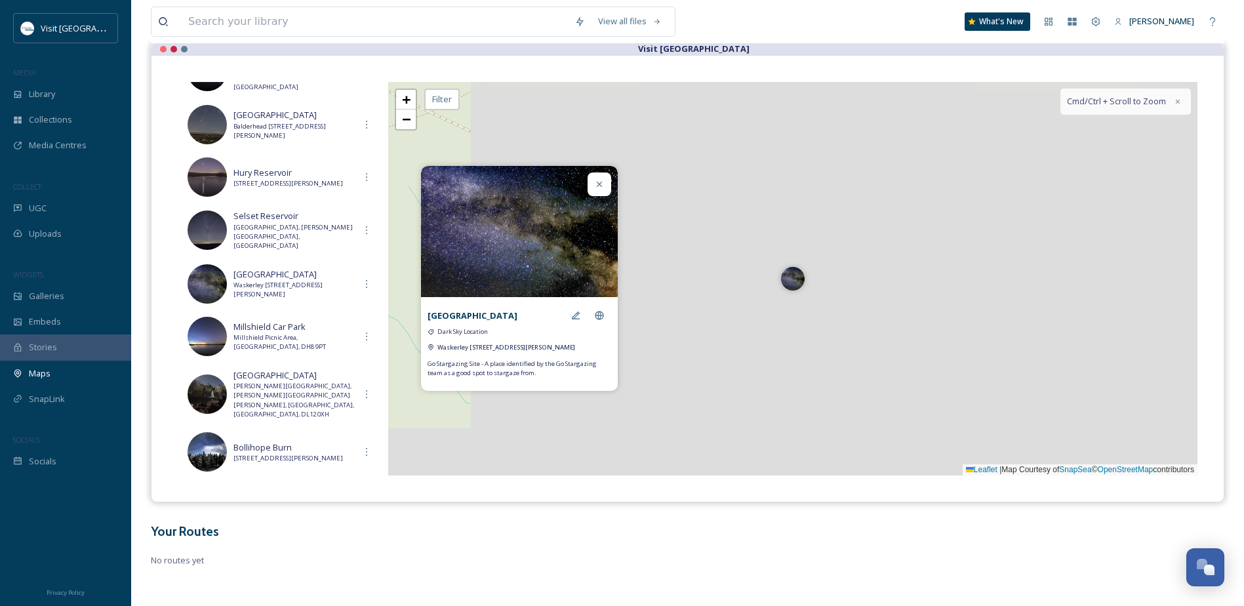
scroll to position [297, 0]
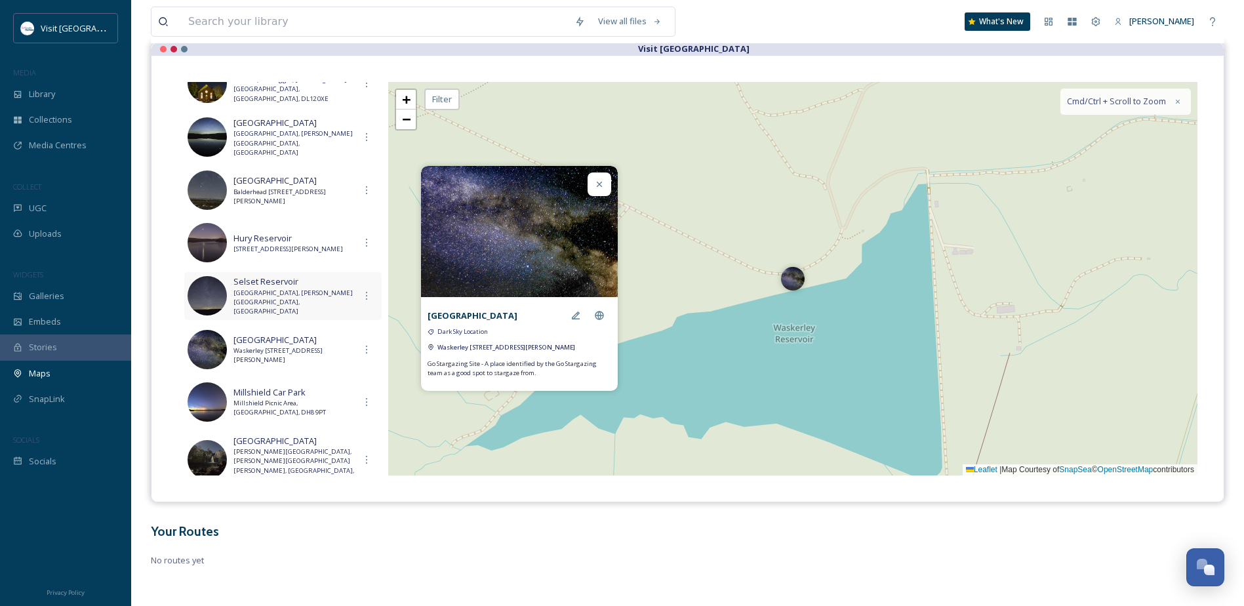
click at [296, 302] on span "[GEOGRAPHIC_DATA], [PERSON_NAME][GEOGRAPHIC_DATA], [GEOGRAPHIC_DATA]" at bounding box center [293, 303] width 121 height 28
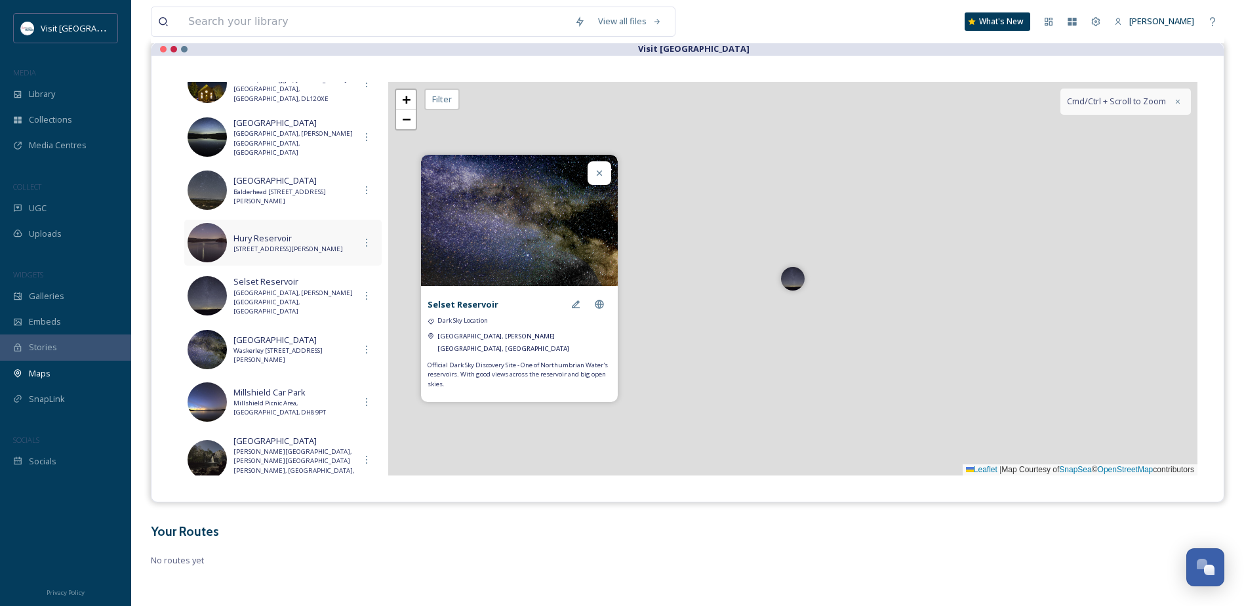
click at [285, 245] on span "[STREET_ADDRESS][PERSON_NAME]" at bounding box center [293, 249] width 121 height 9
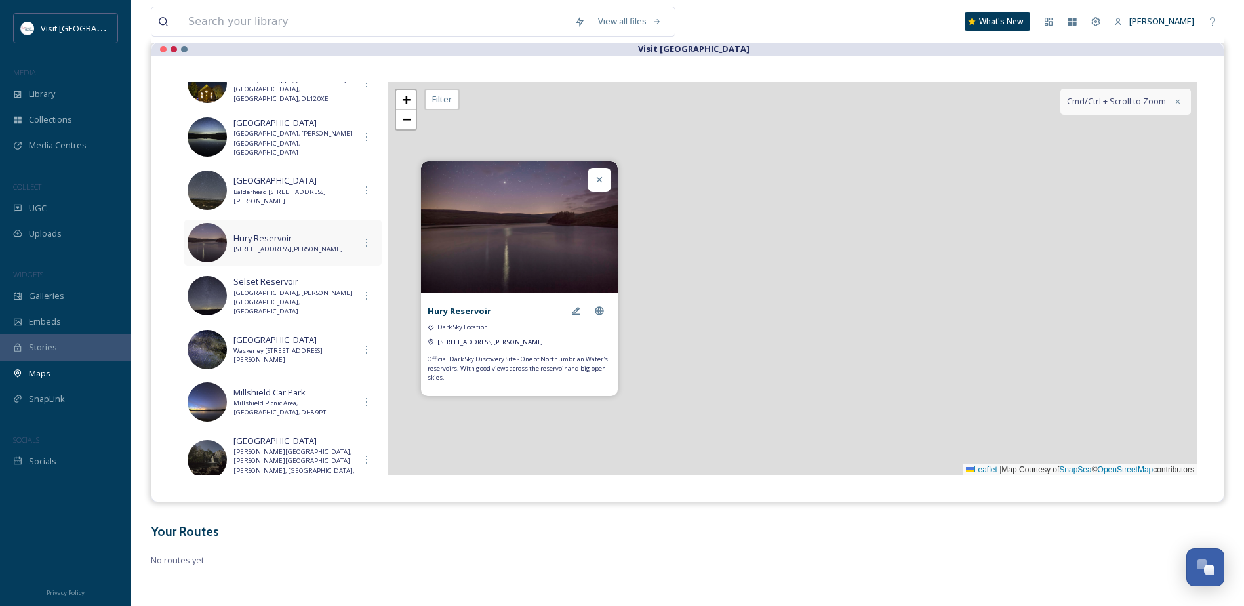
scroll to position [231, 0]
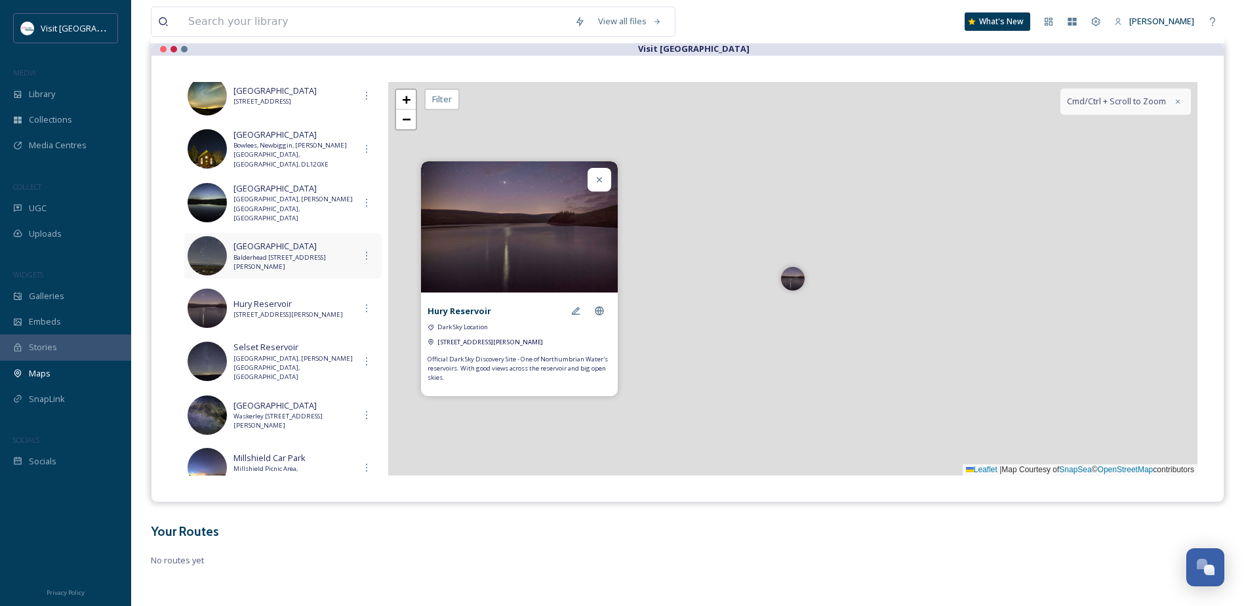
click at [285, 253] on span "Balderhead [STREET_ADDRESS][PERSON_NAME]" at bounding box center [293, 262] width 121 height 19
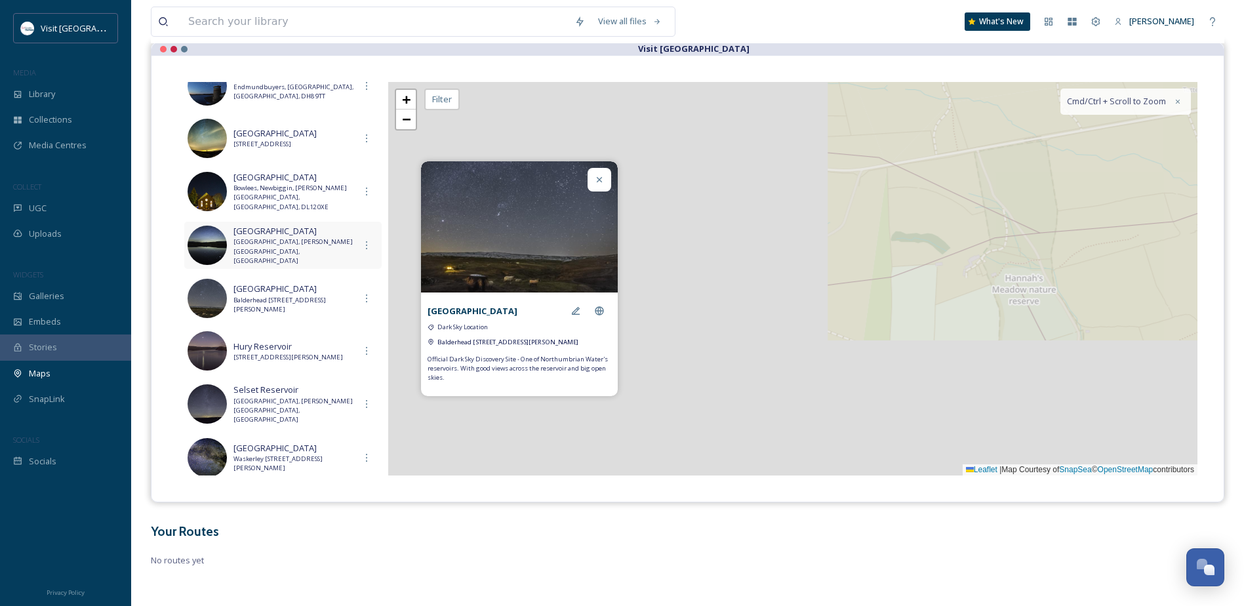
scroll to position [166, 0]
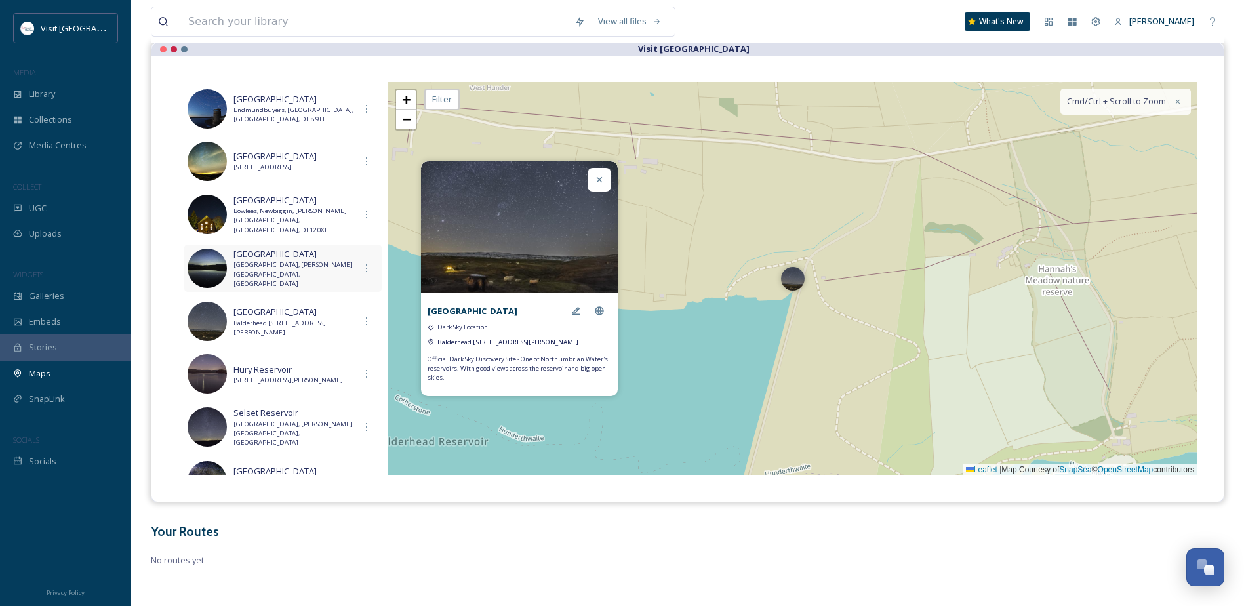
click at [287, 264] on span "[GEOGRAPHIC_DATA], [PERSON_NAME][GEOGRAPHIC_DATA], [GEOGRAPHIC_DATA]" at bounding box center [293, 274] width 121 height 28
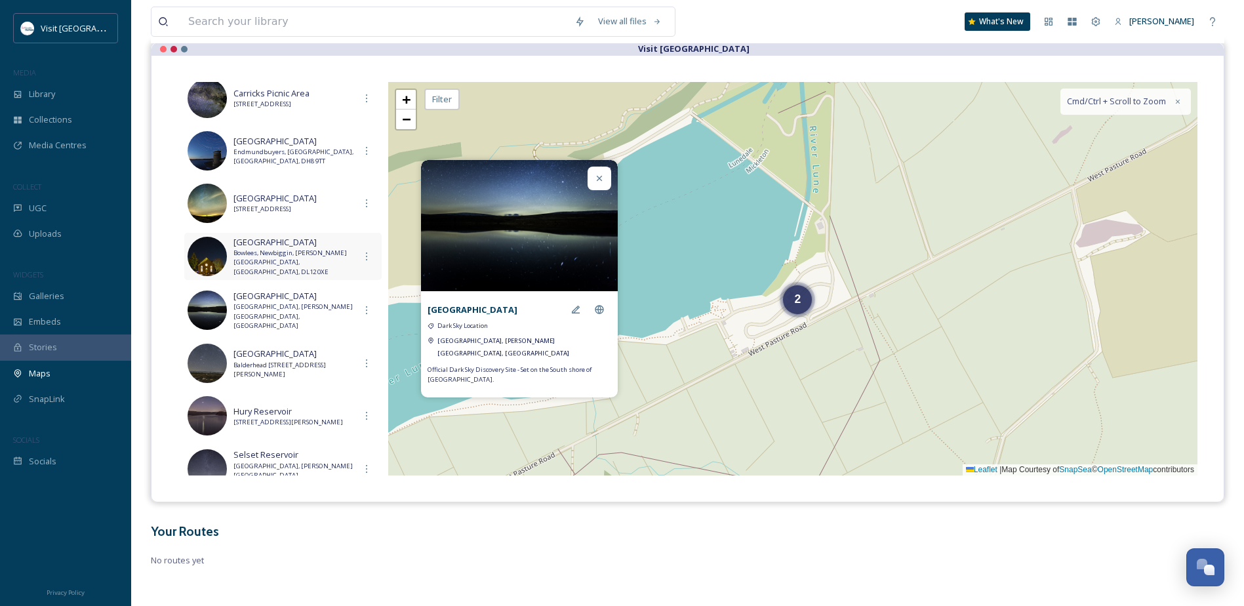
scroll to position [100, 0]
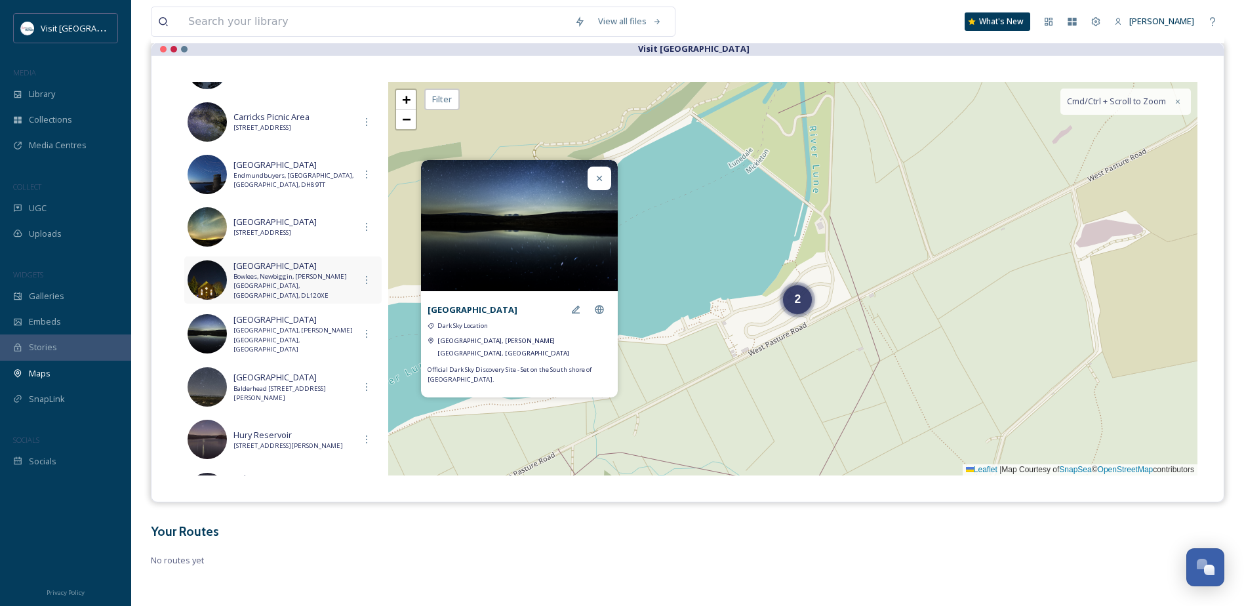
click at [292, 281] on span "Bowlees, Newbiggin, [PERSON_NAME][GEOGRAPHIC_DATA], [GEOGRAPHIC_DATA], DL12 0XE" at bounding box center [293, 286] width 121 height 28
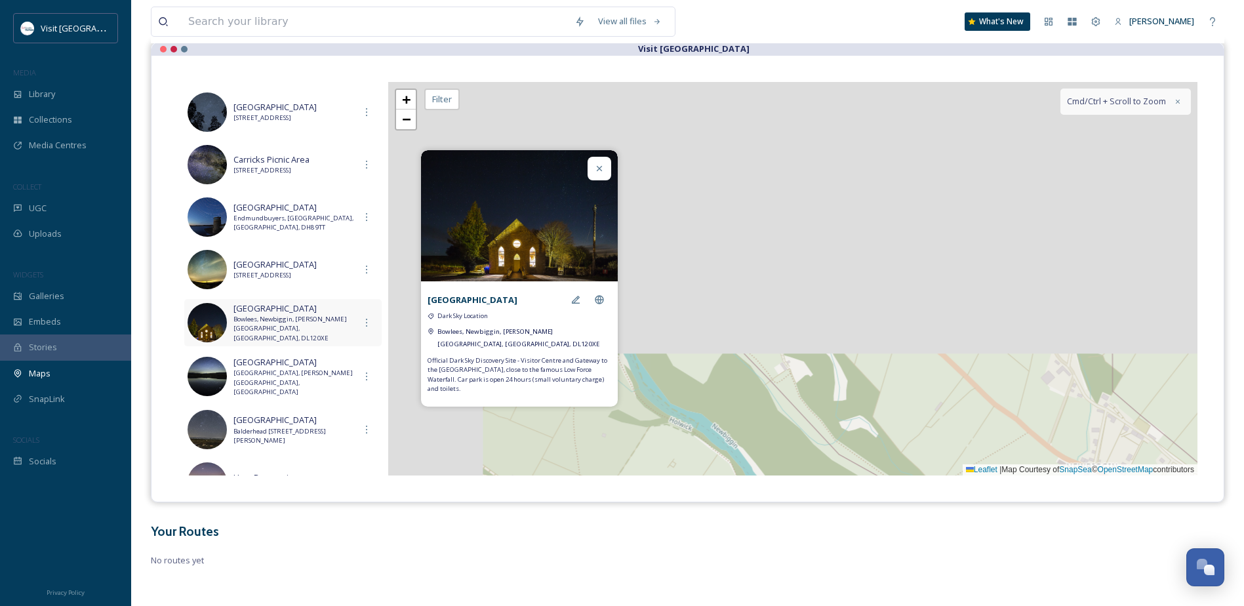
scroll to position [35, 0]
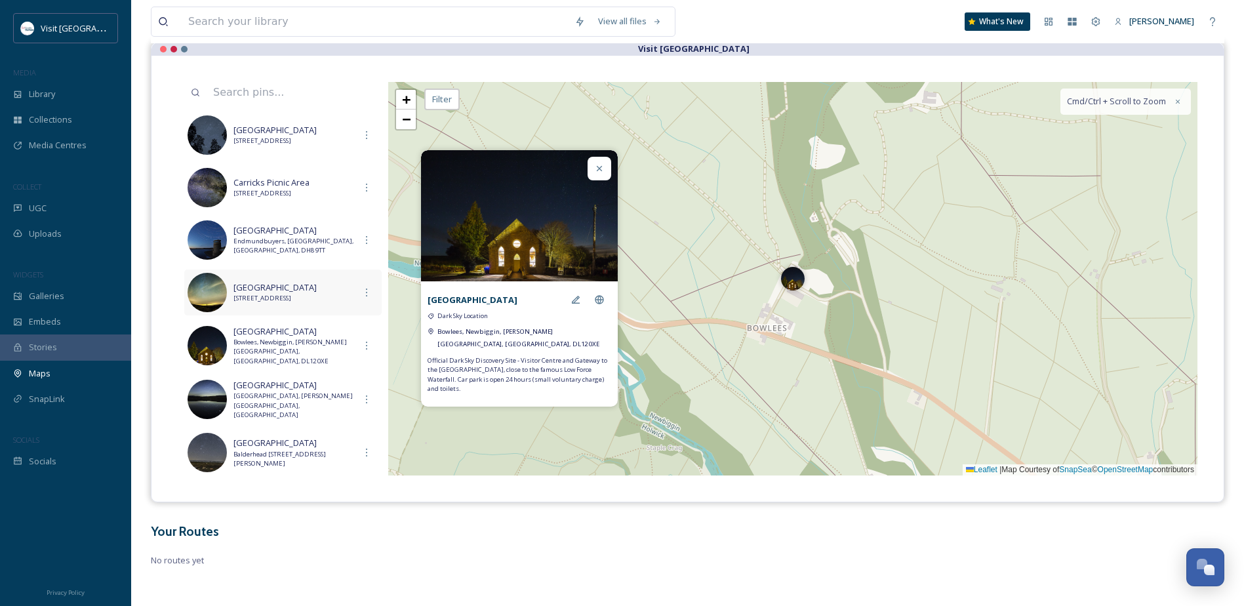
click at [292, 286] on span "[GEOGRAPHIC_DATA]" at bounding box center [293, 287] width 121 height 12
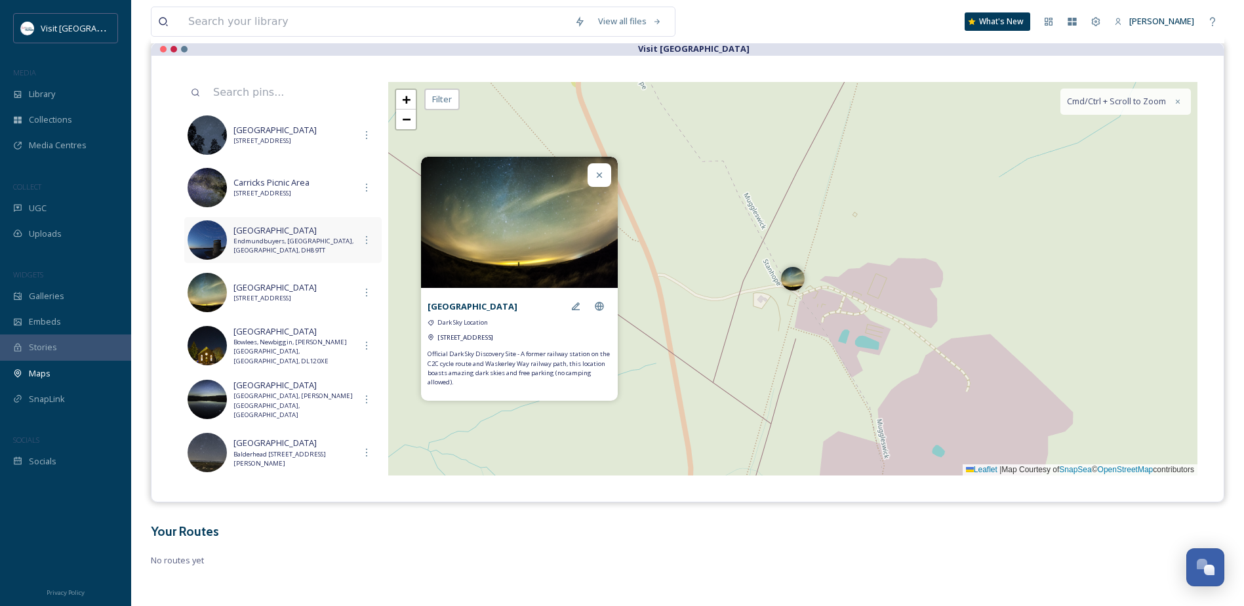
click at [291, 239] on span "Endmundbuyers, [GEOGRAPHIC_DATA], [GEOGRAPHIC_DATA], DH8 9TT" at bounding box center [293, 246] width 121 height 19
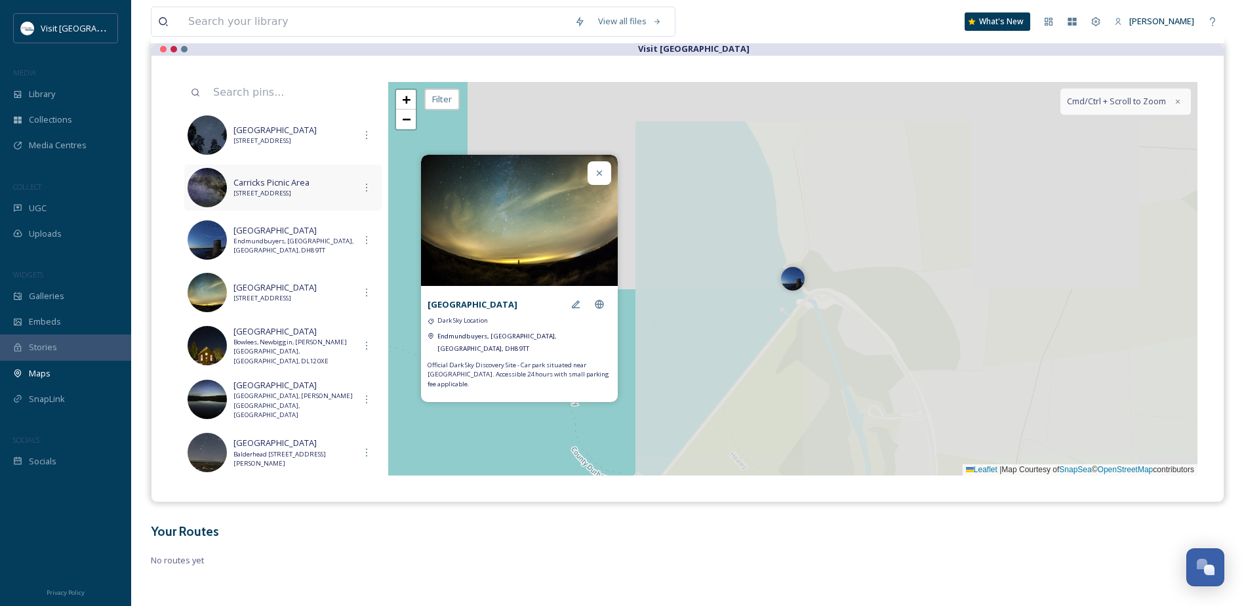
click at [302, 198] on span "[STREET_ADDRESS]" at bounding box center [293, 193] width 121 height 9
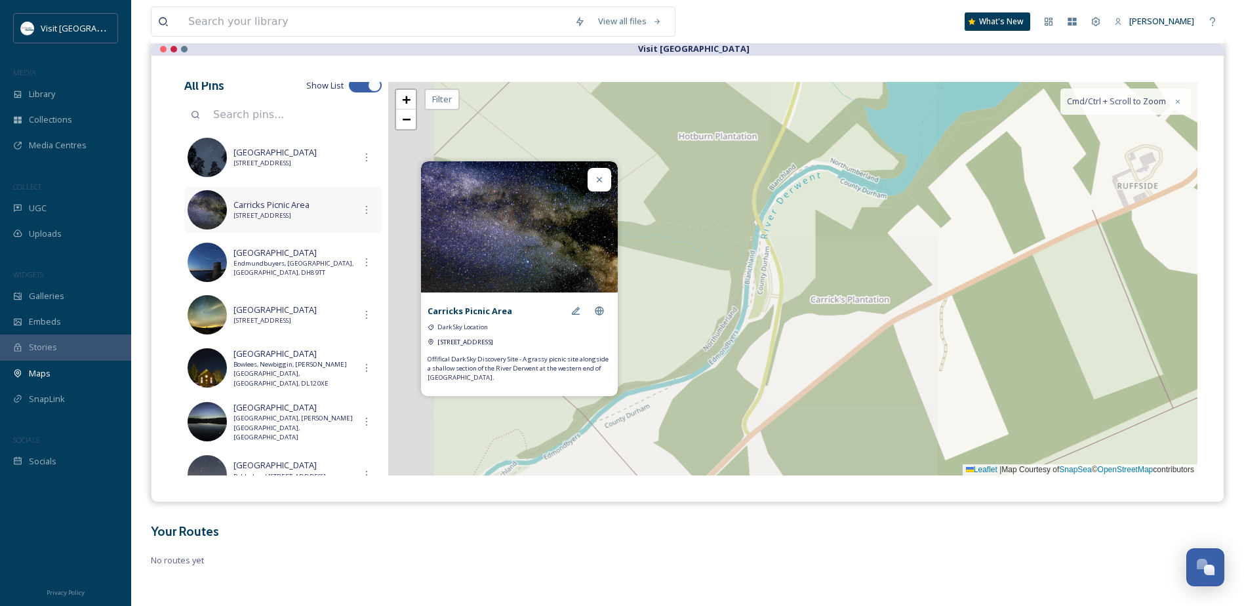
scroll to position [0, 0]
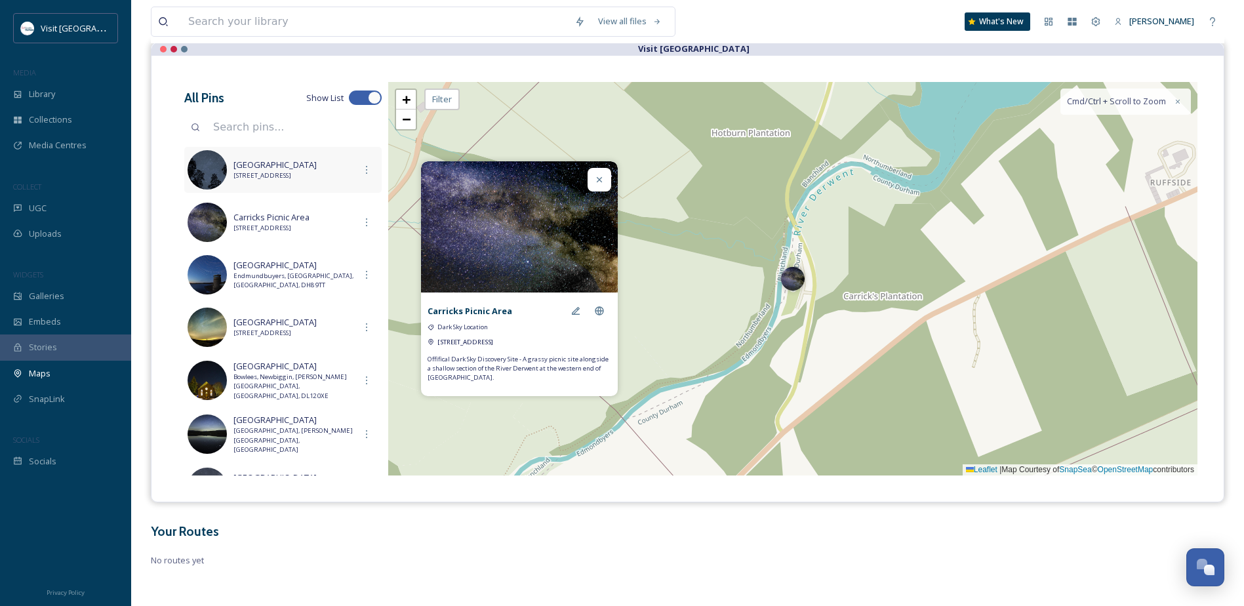
click at [292, 171] on span "[STREET_ADDRESS]" at bounding box center [293, 175] width 121 height 9
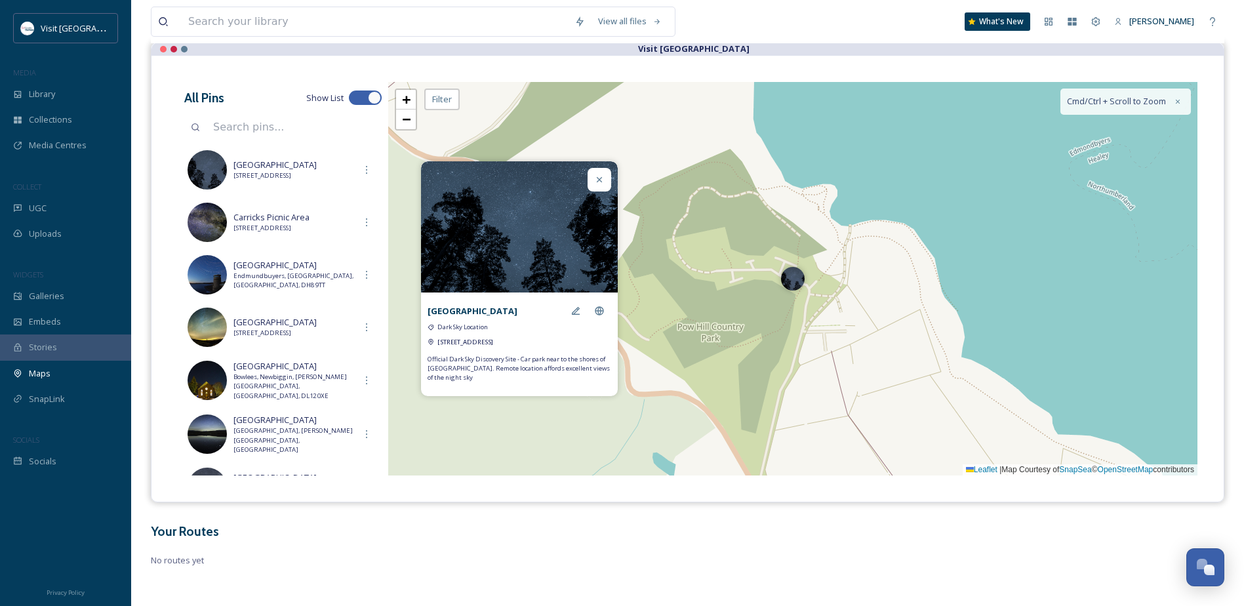
click at [598, 174] on icon at bounding box center [599, 179] width 10 height 10
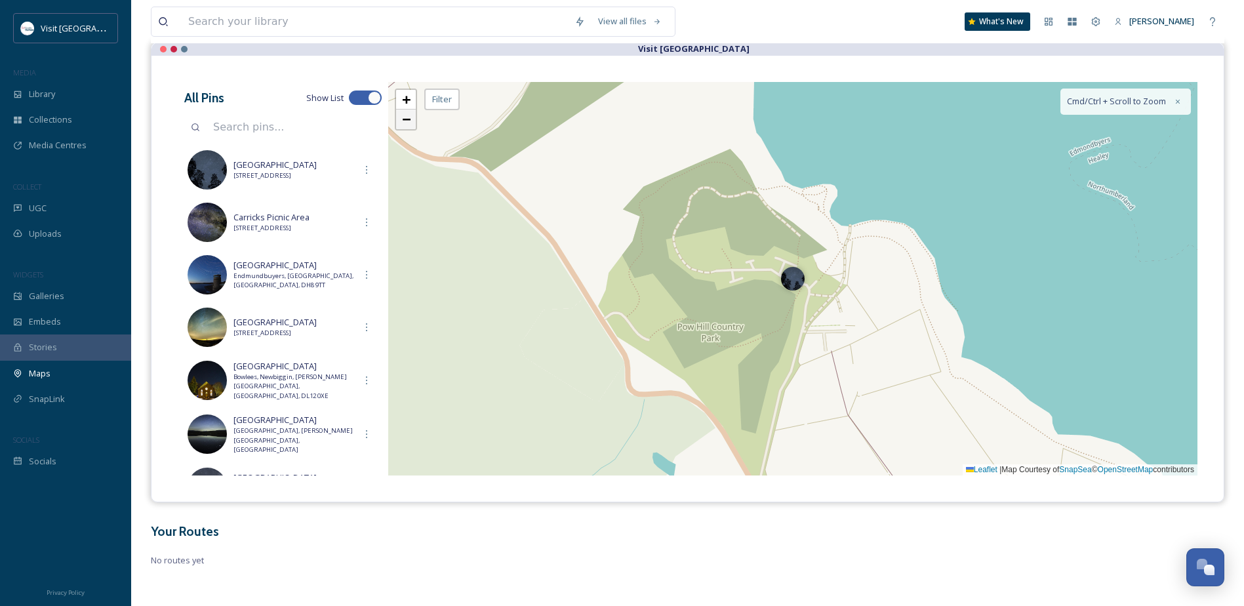
click at [409, 125] on span "−" at bounding box center [406, 119] width 9 height 16
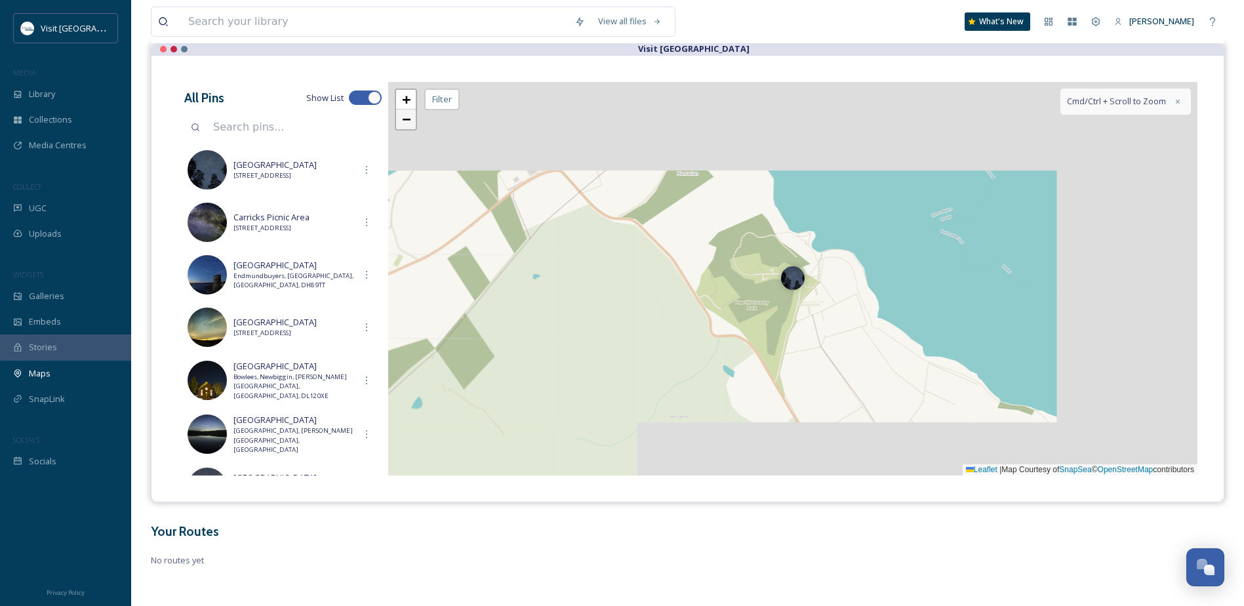
click at [409, 125] on span "−" at bounding box center [406, 119] width 9 height 16
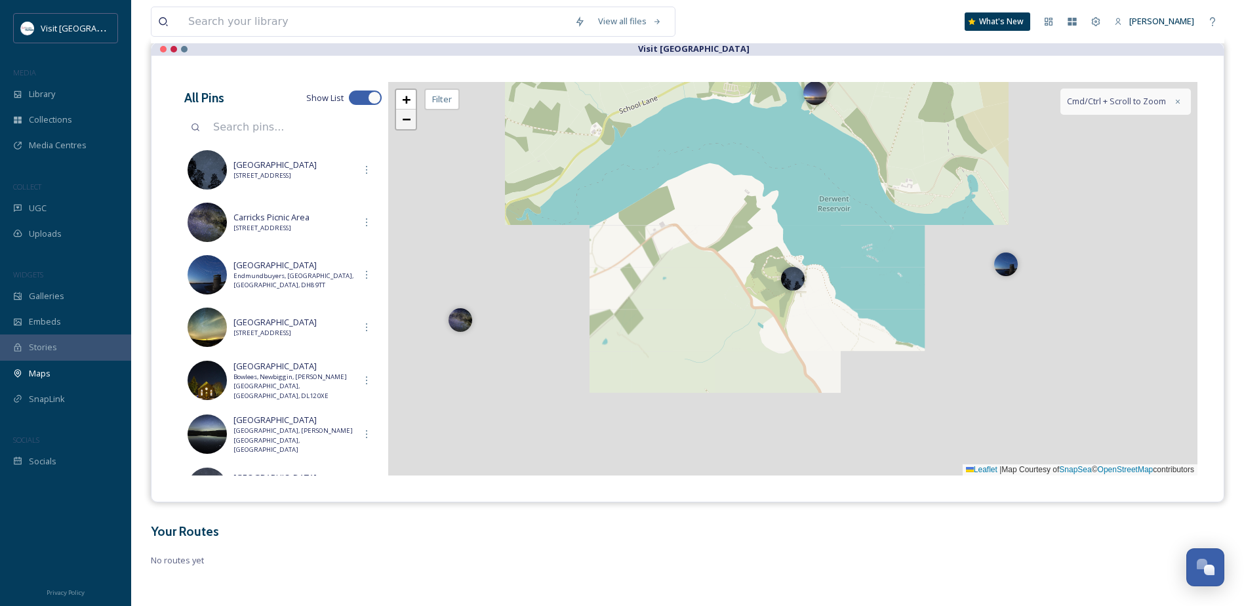
click at [409, 125] on span "−" at bounding box center [406, 119] width 9 height 16
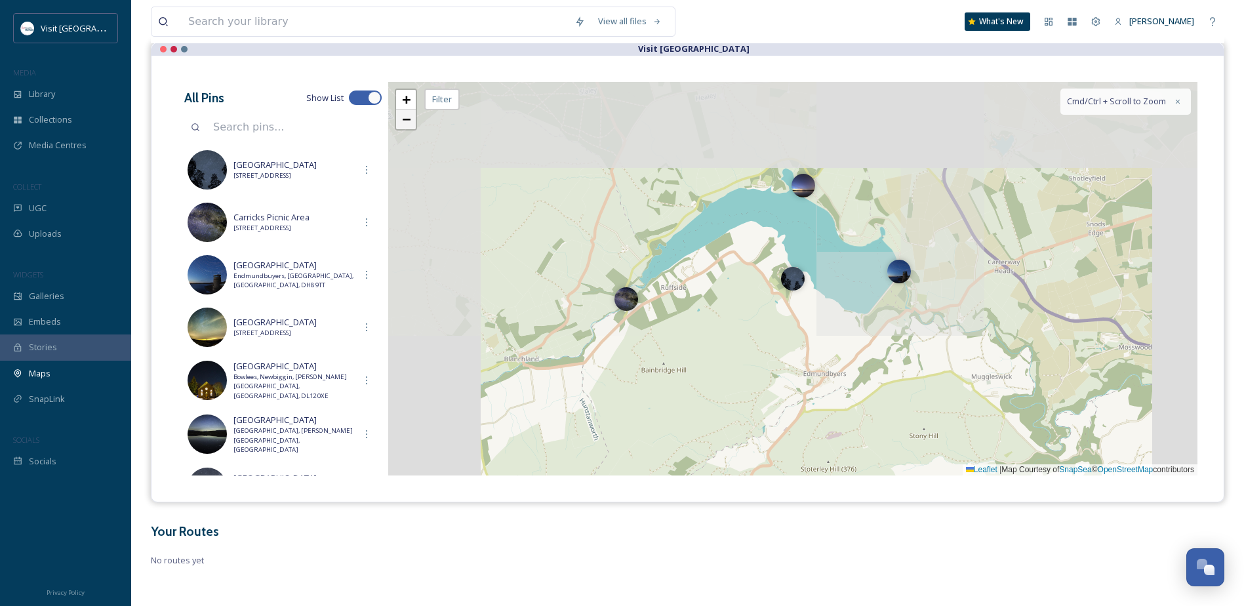
click at [409, 125] on span "−" at bounding box center [406, 119] width 9 height 16
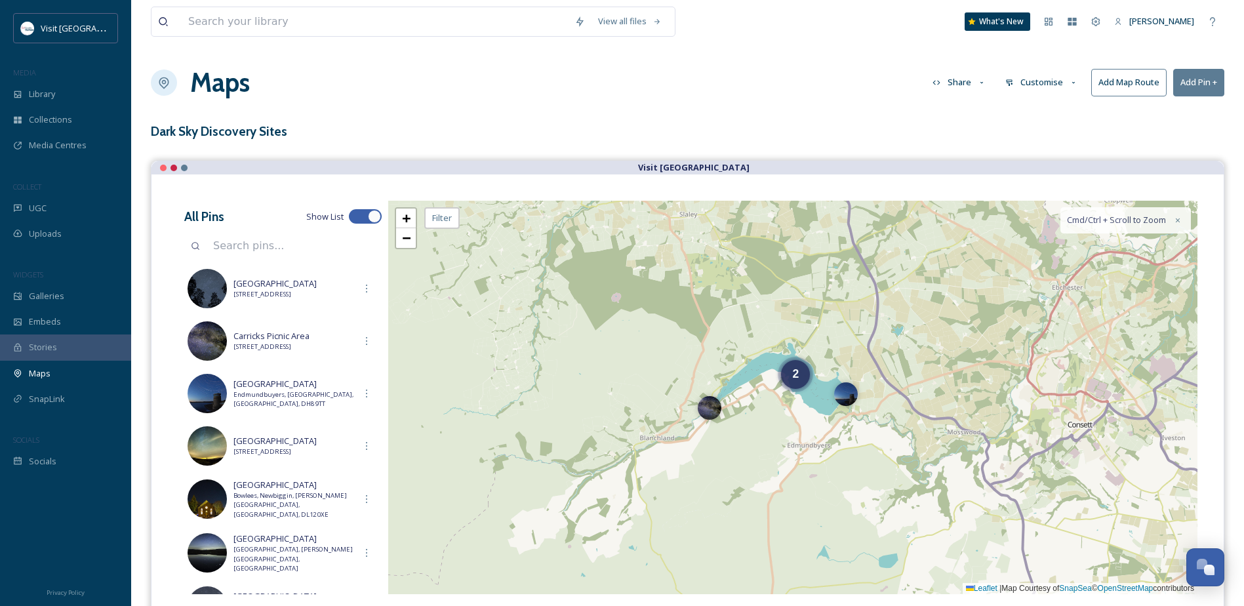
click at [1058, 76] on button "Customise" at bounding box center [1042, 83] width 86 height 26
click at [1052, 112] on div "Layout" at bounding box center [1044, 113] width 91 height 26
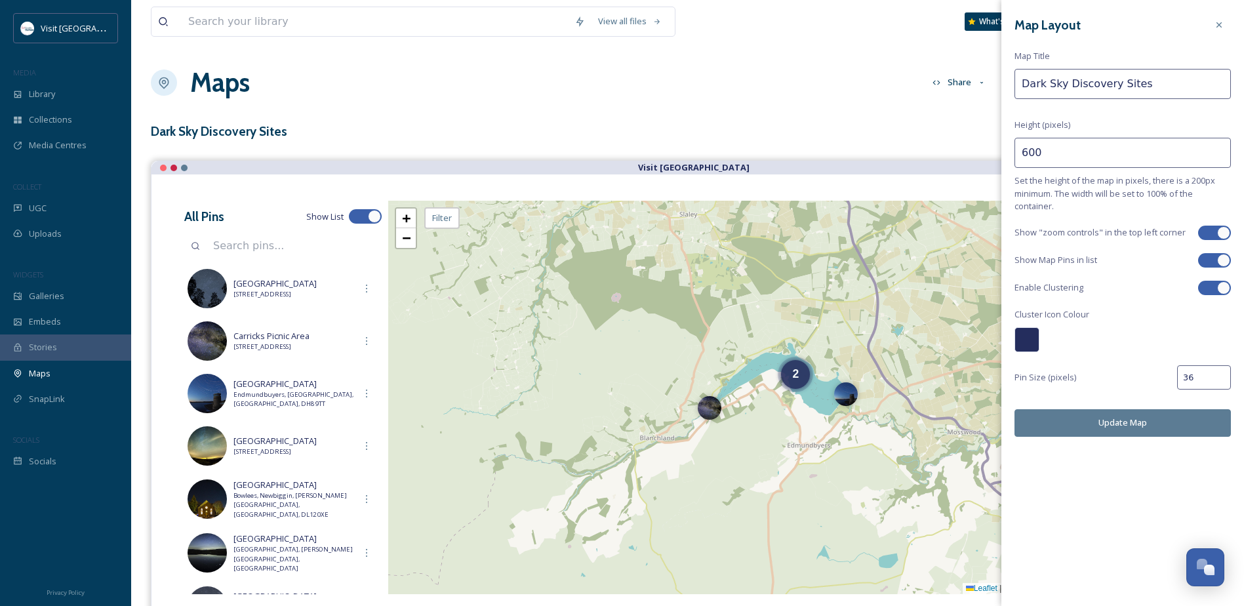
click at [1222, 285] on div at bounding box center [1223, 287] width 13 height 13
checkbox input "false"
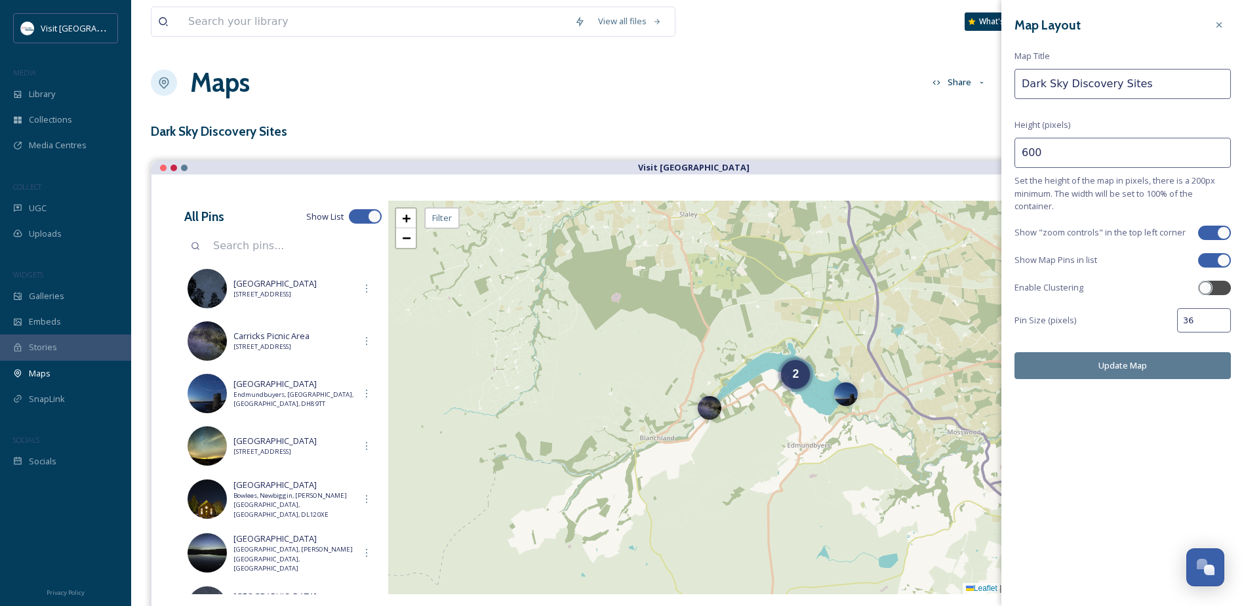
click at [1170, 363] on button "Update Map" at bounding box center [1122, 365] width 216 height 27
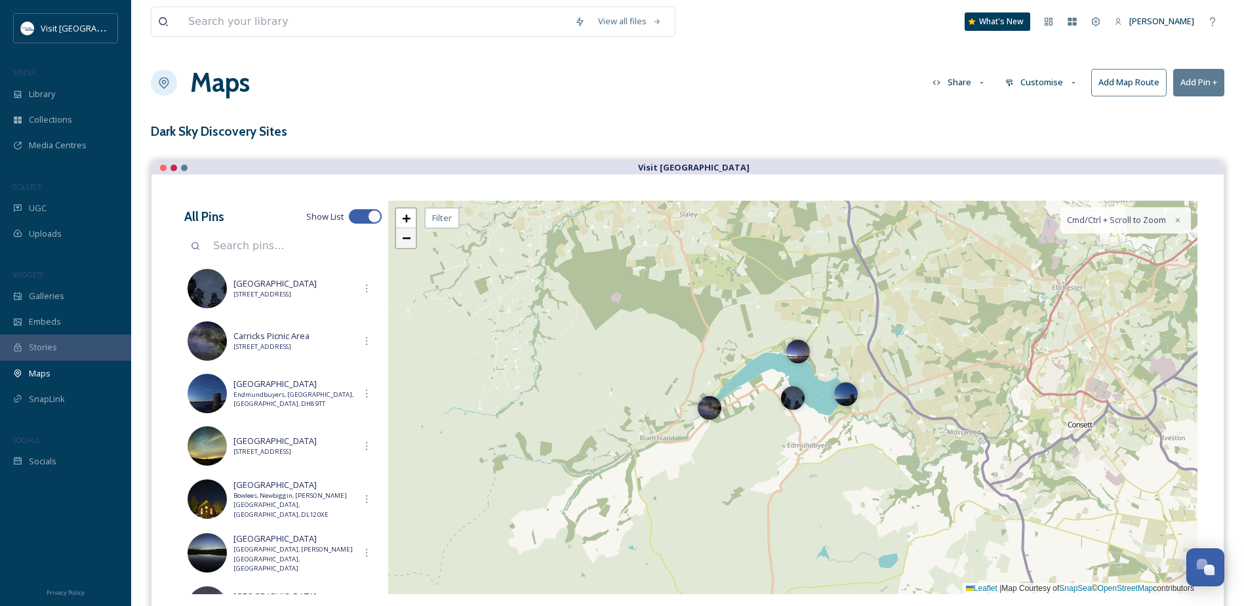
click at [403, 242] on span "−" at bounding box center [406, 238] width 9 height 16
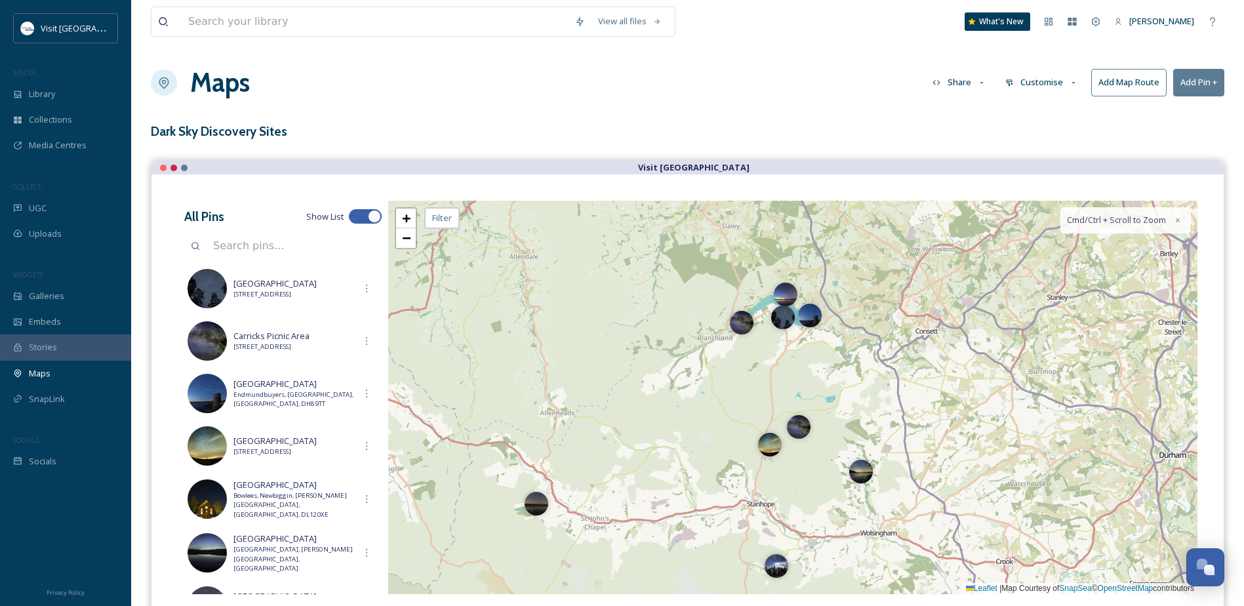
drag, startPoint x: 550, startPoint y: 420, endPoint x: 540, endPoint y: 340, distance: 80.6
click at [540, 340] on div "+ − Leaflet | Map Courtesy of SnapSea © OpenStreetMap contributors Cmd/Ctrl + S…" at bounding box center [792, 397] width 809 height 393
click at [410, 237] on span "−" at bounding box center [406, 238] width 9 height 16
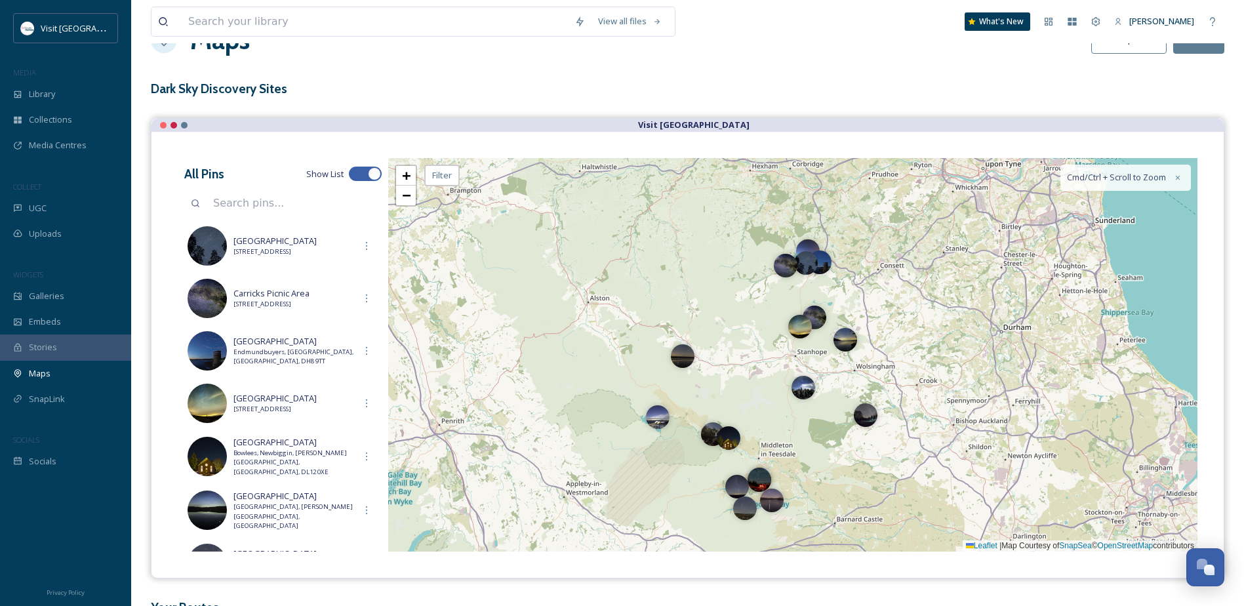
scroll to position [66, 0]
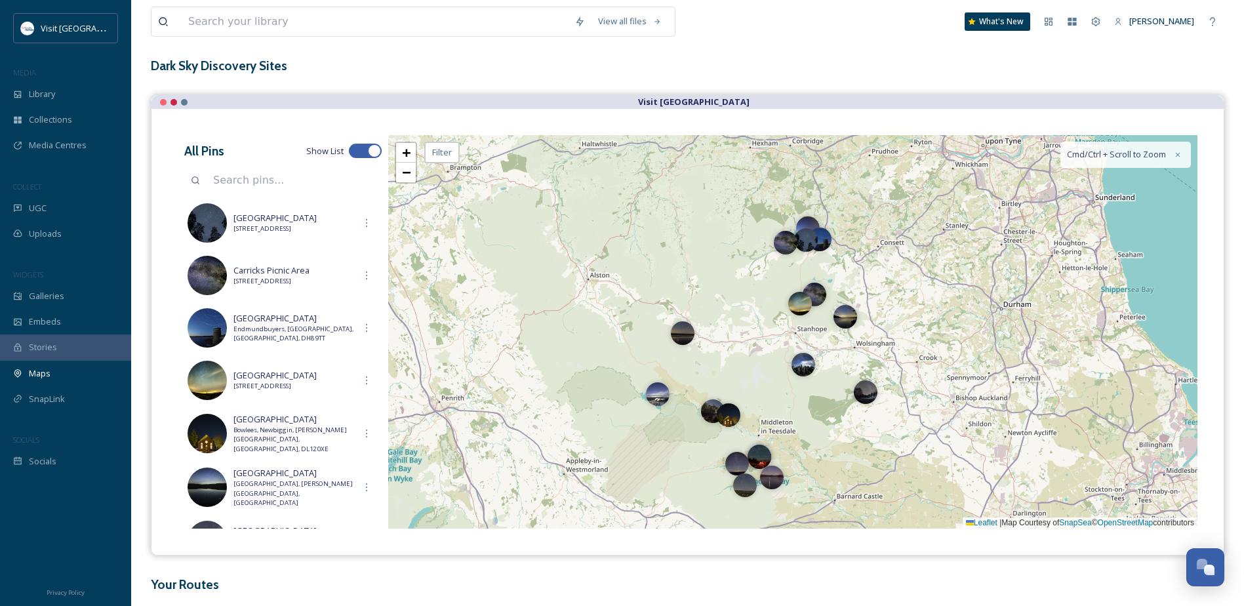
click at [710, 415] on div at bounding box center [713, 411] width 24 height 24
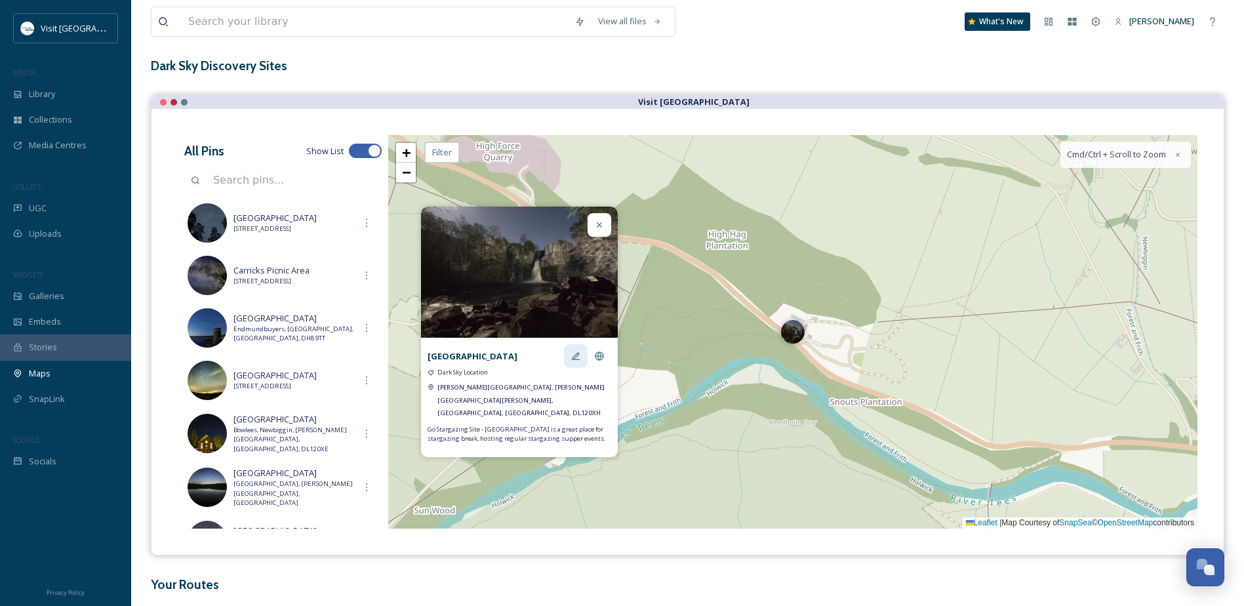
click at [583, 365] on div at bounding box center [576, 356] width 24 height 24
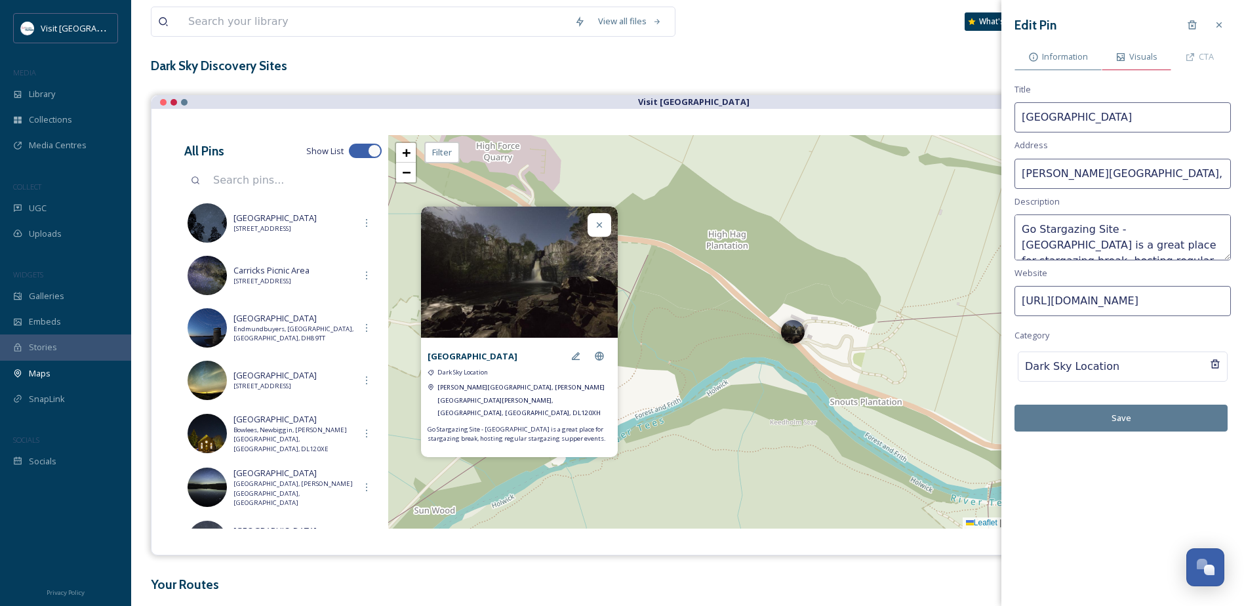
click at [1135, 52] on span "Visuals" at bounding box center [1143, 56] width 28 height 12
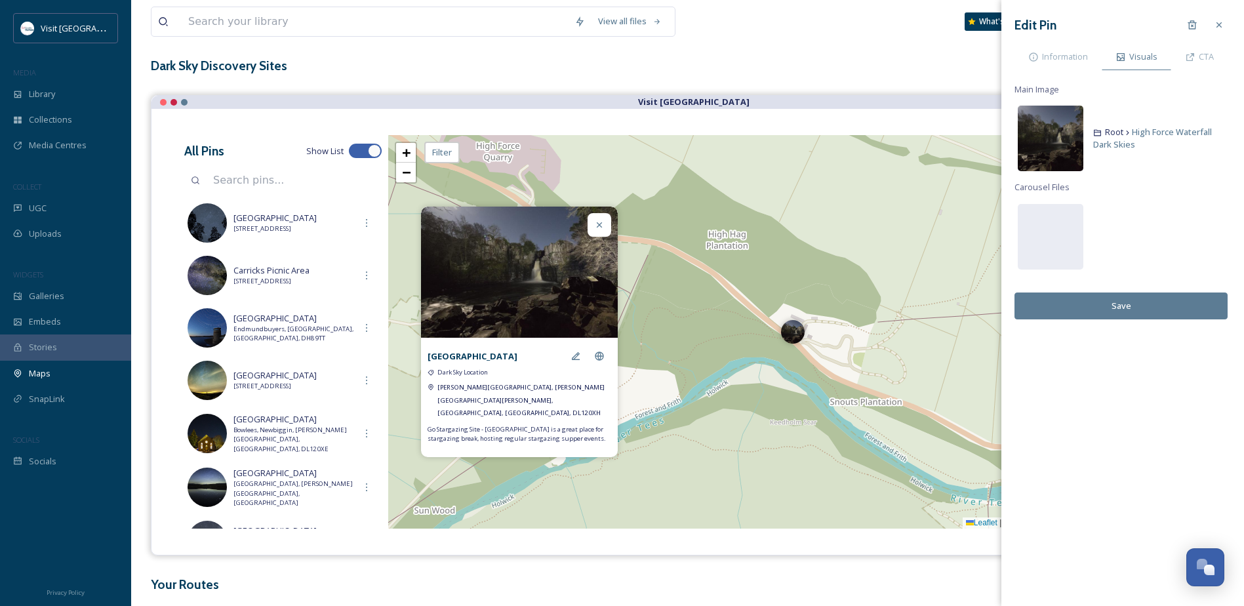
click at [1054, 135] on img at bounding box center [1051, 139] width 66 height 66
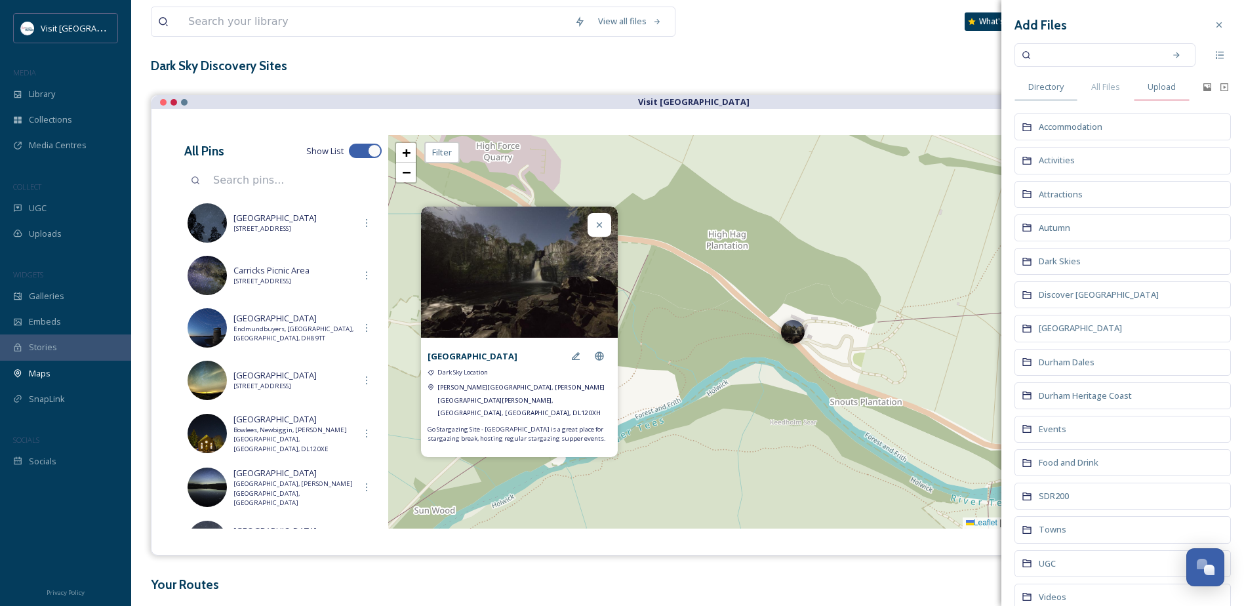
click at [1163, 81] on span "Upload" at bounding box center [1162, 87] width 28 height 12
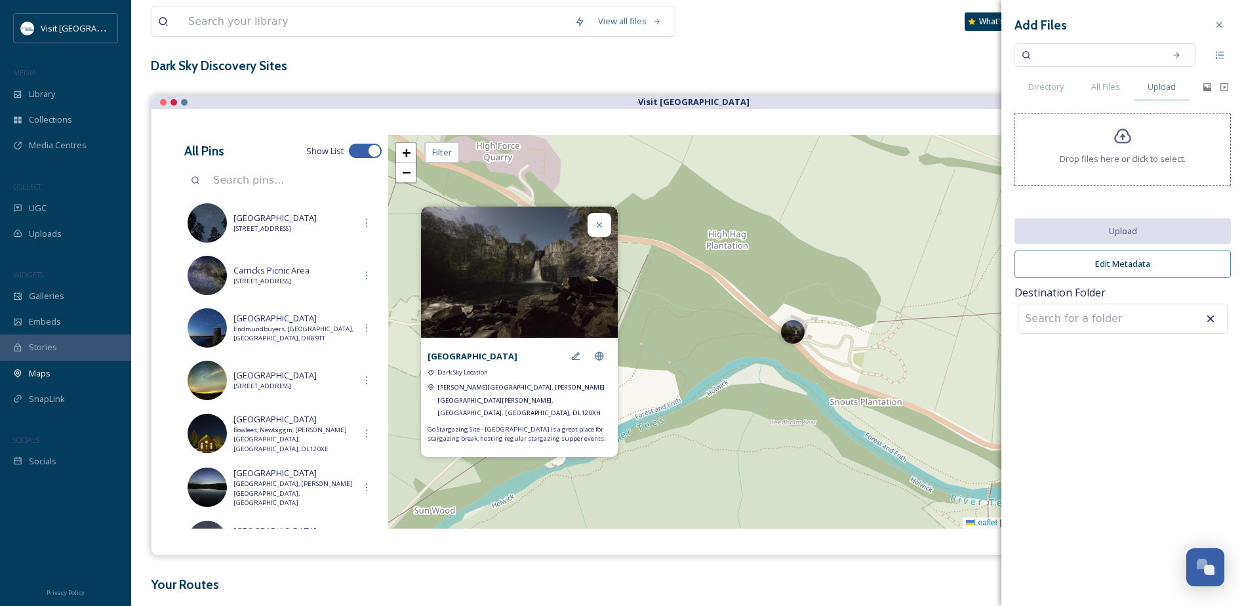
click at [1130, 140] on icon at bounding box center [1122, 136] width 17 height 15
